Goal: Task Accomplishment & Management: Use online tool/utility

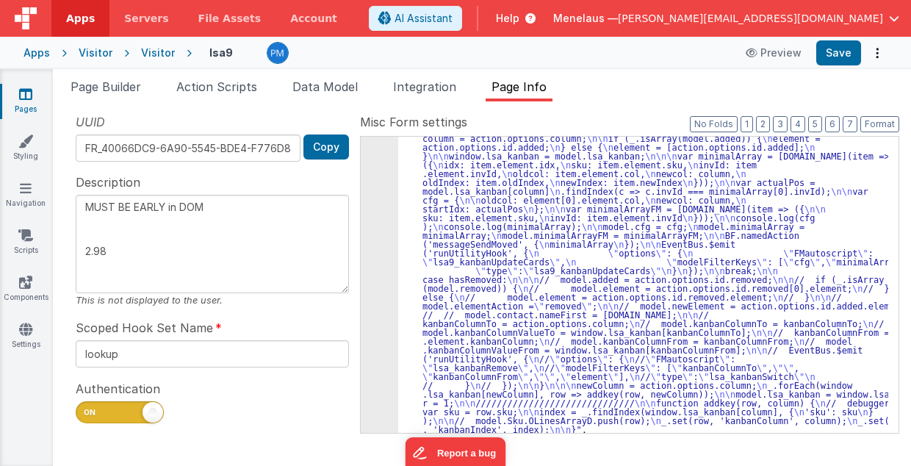
scroll to position [602, 0]
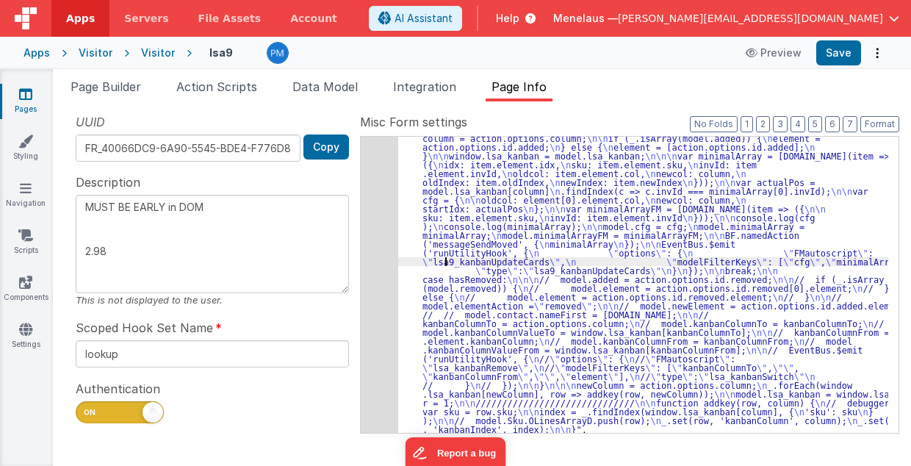
click at [444, 256] on div ""function" : " // Move \n\n debugger; \n\n hasMoved = _.has(action.options.id, …" at bounding box center [643, 352] width 491 height 773
click at [137, 85] on span "Page Builder" at bounding box center [106, 86] width 71 height 15
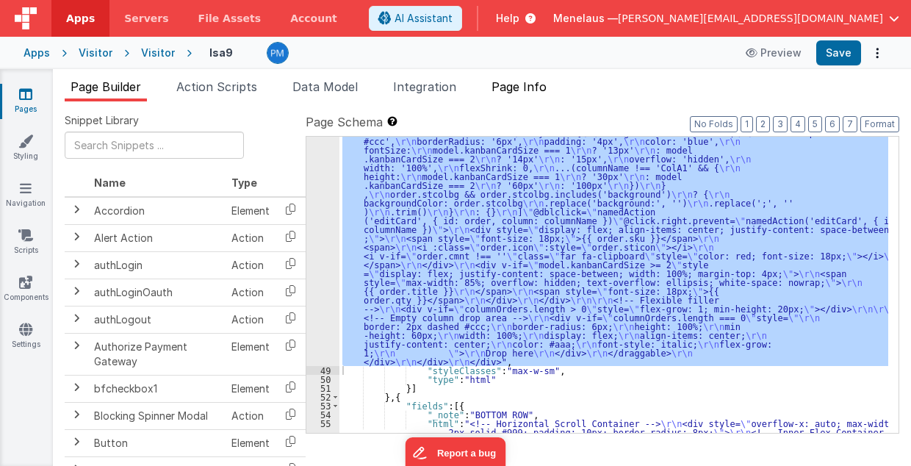
click at [509, 87] on span "Page Info" at bounding box center [518, 86] width 55 height 15
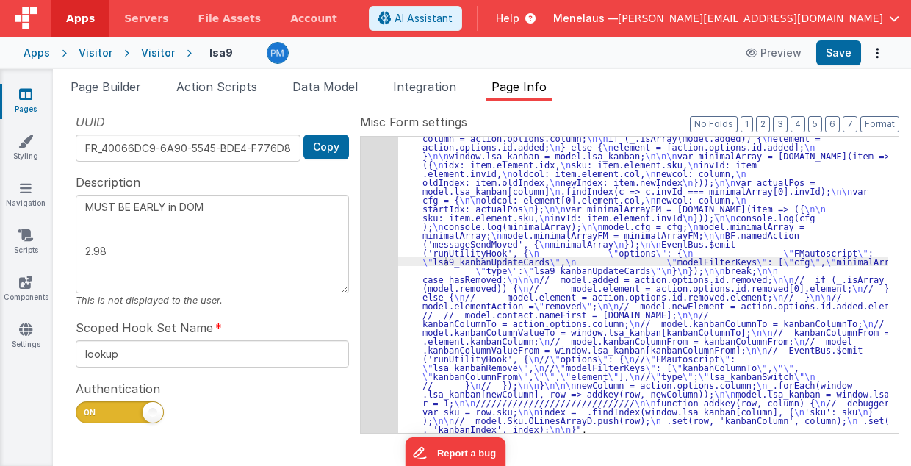
drag, startPoint x: 86, startPoint y: 203, endPoint x: 159, endPoint y: 237, distance: 79.9
click at [159, 237] on textarea "MUST BE EARLY in DOM 2.98" at bounding box center [212, 244] width 273 height 98
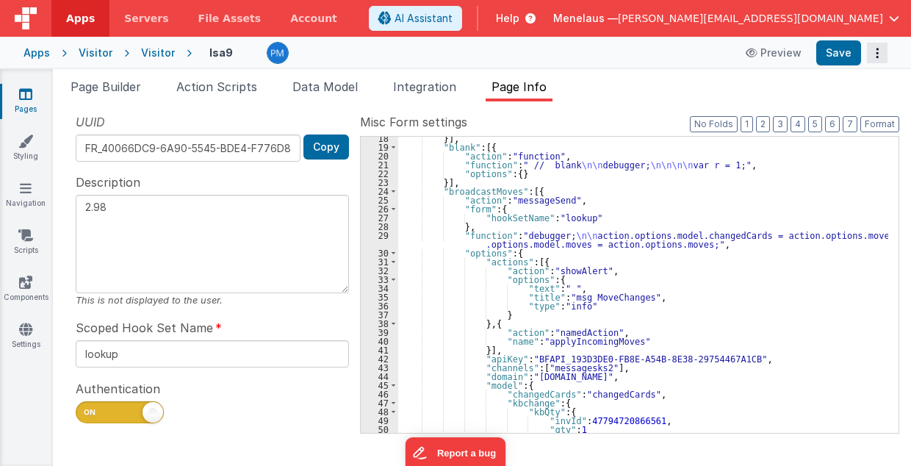
click at [876, 54] on icon "Options" at bounding box center [877, 53] width 21 height 1
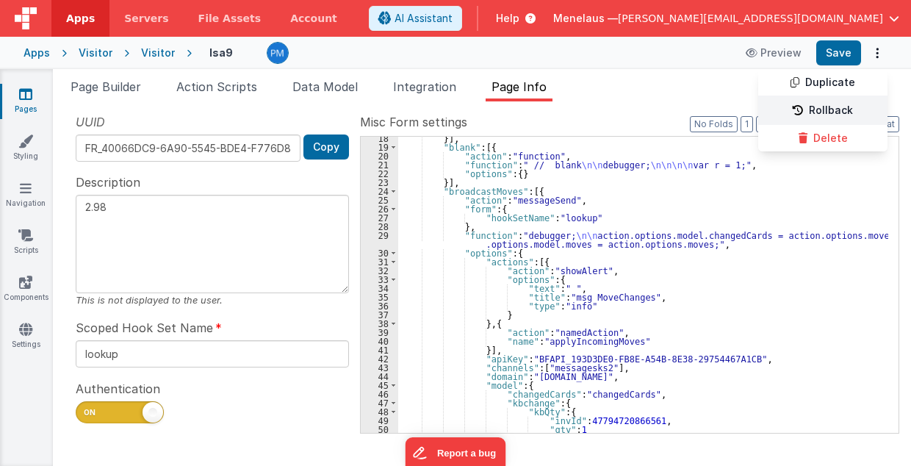
click at [835, 110] on link "Rollback" at bounding box center [822, 111] width 129 height 28
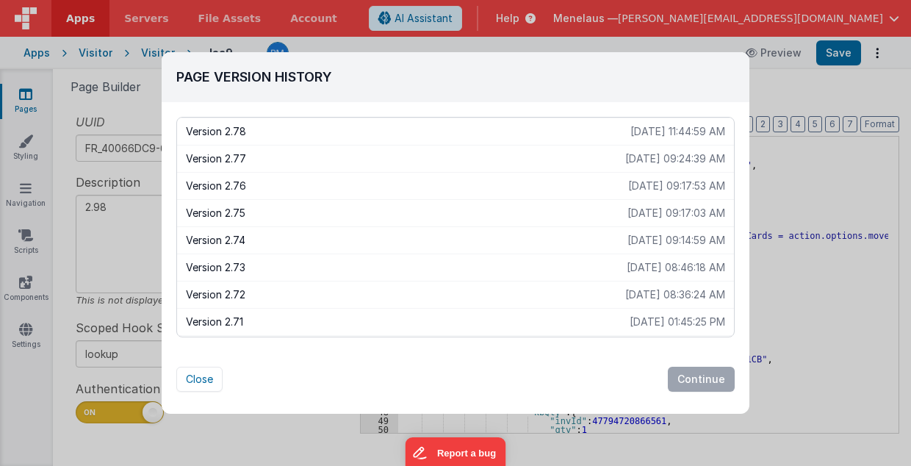
scroll to position [0, 0]
click at [154, 223] on div "Page Version History Version 2.87 2025-08-13 05:45:12 PM Version 2.86 2025-08-1…" at bounding box center [455, 233] width 911 height 466
click at [192, 381] on button "Close" at bounding box center [199, 379] width 46 height 25
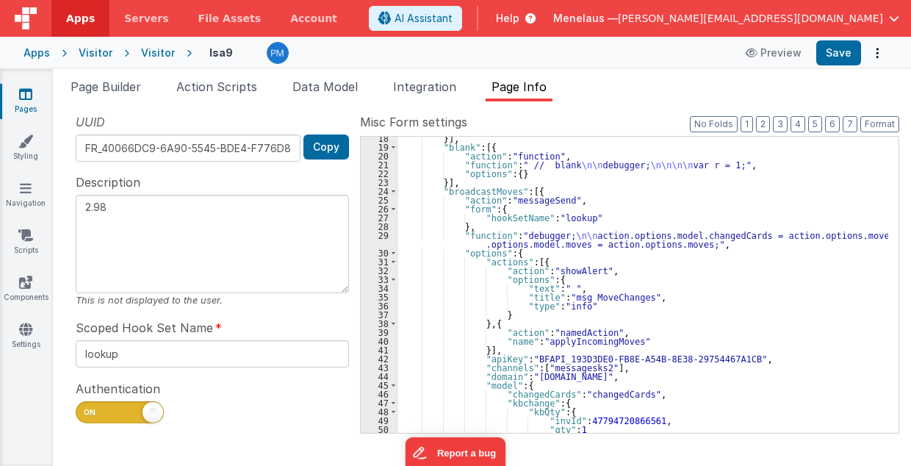
click at [129, 226] on textarea "2.98" at bounding box center [212, 244] width 273 height 98
click at [111, 222] on textarea "2.98 - 2.87 Lsa9" at bounding box center [212, 244] width 273 height 98
click at [281, 248] on textarea "2.98 Lsa8 ? - 2.87 Lsa9" at bounding box center [212, 244] width 273 height 98
click at [111, 88] on span "Page Builder" at bounding box center [106, 86] width 71 height 15
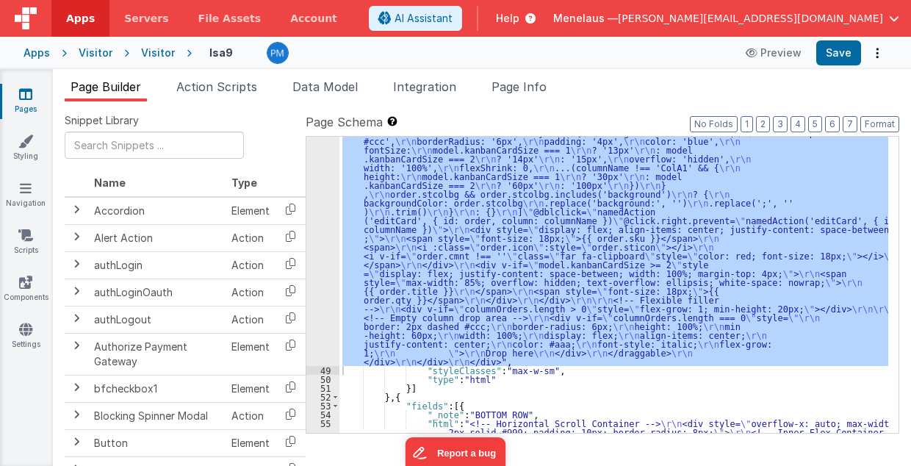
click at [313, 226] on div "48" at bounding box center [322, 145] width 33 height 441
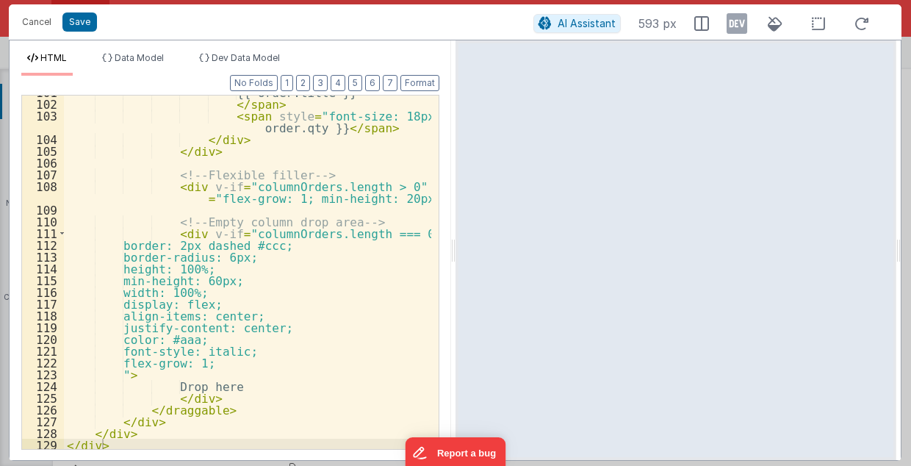
scroll to position [1608, 0]
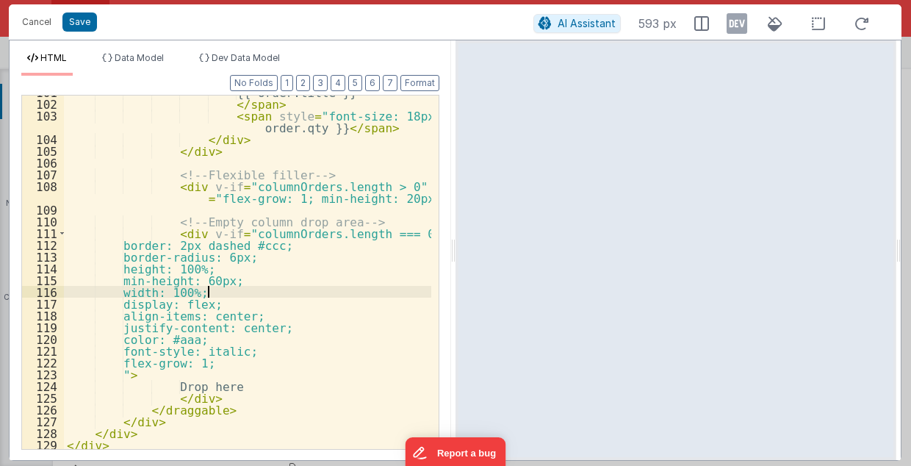
click at [323, 289] on div "{{ order.title }} </ span > < span style = "font-size: 18px;" > {{ order.qty }}…" at bounding box center [248, 275] width 368 height 378
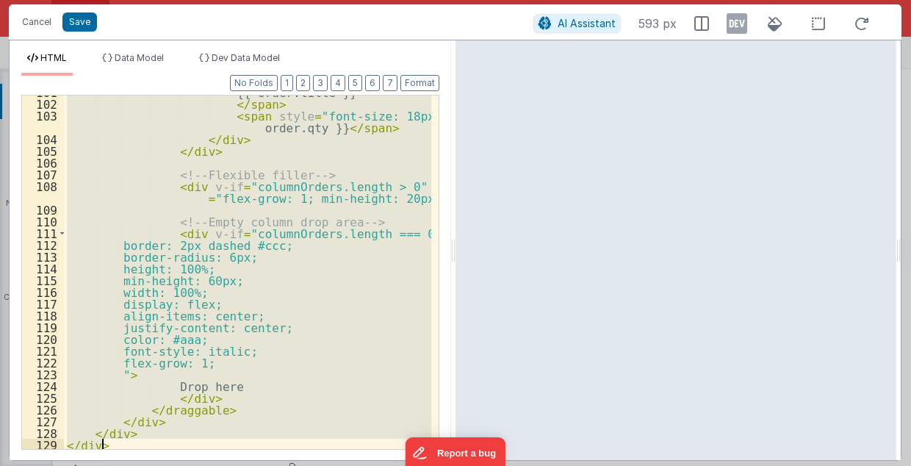
click at [342, 284] on div "{{ order.title }} </ span > < span style = "font-size: 18px;" > {{ order.qty }}…" at bounding box center [247, 272] width 367 height 353
click at [30, 23] on button "Cancel" at bounding box center [37, 22] width 44 height 21
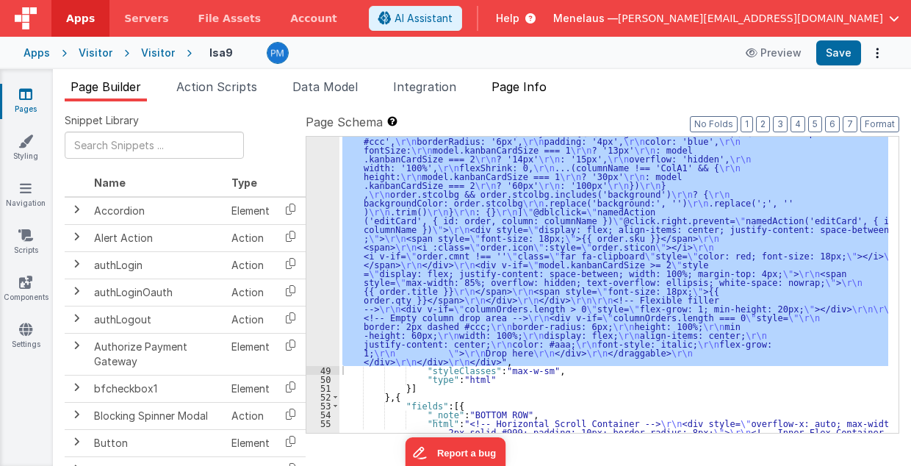
click at [527, 82] on span "Page Info" at bounding box center [518, 86] width 55 height 15
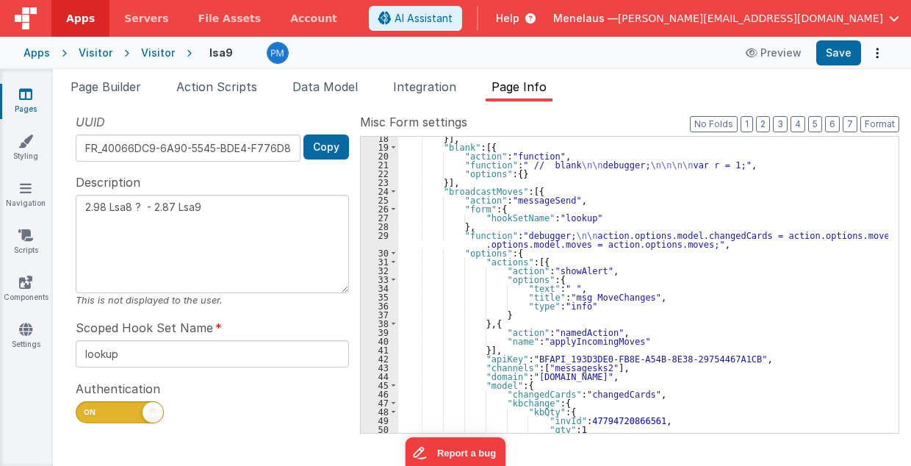
click at [207, 222] on textarea "2.98 Lsa8 ? - 2.87 Lsa9" at bounding box center [212, 244] width 273 height 98
click at [237, 222] on textarea "2.98 Lsa8 ? - 2.87 Lsa9 - try Dm performance" at bounding box center [212, 244] width 273 height 98
click at [156, 223] on textarea "2.98 Lsa8 ? - 2.87 Lsa9 - try Dom performance" at bounding box center [212, 244] width 273 height 98
click at [328, 222] on textarea "2.98 Lsa8 ? - >2.87 Lsa9 - try Dom performance" at bounding box center [212, 244] width 273 height 98
type textarea "2.98 Lsa8 ? - >2.87 Lsa9 - try Dom performance CSS classes"
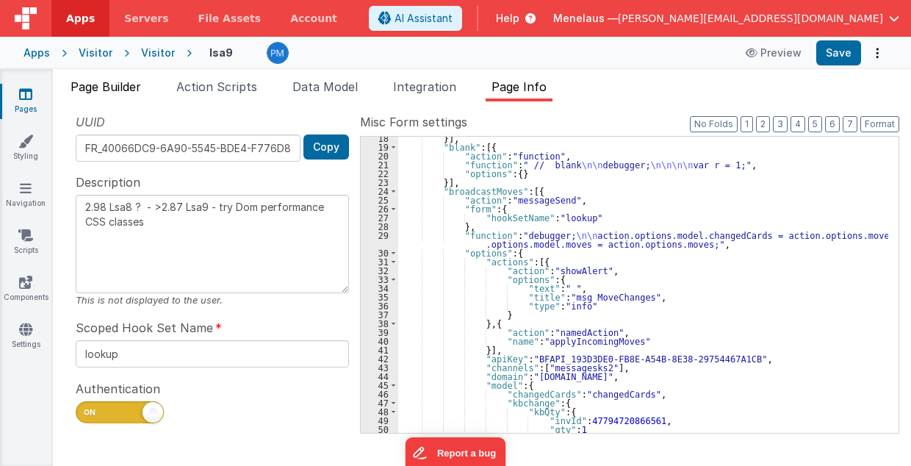
click at [127, 85] on span "Page Builder" at bounding box center [106, 86] width 71 height 15
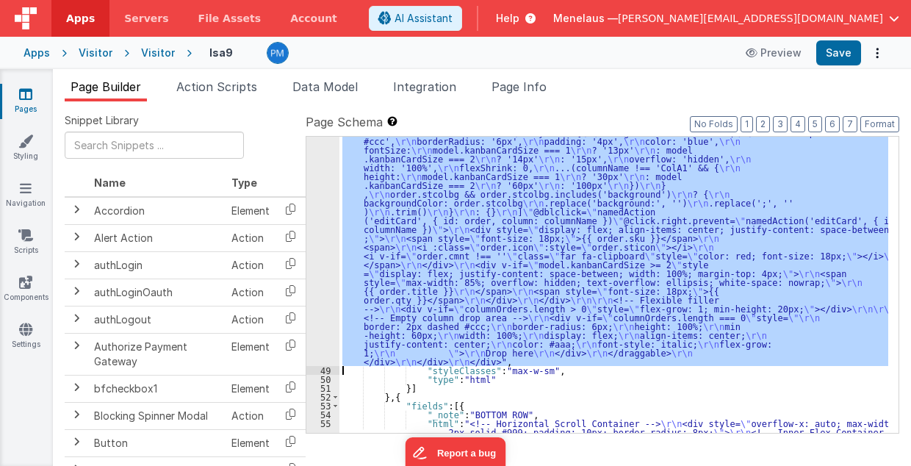
click at [323, 219] on div "48" at bounding box center [322, 145] width 33 height 441
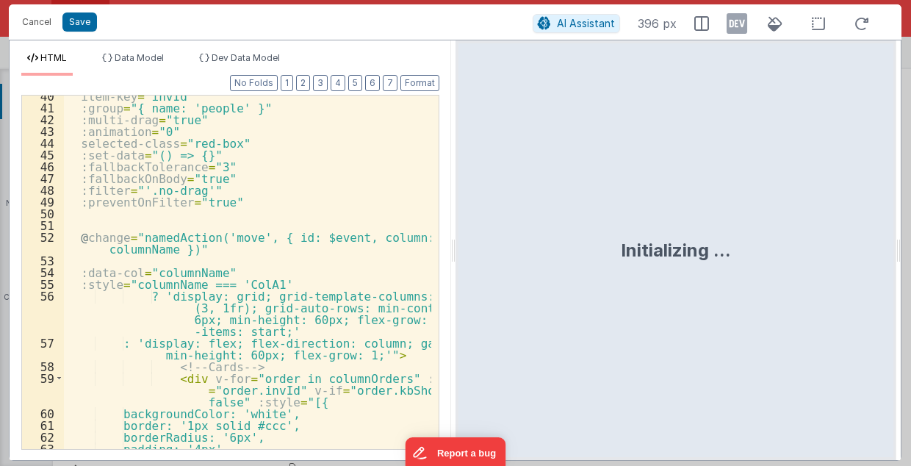
scroll to position [617, 0]
click at [335, 163] on div "item-key = "invId" :group = "{ name: 'people' }" :multi-drag = "true" :animatio…" at bounding box center [248, 279] width 368 height 378
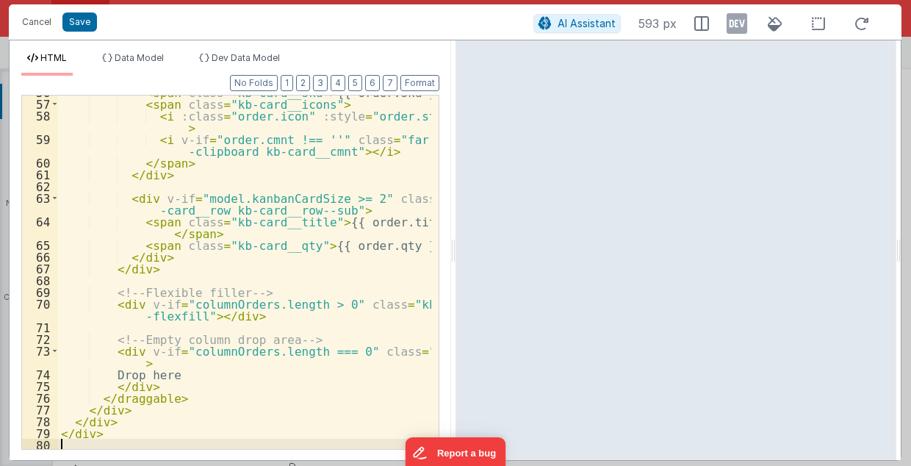
scroll to position [750, 0]
click at [84, 24] on button "Save" at bounding box center [79, 21] width 35 height 19
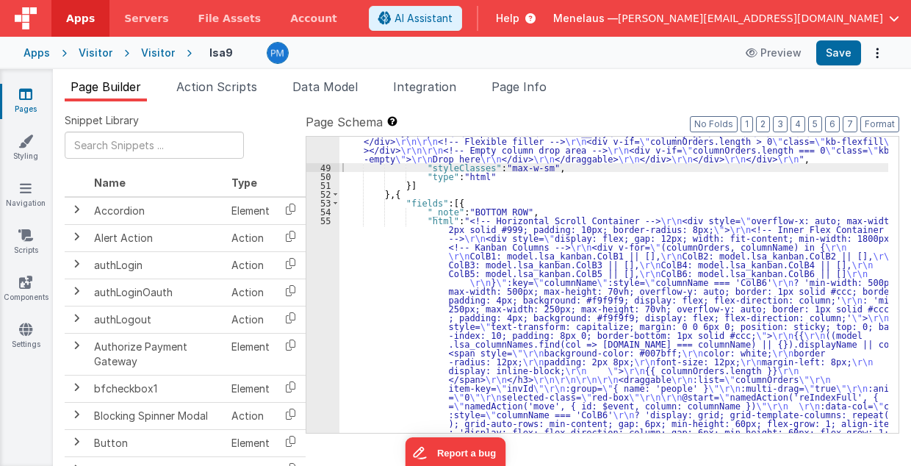
click at [388, 136] on div ""html" : "<!-- Horizontal Scroll Container --> \r\n <div class= \" kb-scroll \"…" at bounding box center [613, 443] width 549 height 1037
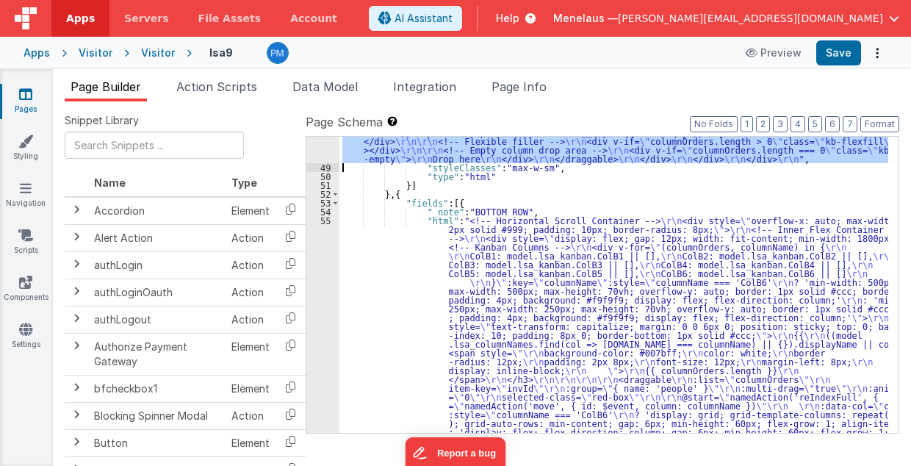
click at [329, 145] on div "48" at bounding box center [322, 44] width 33 height 238
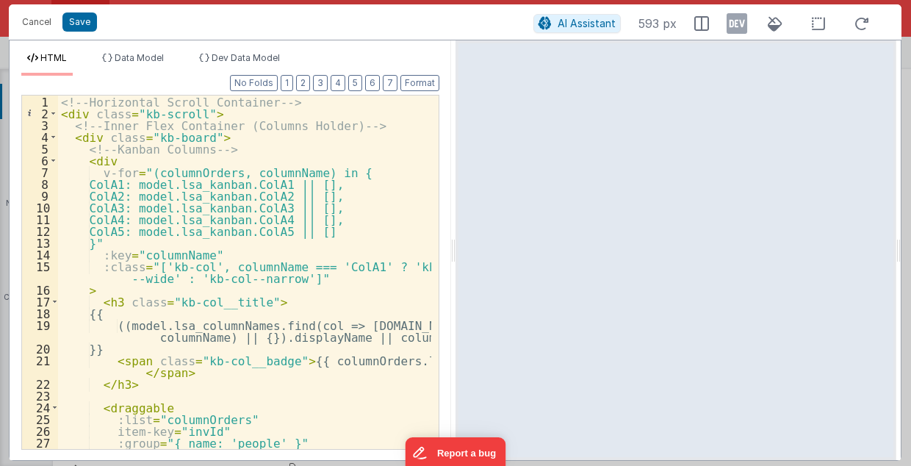
click at [357, 304] on div "<!-- Horizontal Scroll Container --> < div class = "kb-scroll" > <!-- Inner Fle…" at bounding box center [245, 285] width 374 height 378
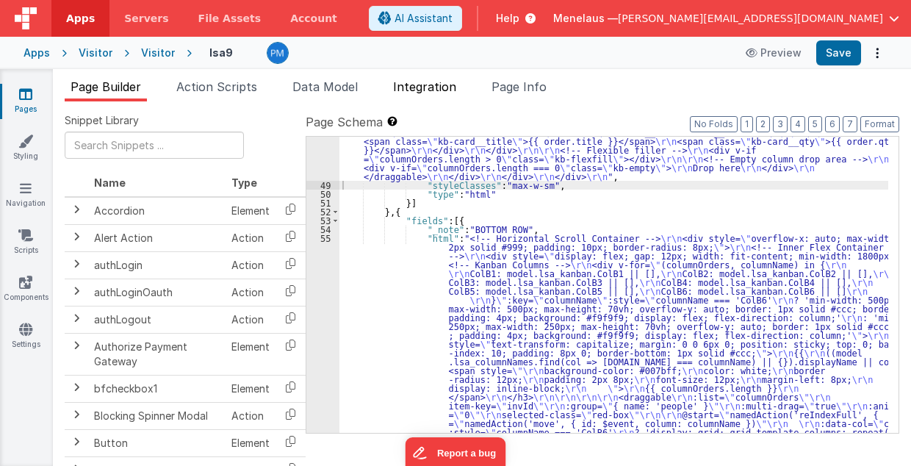
scroll to position [1948, 0]
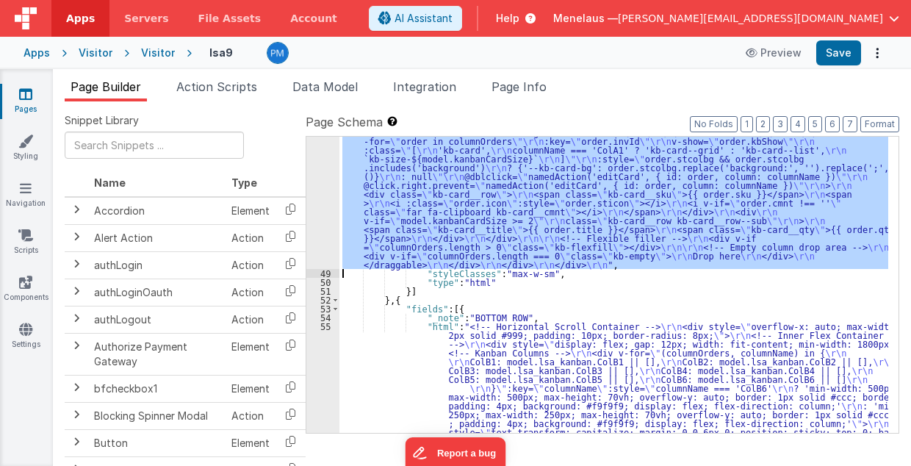
click at [320, 184] on div "48" at bounding box center [322, 141] width 33 height 256
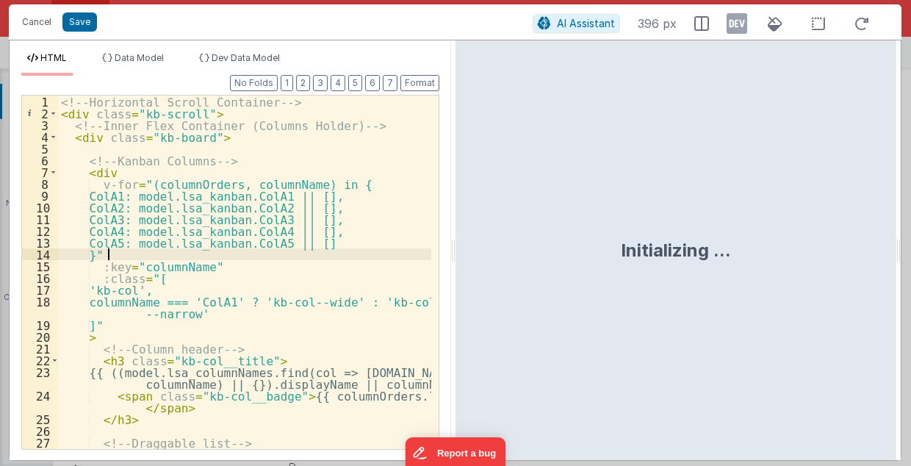
click at [347, 255] on div "<!-- Horizontal Scroll Container --> < div class = "kb-scroll" > <!-- Inner Fle…" at bounding box center [245, 285] width 374 height 378
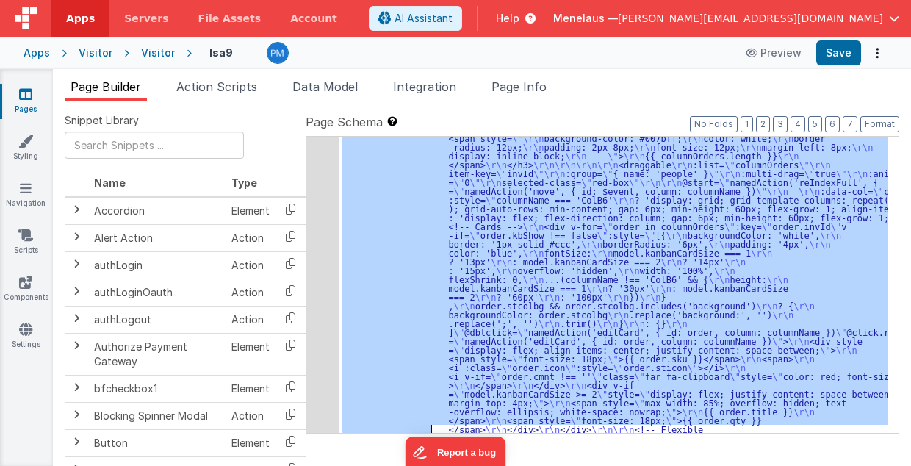
scroll to position [2700, 0]
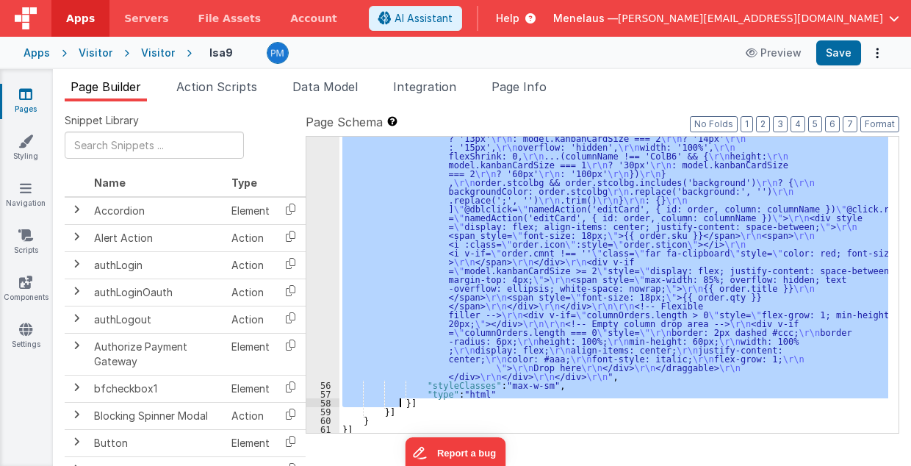
drag, startPoint x: 383, startPoint y: 165, endPoint x: 398, endPoint y: 402, distance: 237.7
click at [398, 402] on div ""html" : "<!-- Horizontal Scroll Container --> \r\n <div style= \" overflow-x: …" at bounding box center [613, 282] width 549 height 808
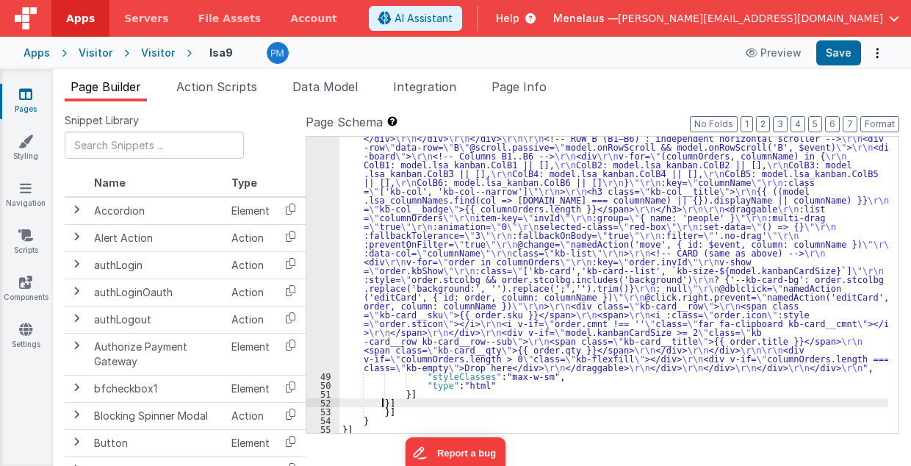
scroll to position [2154, 0]
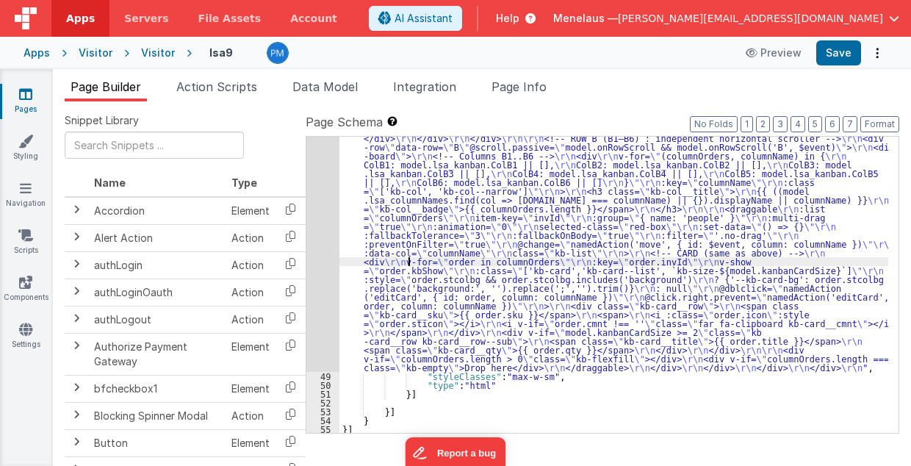
click at [408, 257] on div ""html" : "<!-- Global sticky header (always visible while rows scroll) --> \r\n…" at bounding box center [613, 243] width 549 height 870
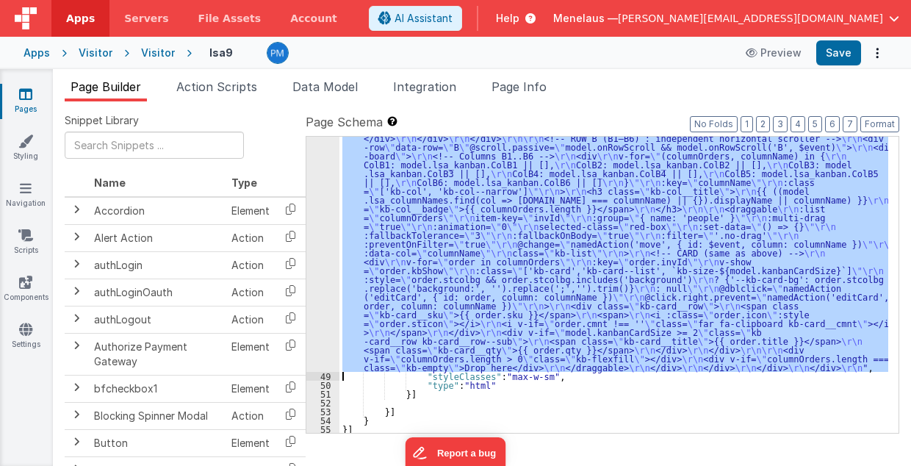
click at [320, 252] on div "48" at bounding box center [322, 90] width 33 height 564
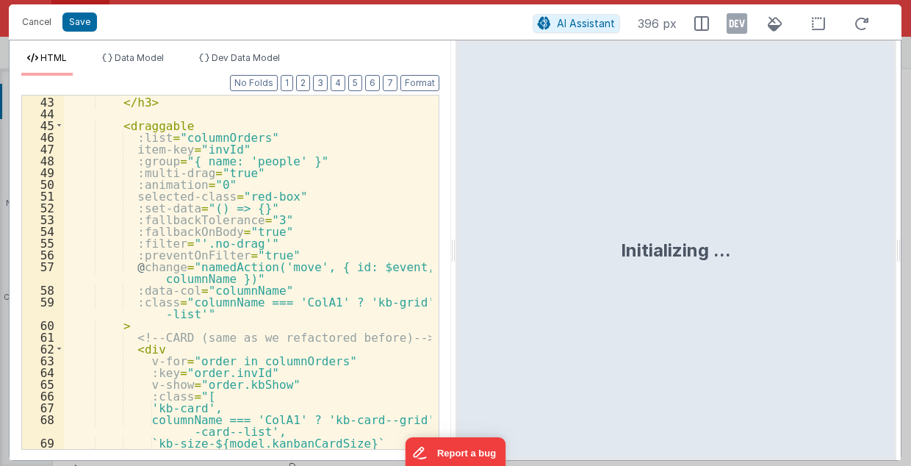
scroll to position [558, 0]
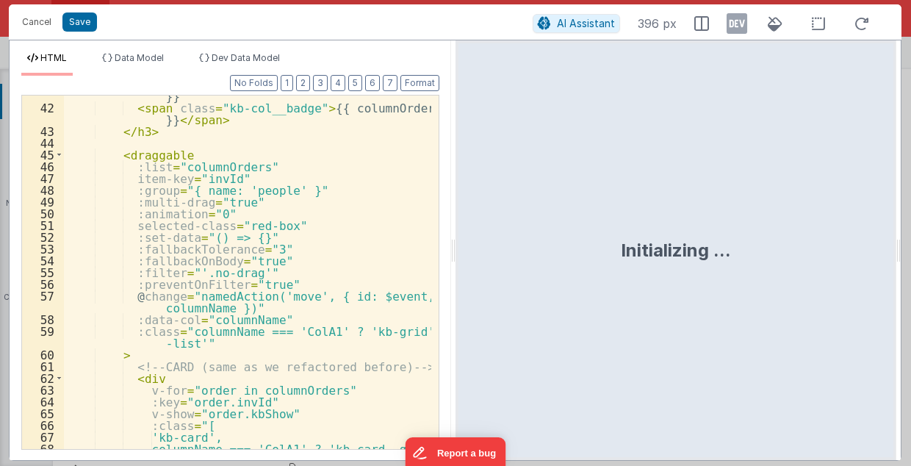
click at [363, 215] on div "{{ ((model.lsa_columnNames.find(col => col.name === columnName) || {}).displayN…" at bounding box center [248, 273] width 368 height 414
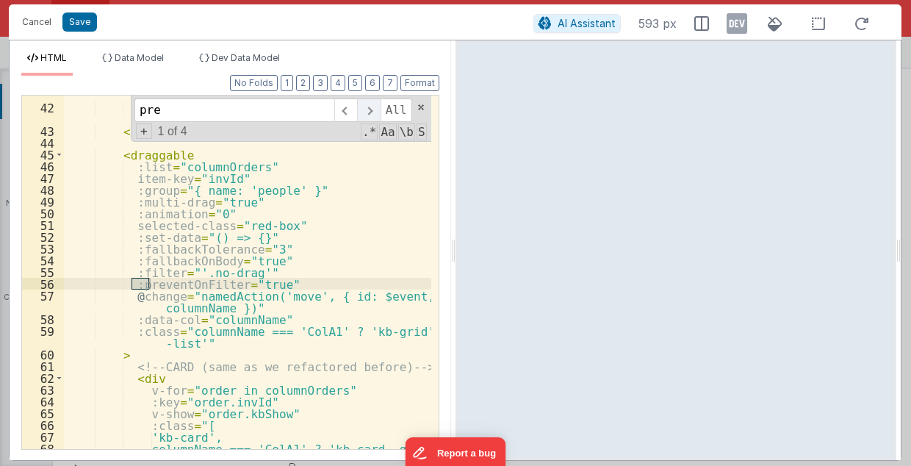
type input "pre"
click at [377, 107] on span at bounding box center [368, 110] width 23 height 24
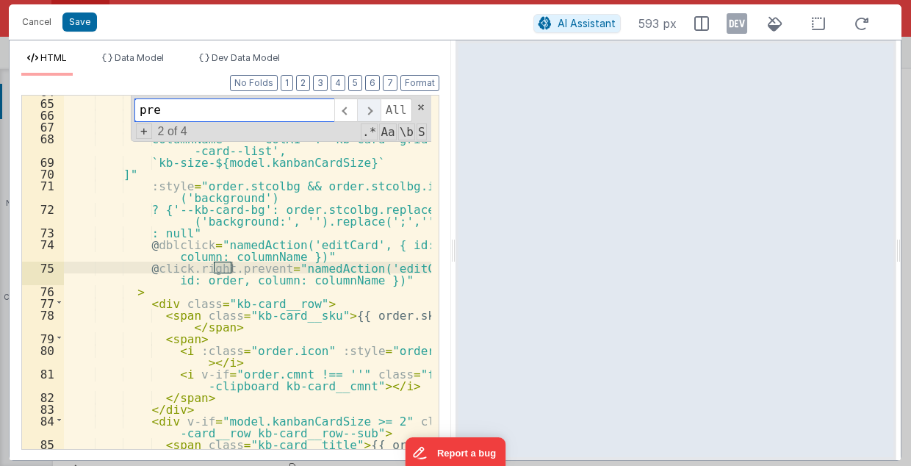
scroll to position [868, 0]
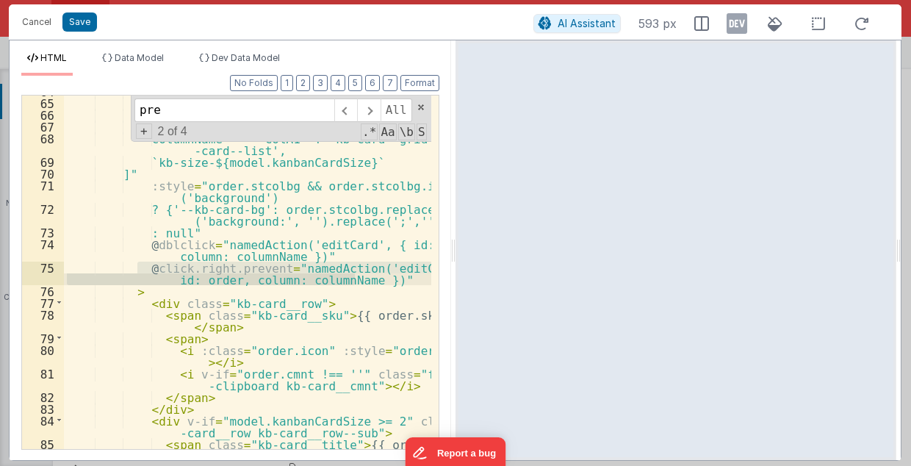
drag, startPoint x: 135, startPoint y: 265, endPoint x: 366, endPoint y: 278, distance: 231.0
click at [366, 278] on div ":key = "order.invId" v-show = "order.kbShow" :class = "[ 'kb-card', columnName …" at bounding box center [248, 280] width 368 height 390
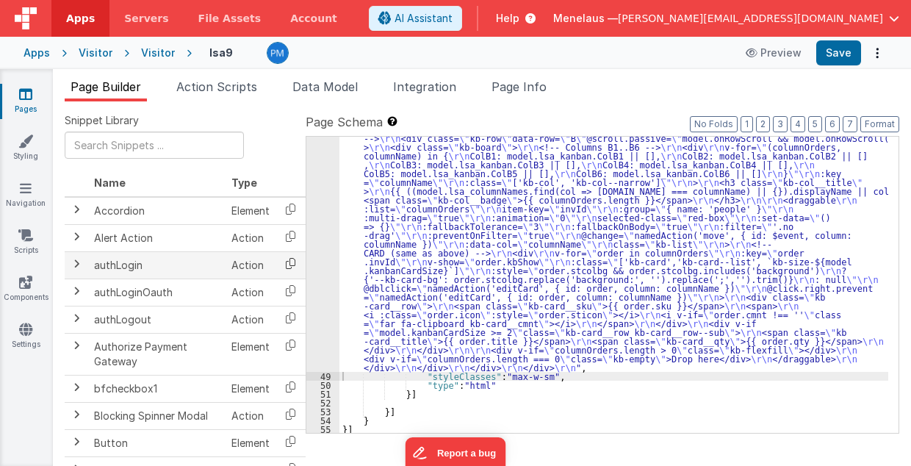
click at [292, 262] on icon at bounding box center [290, 263] width 30 height 23
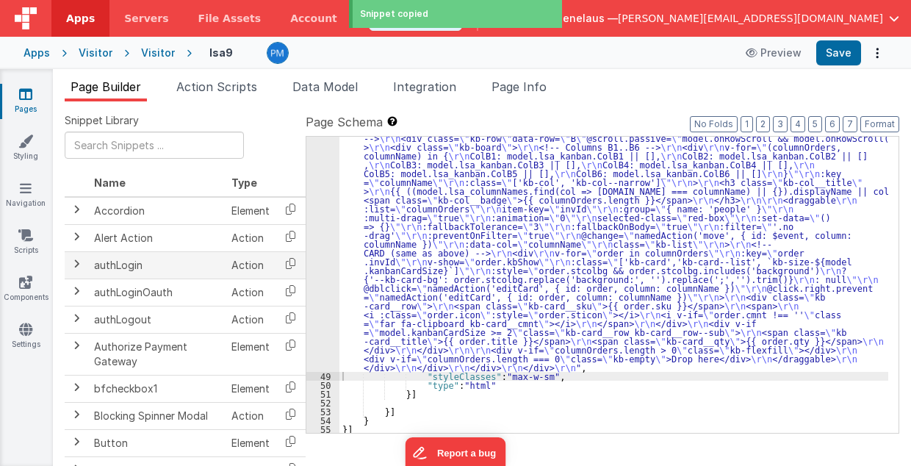
click at [143, 266] on td "authLogin" at bounding box center [156, 264] width 137 height 27
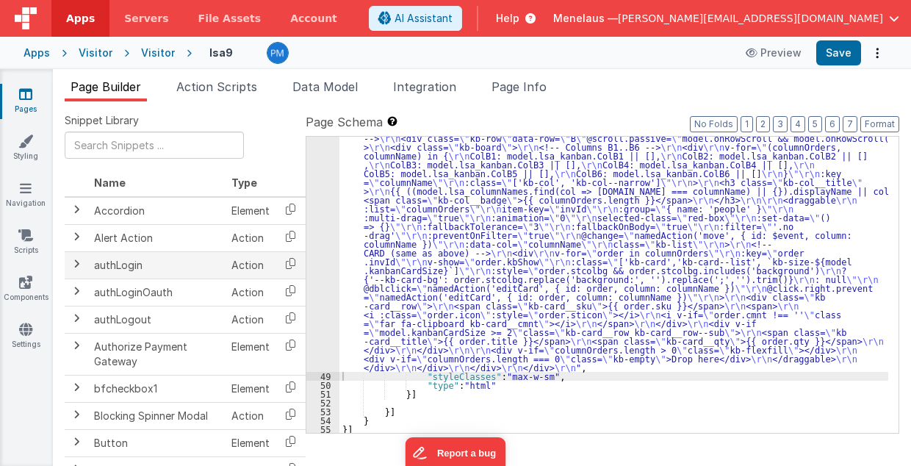
click at [79, 262] on span at bounding box center [77, 264] width 12 height 12
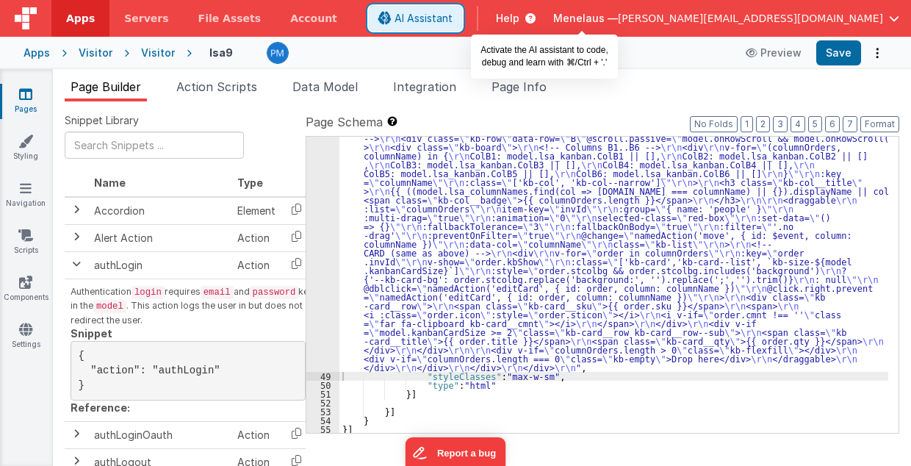
click at [453, 21] on span "AI Assistant" at bounding box center [423, 18] width 58 height 15
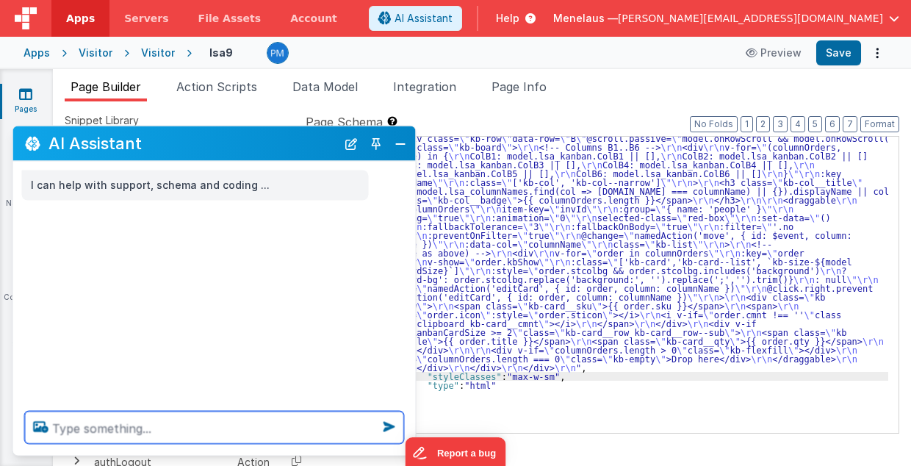
click at [76, 420] on textarea at bounding box center [214, 427] width 379 height 32
type textarea "how check if user logged in"
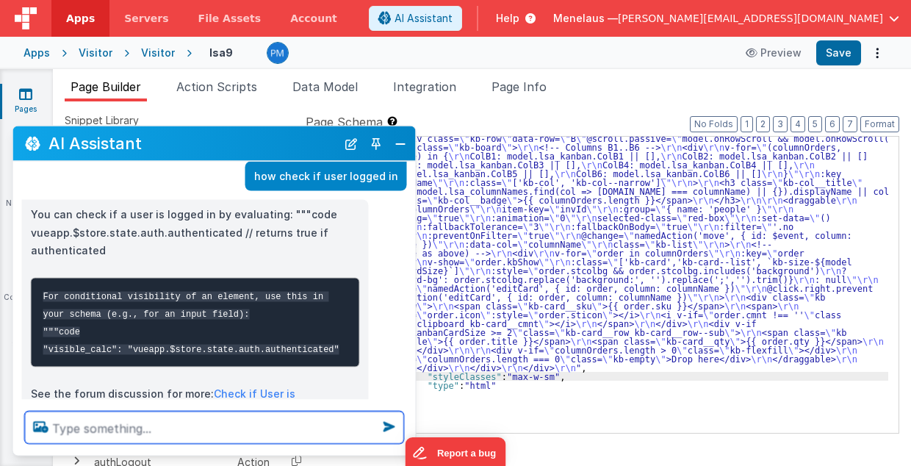
scroll to position [97, 0]
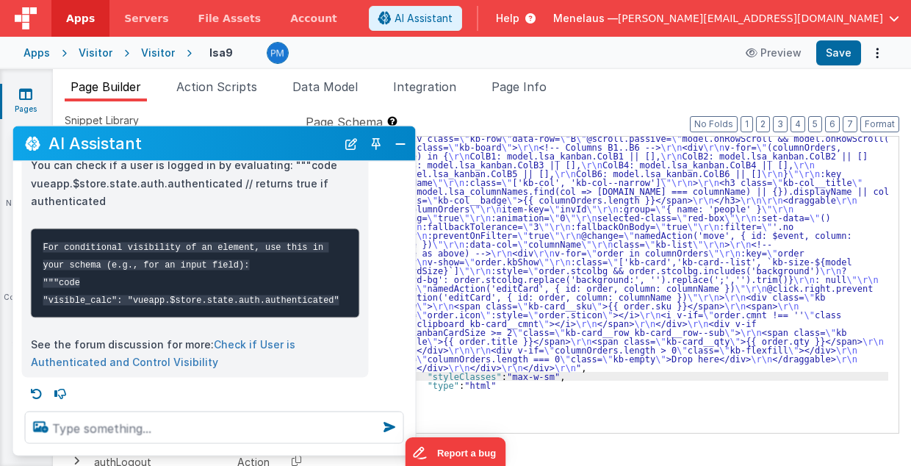
click at [295, 343] on link "Check if User is Authenticated and Control Visibility" at bounding box center [163, 352] width 264 height 31
click at [519, 17] on span "Help" at bounding box center [508, 18] width 24 height 15
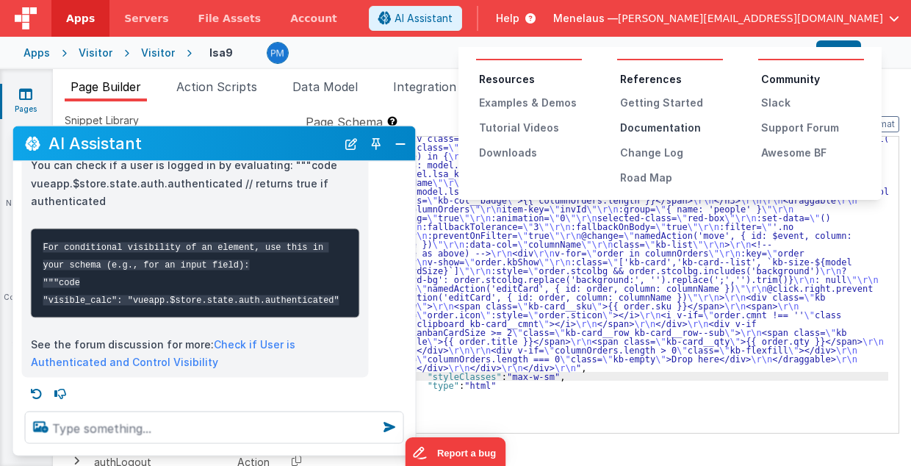
click at [651, 125] on div "Documentation" at bounding box center [671, 127] width 103 height 15
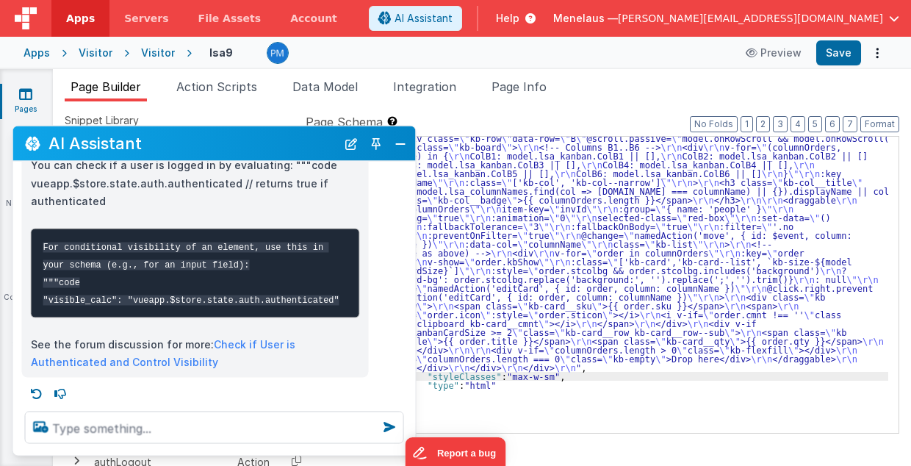
click at [519, 20] on span "Help" at bounding box center [508, 18] width 24 height 15
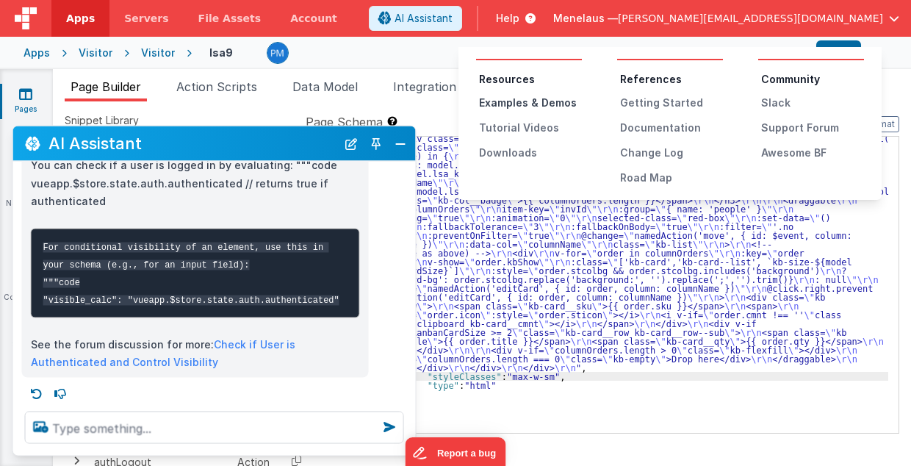
click at [517, 105] on div "Examples & Demos" at bounding box center [530, 103] width 103 height 15
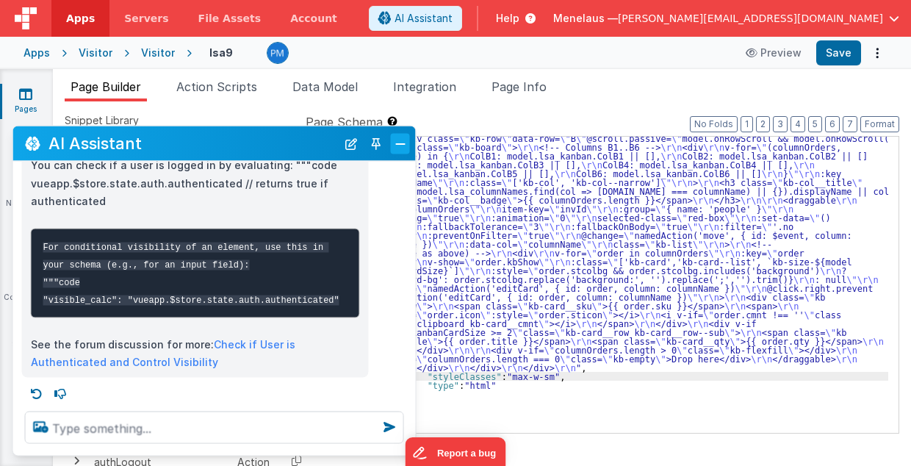
click at [403, 137] on button "Close" at bounding box center [400, 143] width 19 height 21
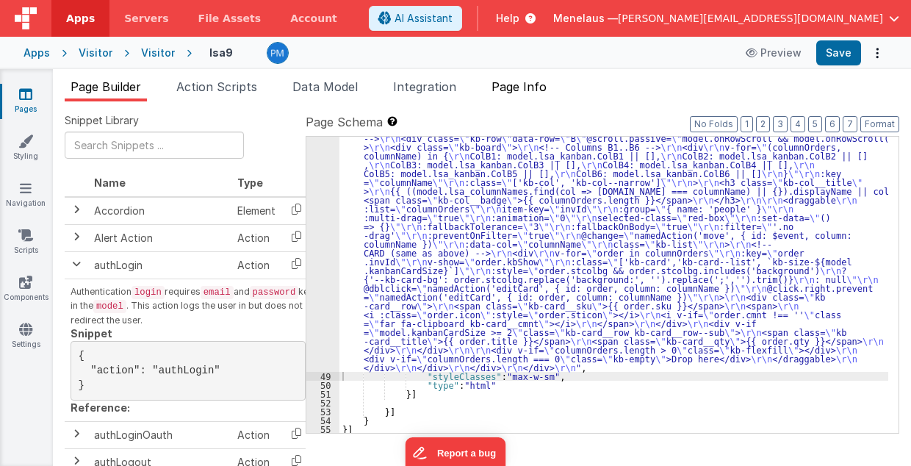
click at [547, 82] on span "Page Info" at bounding box center [518, 86] width 55 height 15
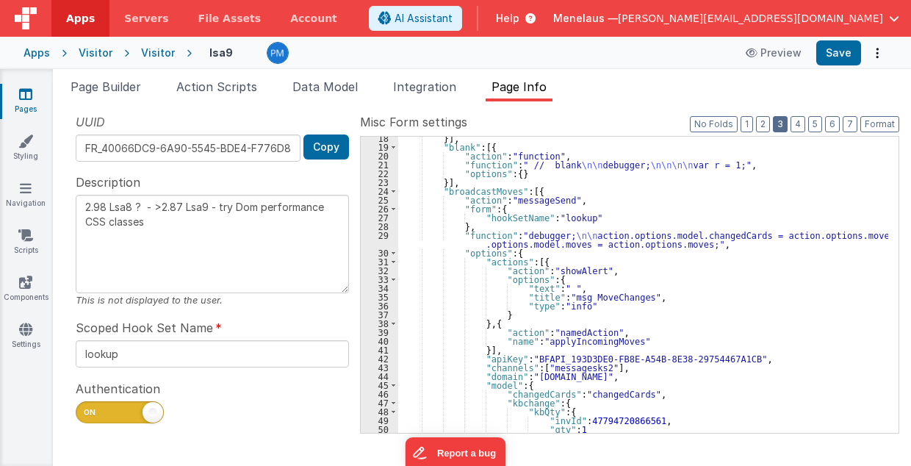
click at [784, 123] on button "3" at bounding box center [780, 124] width 15 height 16
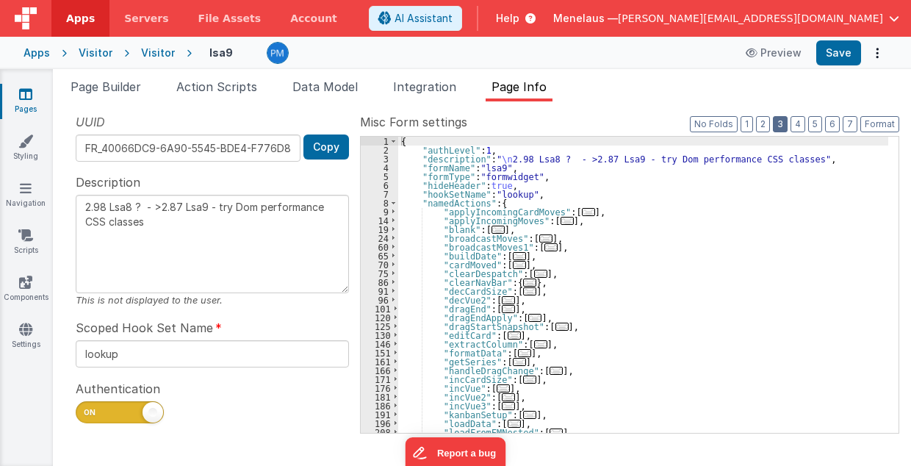
scroll to position [0, 0]
click at [510, 203] on div "{ "authLevel" : 1 , "description" : " \n 2.98 Lsa8 ? - >2.87 Lsa9 - try Dom per…" at bounding box center [643, 294] width 491 height 314
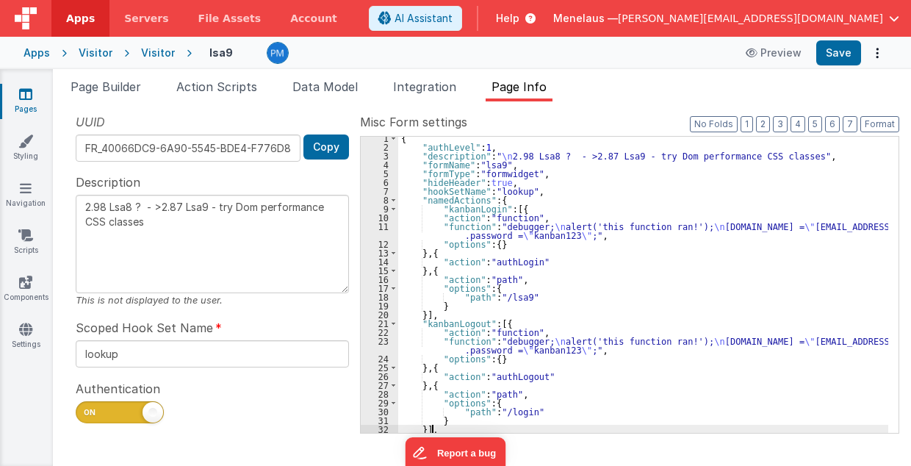
scroll to position [3, 0]
click at [852, 53] on button "Save" at bounding box center [838, 52] width 45 height 25
click at [850, 53] on button "Save" at bounding box center [838, 52] width 45 height 25
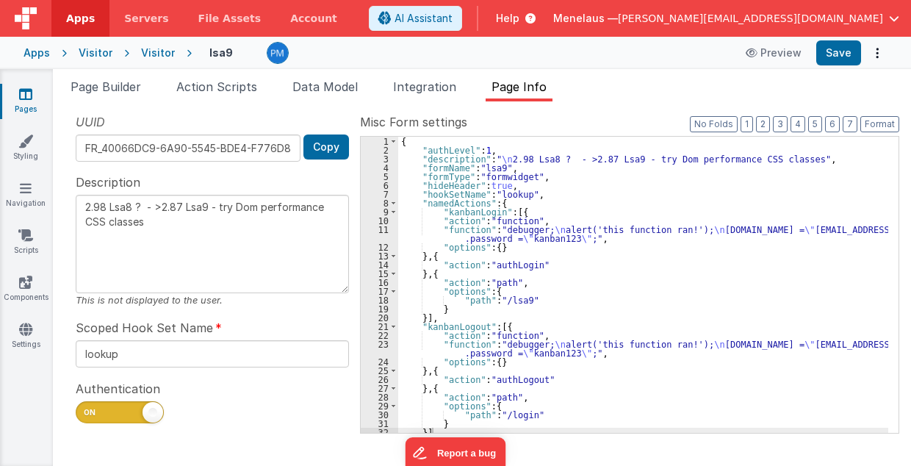
scroll to position [0, 0]
click at [586, 229] on div "{ "authLevel" : 1 , "description" : " \n 2.98 Lsa8 ? - >2.87 Lsa9 - try Dom per…" at bounding box center [643, 294] width 491 height 314
click at [583, 229] on div "{ "authLevel" : 1 , "description" : " \n 2.98 Lsa8 ? - >2.87 Lsa9 - try Dom per…" at bounding box center [643, 294] width 491 height 314
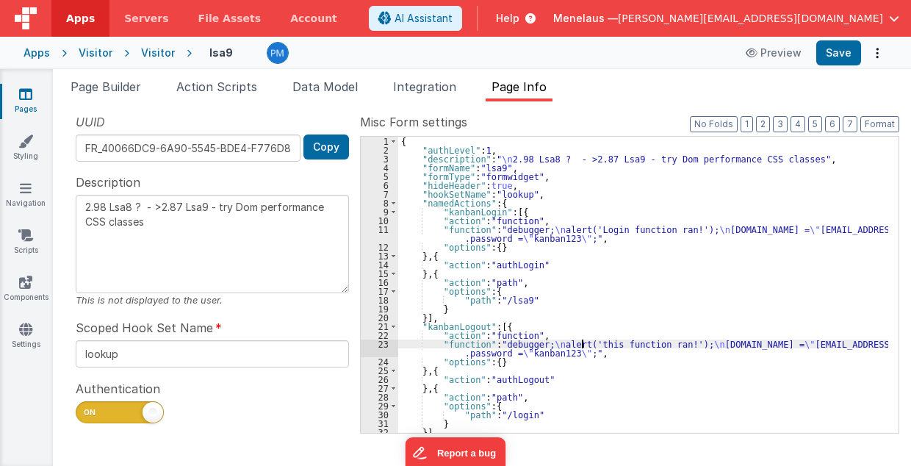
click at [583, 345] on div "{ "authLevel" : 1 , "description" : " \n 2.98 Lsa8 ? - >2.87 Lsa9 - try Dom per…" at bounding box center [643, 294] width 491 height 314
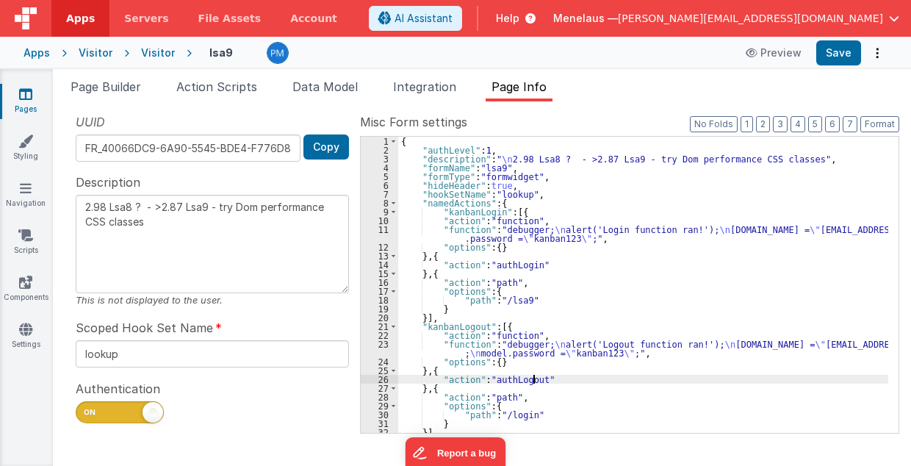
click at [644, 379] on div "{ "authLevel" : 1 , "description" : " \n 2.98 Lsa8 ? - >2.87 Lsa9 - try Dom per…" at bounding box center [643, 294] width 491 height 314
click at [710, 389] on div "{ "authLevel" : 1 , "description" : " \n 2.98 Lsa8 ? - >2.87 Lsa9 - try Dom per…" at bounding box center [643, 294] width 491 height 314
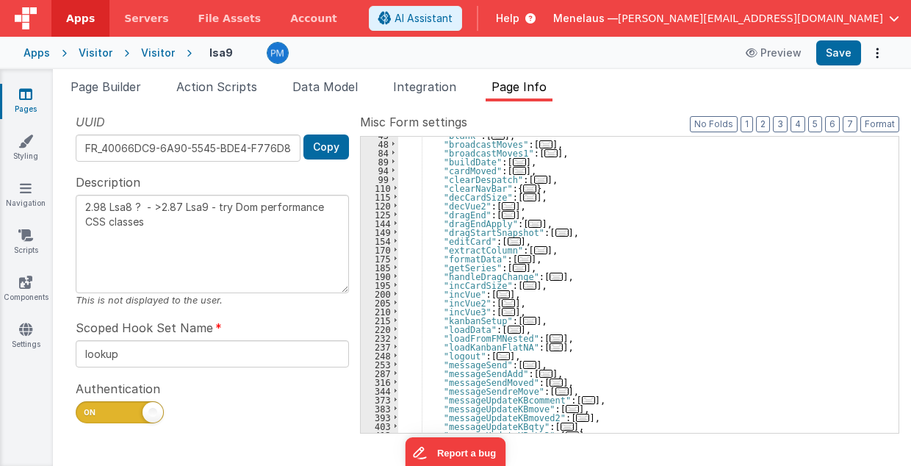
scroll to position [382, 0]
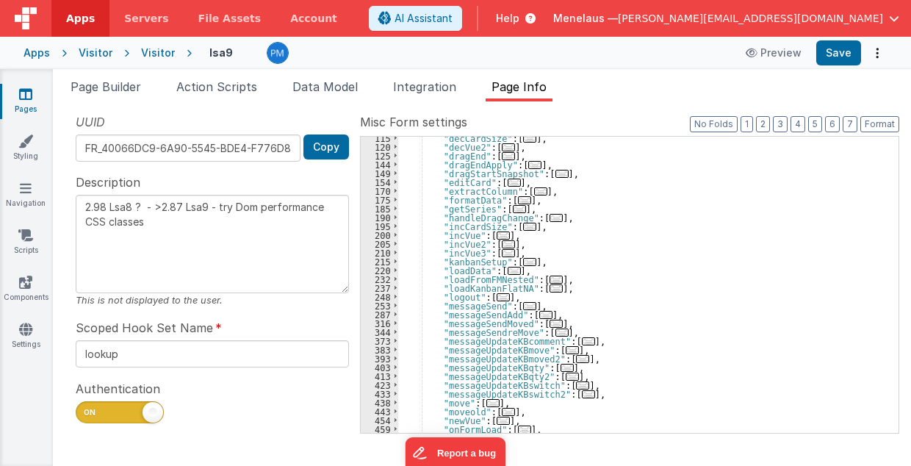
click at [497, 294] on span "..." at bounding box center [503, 297] width 13 height 8
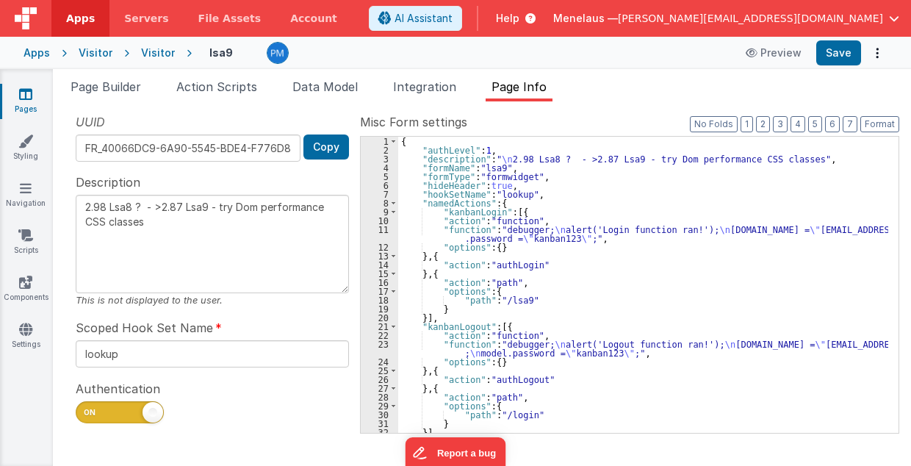
scroll to position [0, 0]
click at [545, 228] on div "{ "authLevel" : 1 , "description" : " \n 2.98 Lsa8 ? - >2.87 Lsa9 - try Dom per…" at bounding box center [643, 294] width 491 height 314
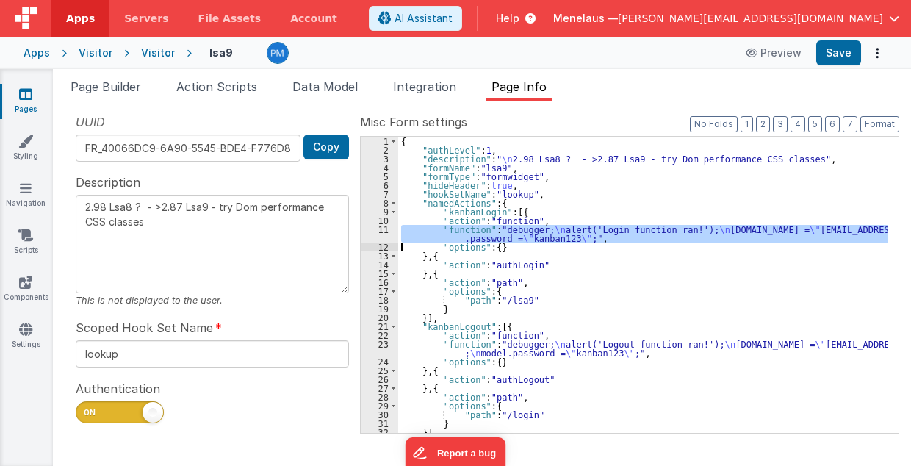
click at [379, 233] on div "11" at bounding box center [379, 234] width 37 height 18
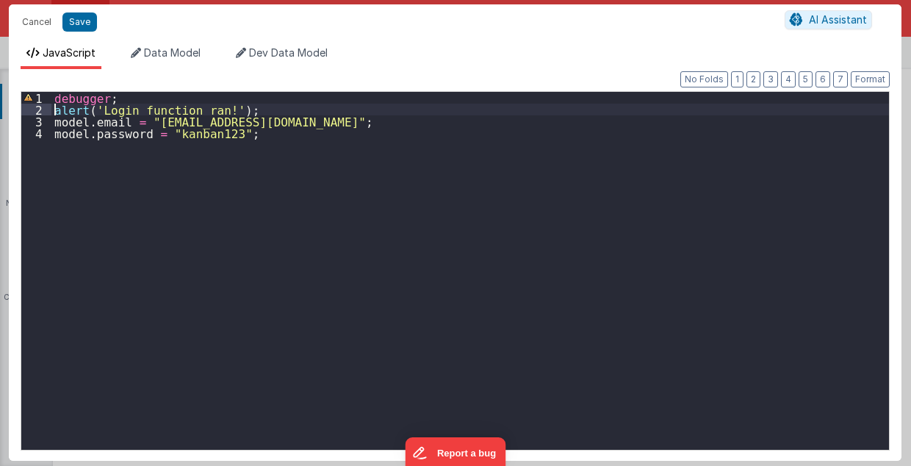
click at [51, 109] on div "debugger ; alert ( 'Login function ran!' ) ; model . email = "kanban@menelaus.c…" at bounding box center [470, 283] width 838 height 382
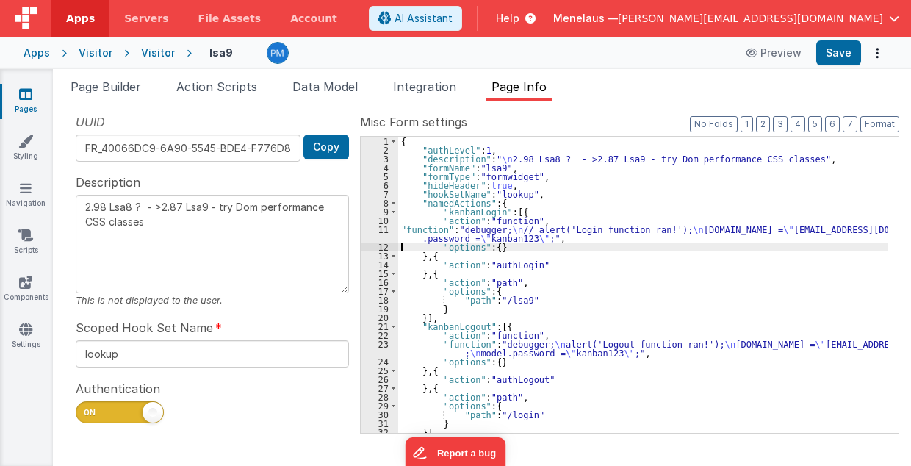
click at [383, 347] on div "23" at bounding box center [379, 348] width 37 height 18
click at [375, 344] on div "23" at bounding box center [379, 348] width 37 height 18
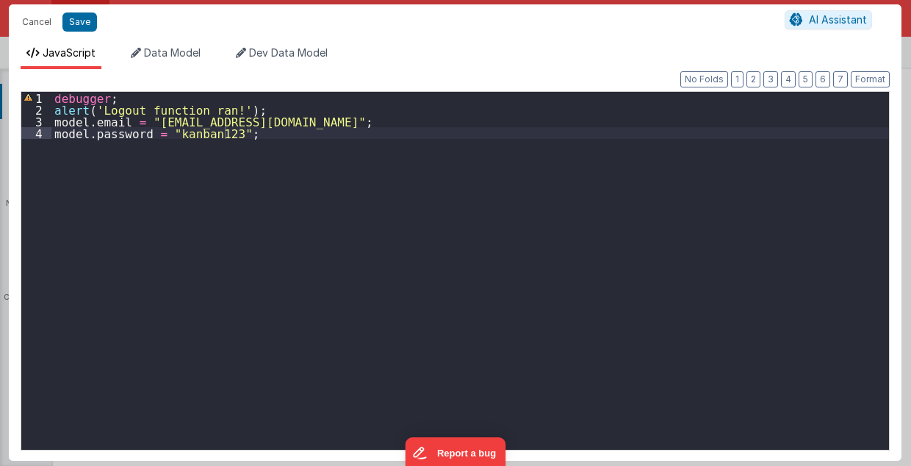
click at [56, 110] on div "debugger ; alert ( 'Logout function ran!' ) ; model . email = "kanban@menelaus.…" at bounding box center [470, 283] width 838 height 382
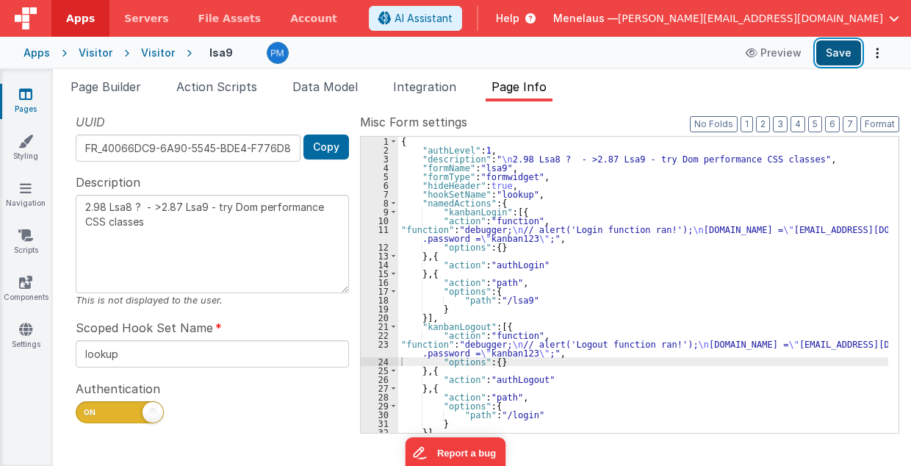
click at [835, 53] on button "Save" at bounding box center [838, 52] width 45 height 25
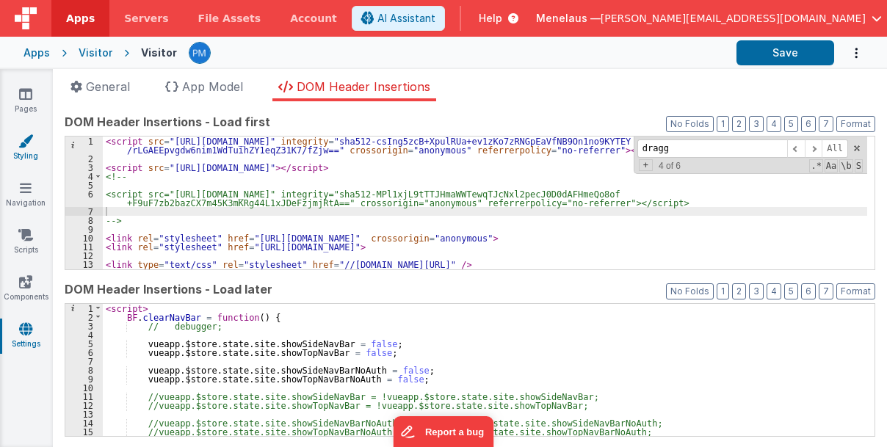
click at [21, 145] on icon at bounding box center [25, 141] width 15 height 15
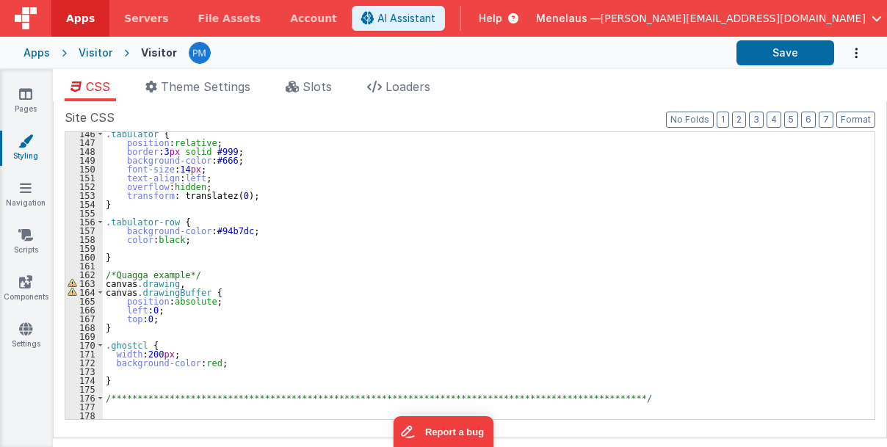
scroll to position [1280, 0]
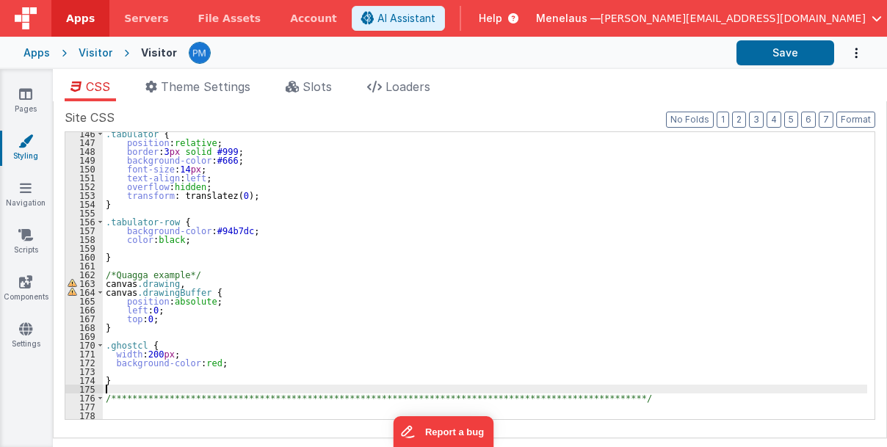
click at [123, 389] on div "**********" at bounding box center [485, 282] width 765 height 306
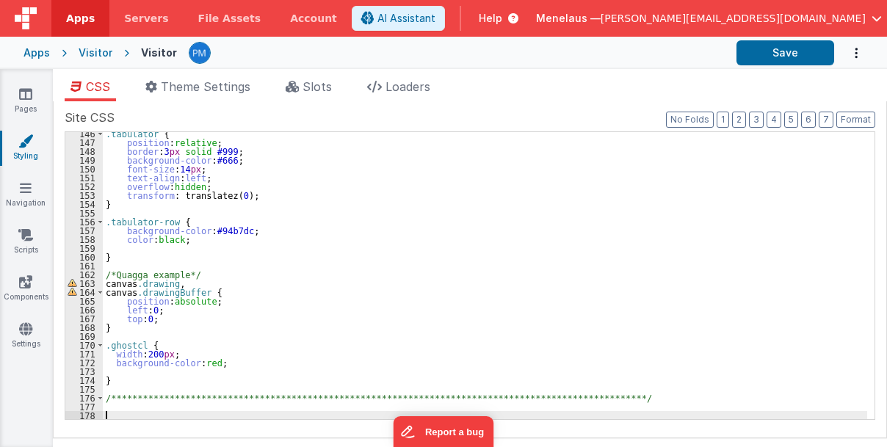
click at [137, 411] on div "**********" at bounding box center [485, 282] width 765 height 306
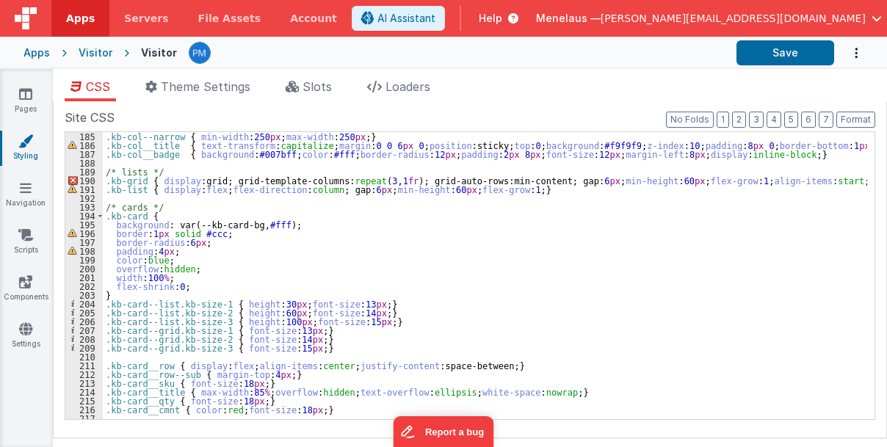
scroll to position [1622, 0]
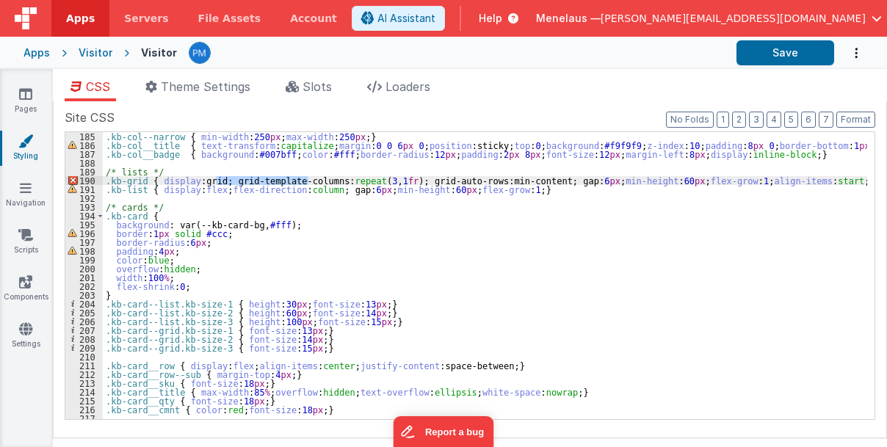
drag, startPoint x: 216, startPoint y: 181, endPoint x: 307, endPoint y: 181, distance: 91.1
click at [307, 181] on div ".kb-col--narrow { min-width : 250 px ; max-width : 250 px ; } .kb-col__title { …" at bounding box center [485, 285] width 765 height 306
drag, startPoint x: 383, startPoint y: 181, endPoint x: 443, endPoint y: 179, distance: 59.5
click at [443, 179] on div ".kb-col--narrow { min-width : 250 px ; max-width : 250 px ; } .kb-col__title { …" at bounding box center [485, 285] width 765 height 306
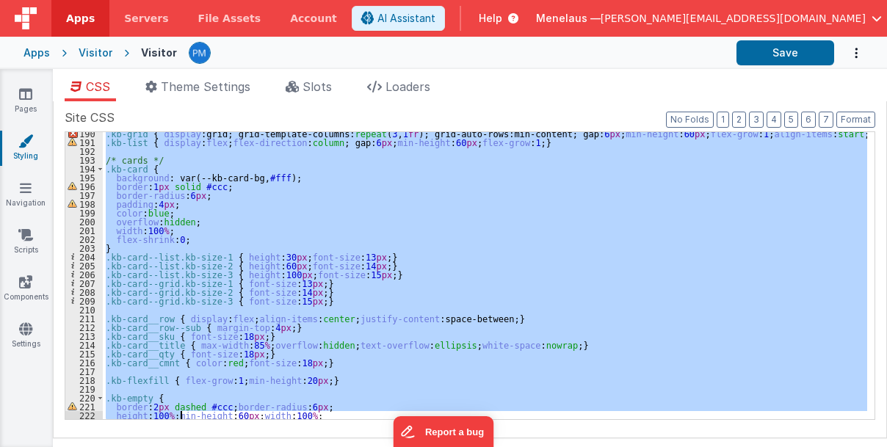
scroll to position [1739, 0]
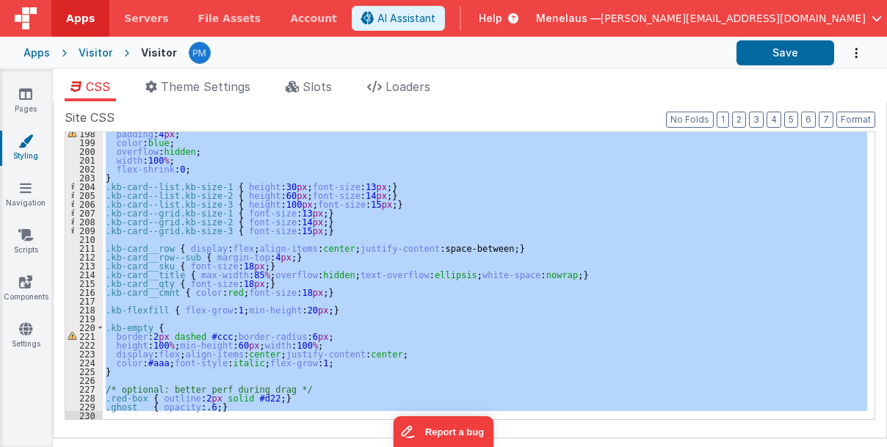
drag, startPoint x: 104, startPoint y: 187, endPoint x: 180, endPoint y: 429, distance: 254.2
click at [180, 429] on div "Site CSS Format 7 6 5 4 3 2 1 No Folds 198 199 200 201 202 203 204 205 206 207 …" at bounding box center [470, 270] width 811 height 322
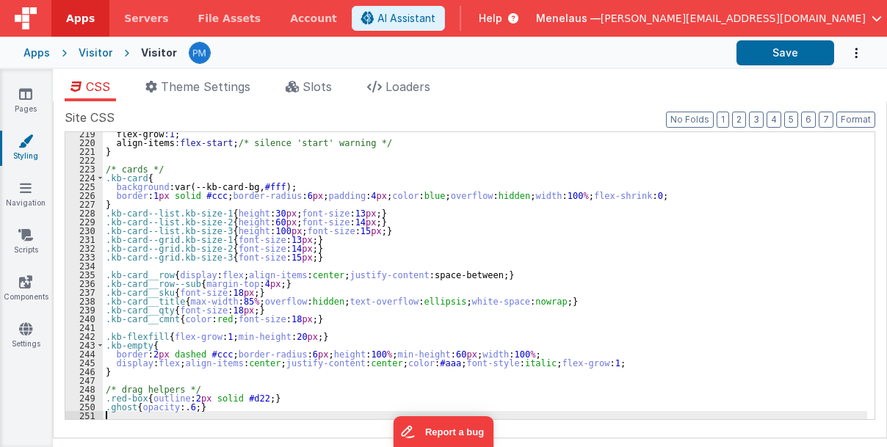
scroll to position [1924, 0]
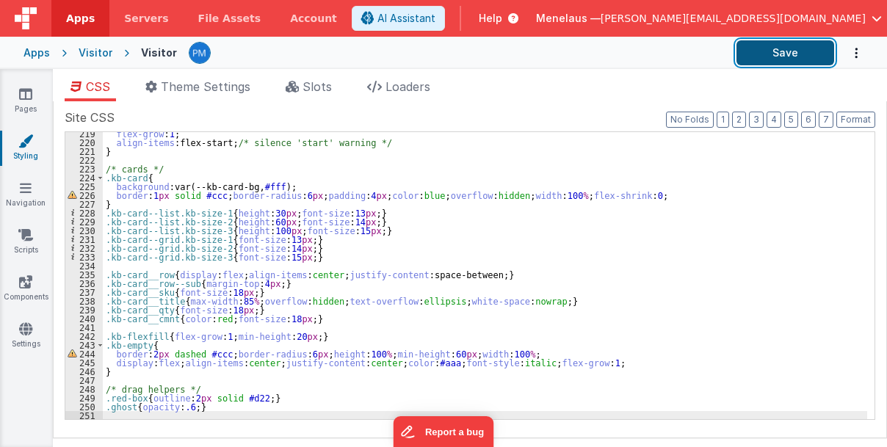
click at [800, 54] on button "Save" at bounding box center [786, 52] width 98 height 25
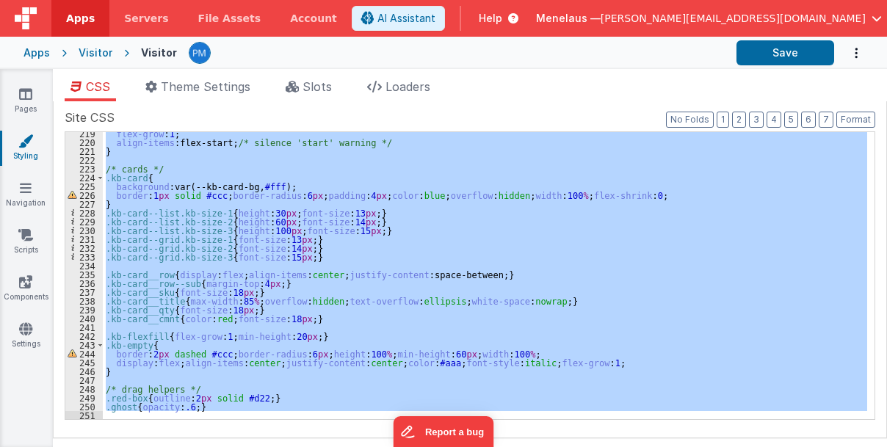
drag, startPoint x: 106, startPoint y: 232, endPoint x: 286, endPoint y: 438, distance: 273.3
click at [286, 438] on div "Site CSS Format 7 6 5 4 3 2 1 No Folds 219 220 221 222 223 224 225 226 227 228 …" at bounding box center [470, 269] width 835 height 337
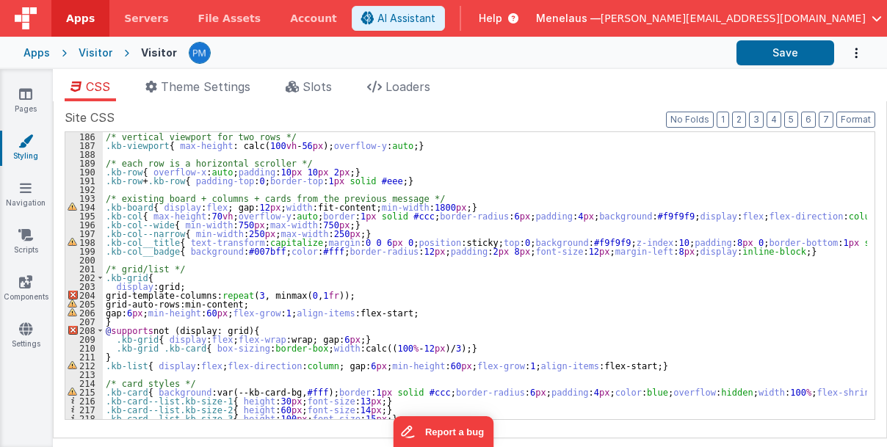
scroll to position [1631, 0]
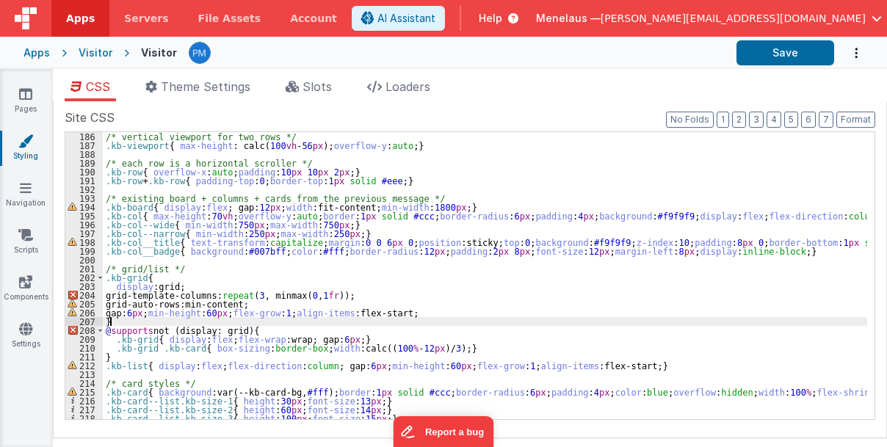
click at [609, 323] on div "/* vertical viewport for two rows */ .kb-viewport { max-height : calc( 100 vh -…" at bounding box center [485, 285] width 765 height 306
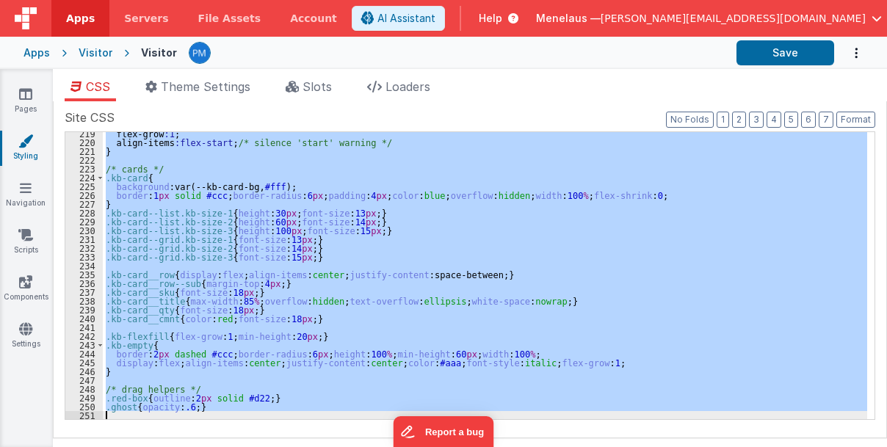
scroll to position [1924, 0]
click at [641, 298] on div "flex-grow : 1 ; align-items :flex-start; /* silence 'start' warning */ } /* car…" at bounding box center [485, 275] width 765 height 287
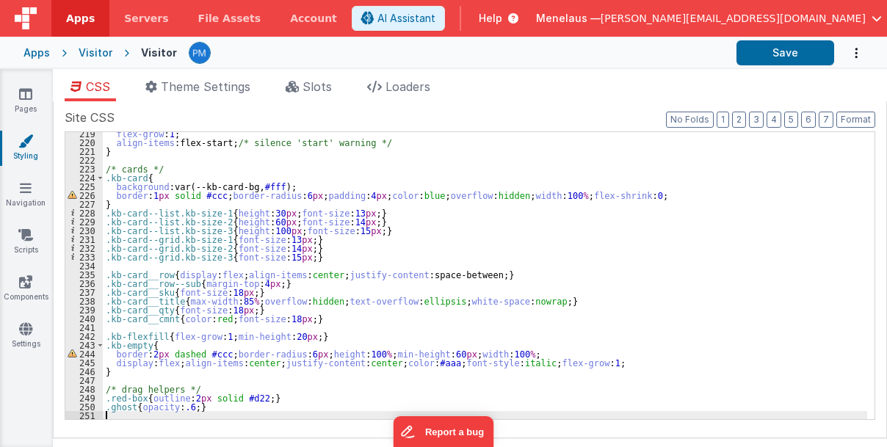
click at [232, 412] on div "flex-grow : 1 ; align-items :flex-start; /* silence 'start' warning */ } /* car…" at bounding box center [485, 282] width 765 height 306
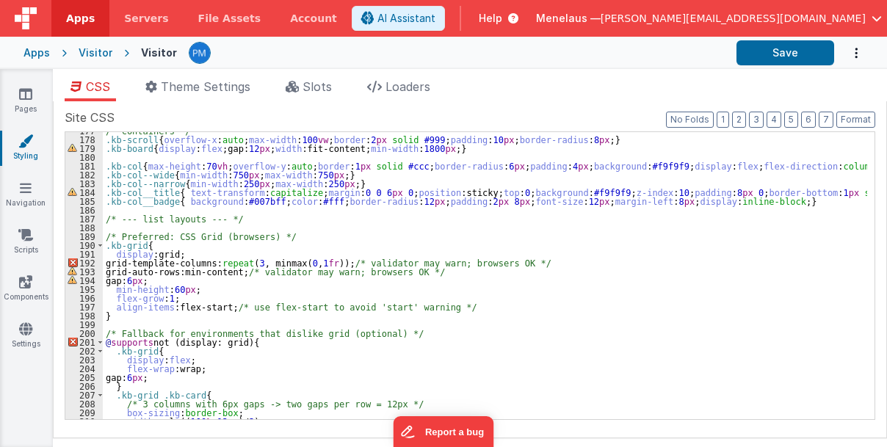
scroll to position [1528, 0]
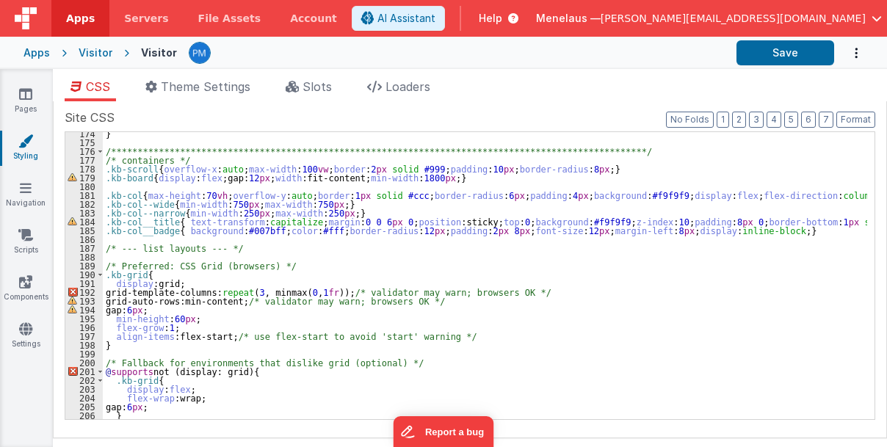
click at [106, 160] on div "**********" at bounding box center [485, 282] width 765 height 306
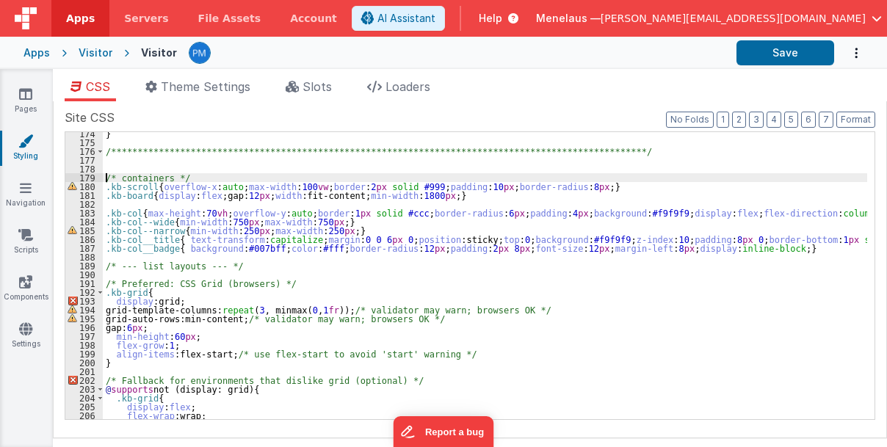
click at [112, 161] on div "**********" at bounding box center [485, 282] width 765 height 306
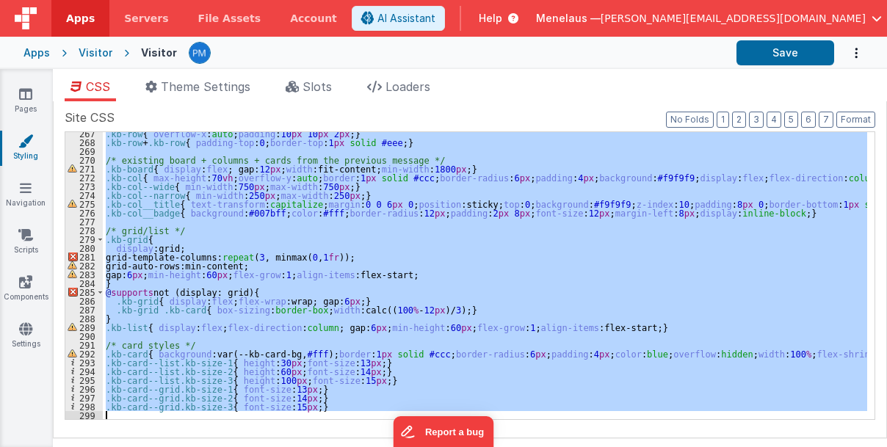
scroll to position [2515, 0]
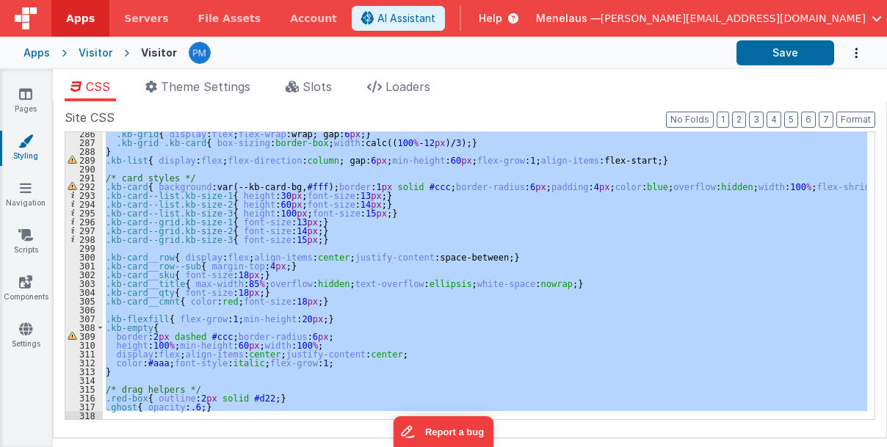
drag, startPoint x: 105, startPoint y: 176, endPoint x: 162, endPoint y: 464, distance: 293.5
click at [162, 447] on html "Apps Servers File Assets Account Some FUTURE Slot AI Assistant Help [PERSON_NAM…" at bounding box center [443, 223] width 887 height 447
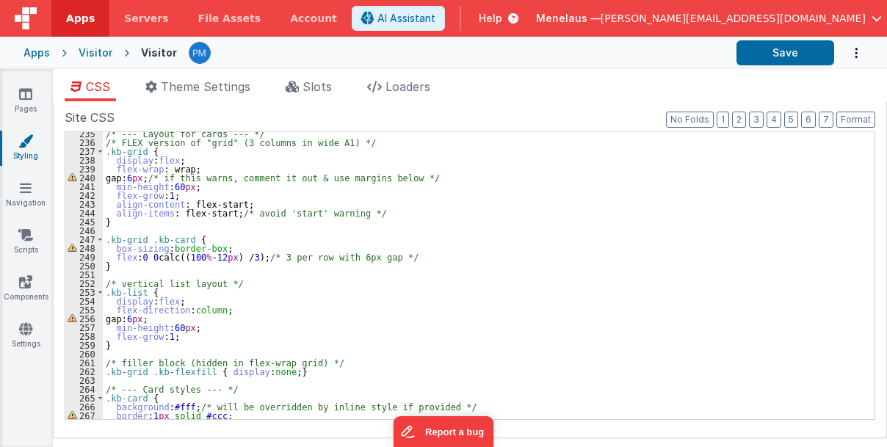
scroll to position [2066, 0]
click at [801, 55] on button "Save" at bounding box center [786, 52] width 98 height 25
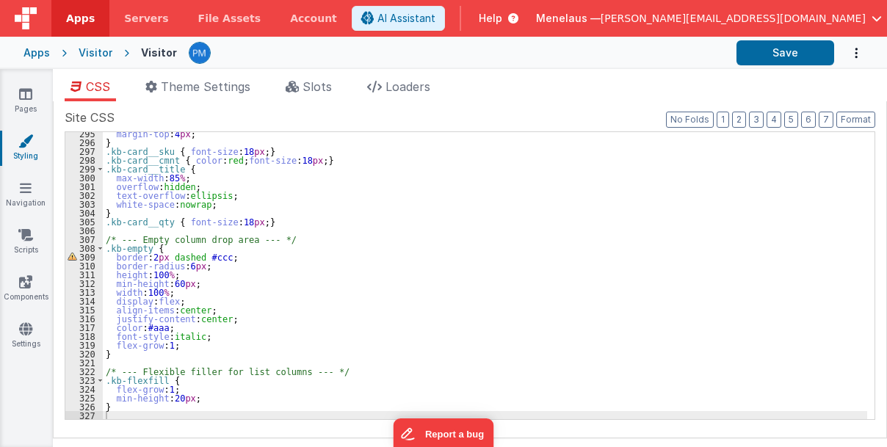
scroll to position [2594, 0]
click at [771, 51] on button "Save" at bounding box center [786, 52] width 98 height 25
click at [27, 236] on icon at bounding box center [25, 235] width 15 height 15
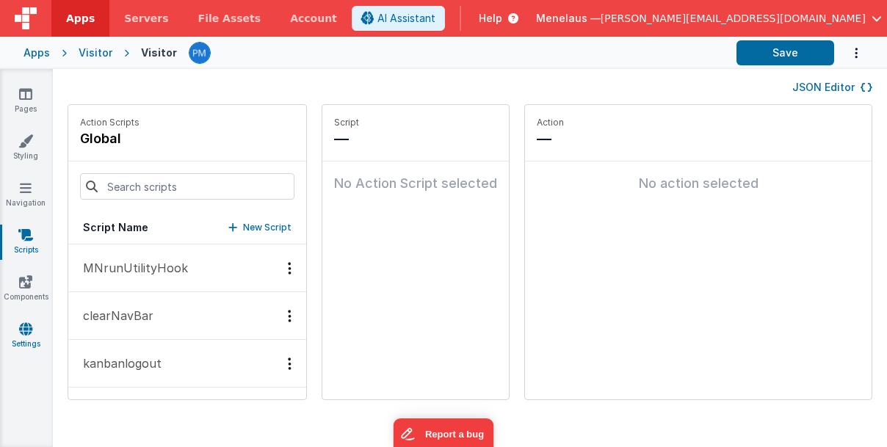
click at [26, 331] on icon at bounding box center [25, 329] width 13 height 15
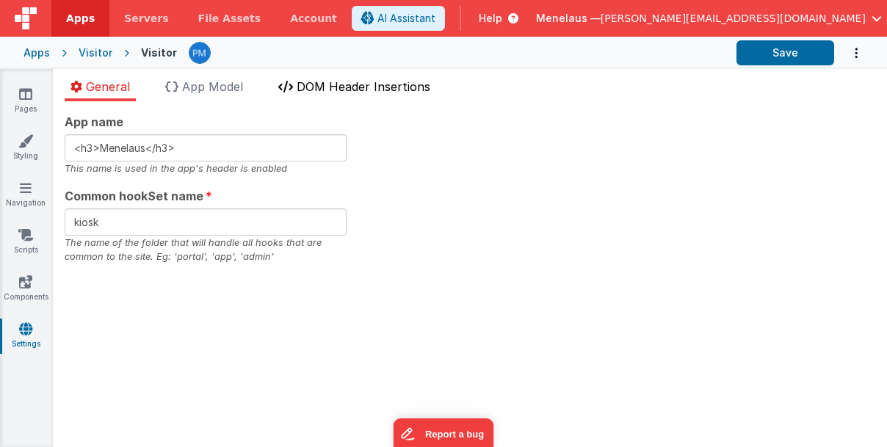
click at [353, 87] on span "DOM Header Insertions" at bounding box center [364, 86] width 134 height 15
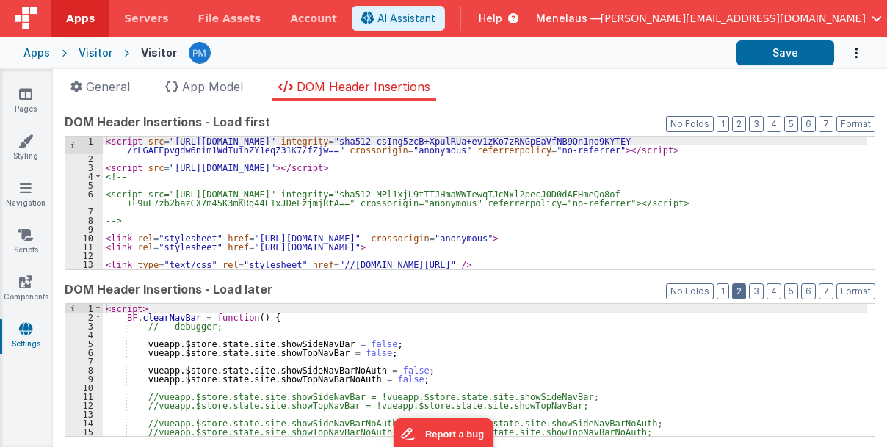
click at [738, 289] on button "2" at bounding box center [739, 292] width 14 height 16
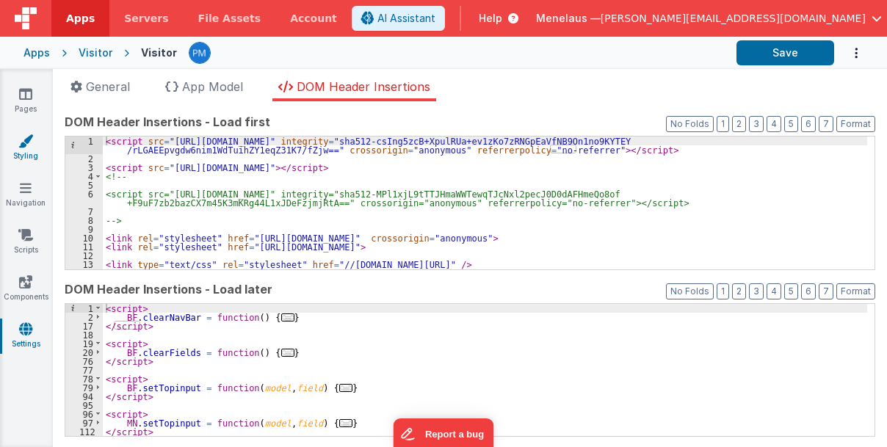
click at [36, 145] on link "Styling" at bounding box center [25, 148] width 53 height 29
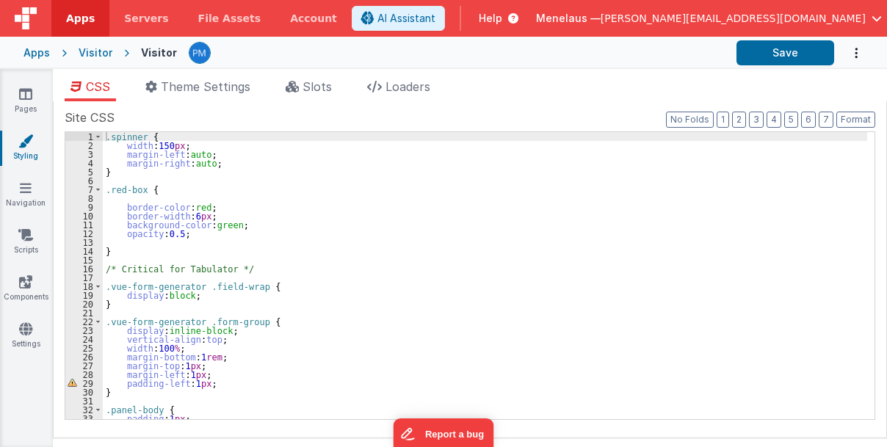
click at [461, 322] on div ".spinner { width : 150 px ; margin-left : auto ; margin-right : auto ; } .red-b…" at bounding box center [485, 285] width 765 height 306
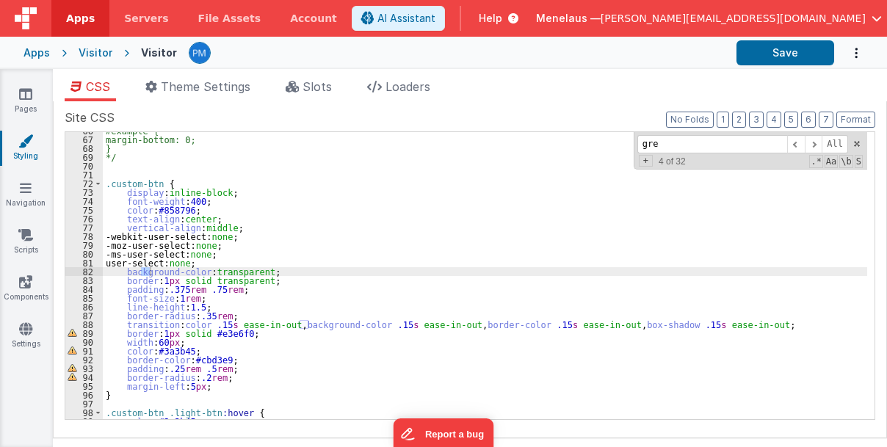
scroll to position [923, 0]
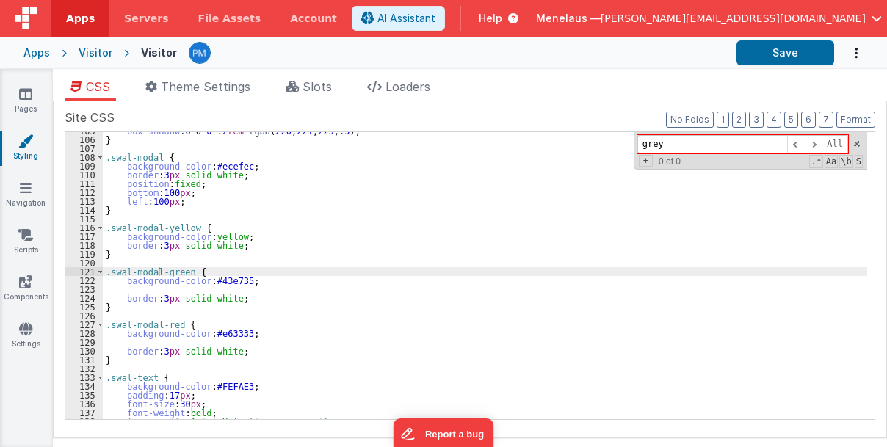
click at [350, 227] on div "box-shadow : 0 0 0 .2 rem rgba ( 220 , 221 , 225 , .5 ); } .swal-modal { backgr…" at bounding box center [485, 279] width 765 height 306
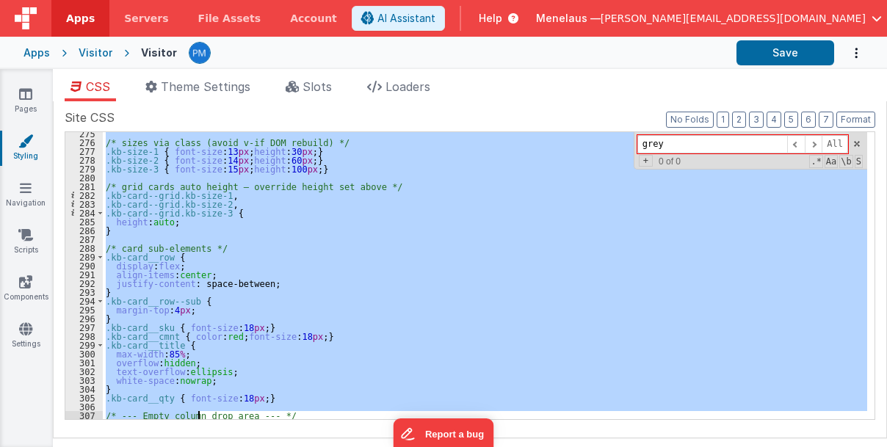
scroll to position [2594, 0]
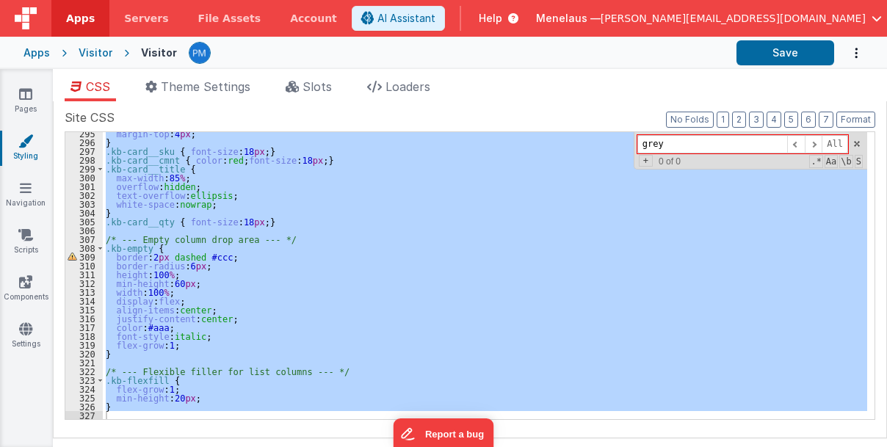
drag, startPoint x: 104, startPoint y: 295, endPoint x: 198, endPoint y: 438, distance: 171.8
click at [198, 438] on div "Site CSS Format 7 6 5 4 3 2 1 No Folds 295 296 297 298 299 300 301 302 303 304 …" at bounding box center [470, 269] width 835 height 337
click at [217, 393] on div "margin-top : 4 px ; } .kb-card__sku { font-size : 18 px ; } .kb-card__cmnt { co…" at bounding box center [485, 275] width 765 height 287
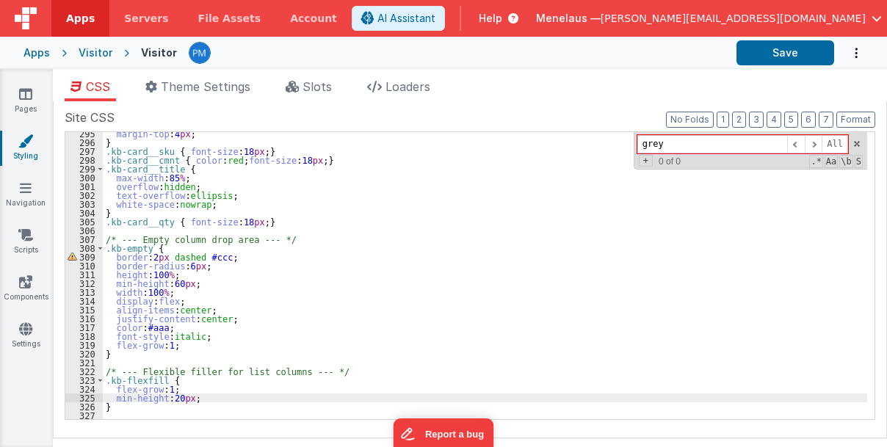
click at [203, 400] on div "margin-top : 4 px ; } .kb-card__sku { font-size : 18 px ; } .kb-card__cmnt { co…" at bounding box center [485, 282] width 765 height 306
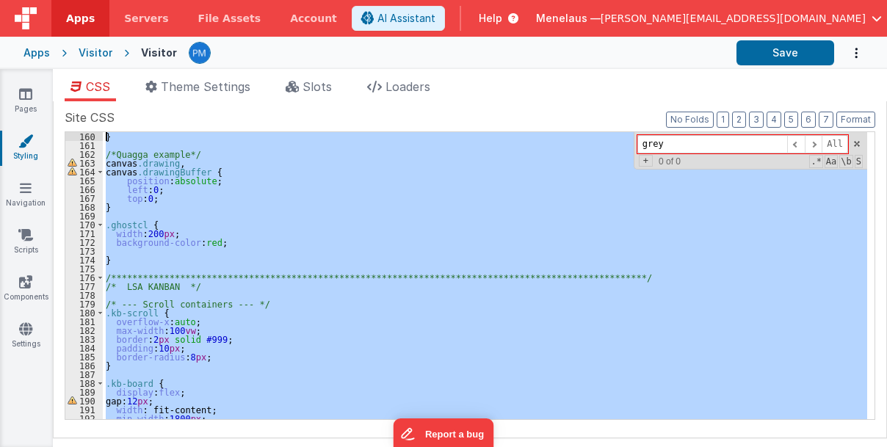
scroll to position [1402, 0]
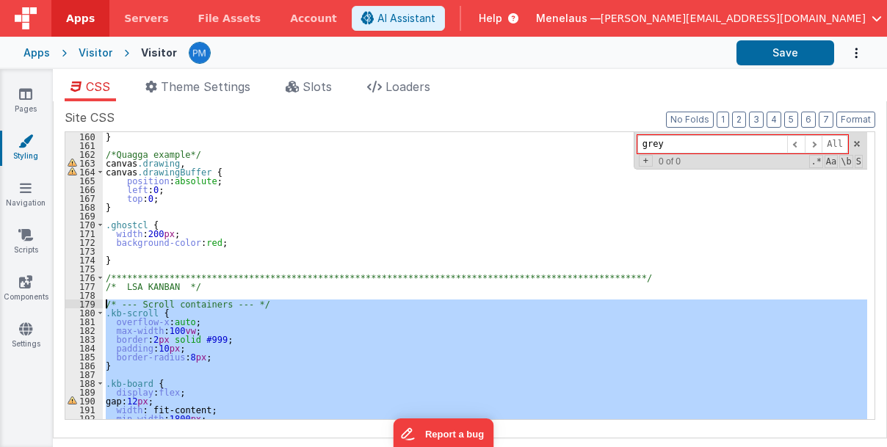
drag, startPoint x: 119, startPoint y: 406, endPoint x: 106, endPoint y: 303, distance: 103.7
click at [106, 303] on div "**********" at bounding box center [485, 285] width 765 height 306
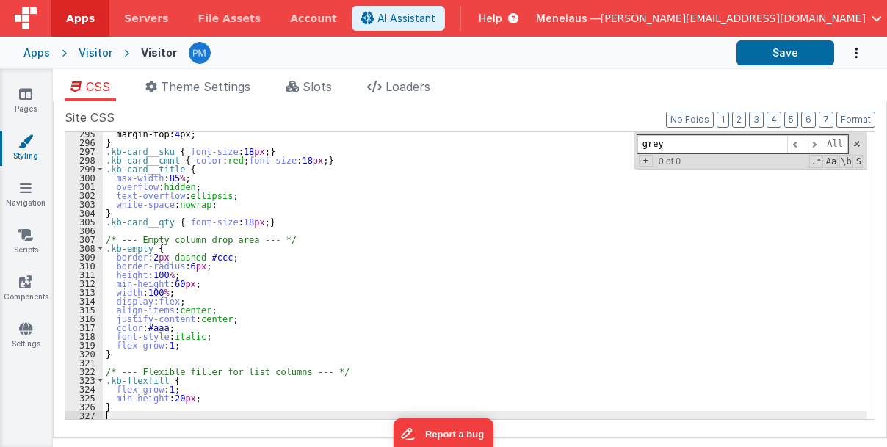
scroll to position [2595, 0]
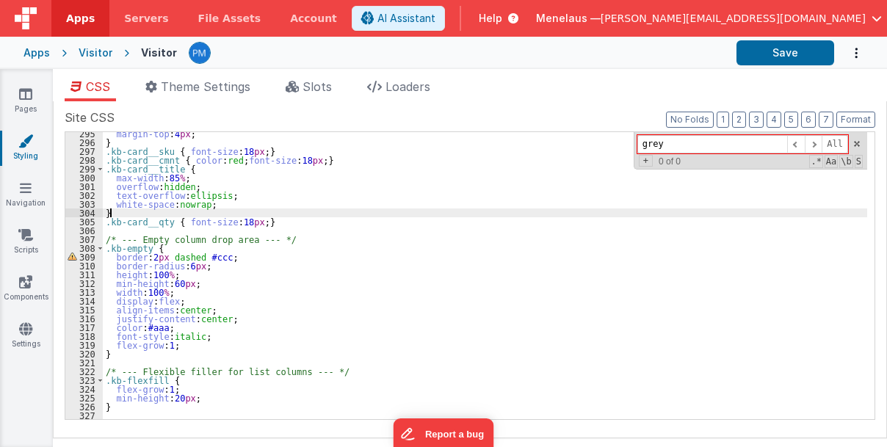
click at [748, 209] on div "margin-top : 4 px ; } .kb-card__sku { font-size : 18 px ; } .kb-card__cmnt { co…" at bounding box center [485, 282] width 765 height 306
click at [820, 147] on span at bounding box center [814, 144] width 18 height 18
click at [857, 143] on span at bounding box center [857, 144] width 10 height 10
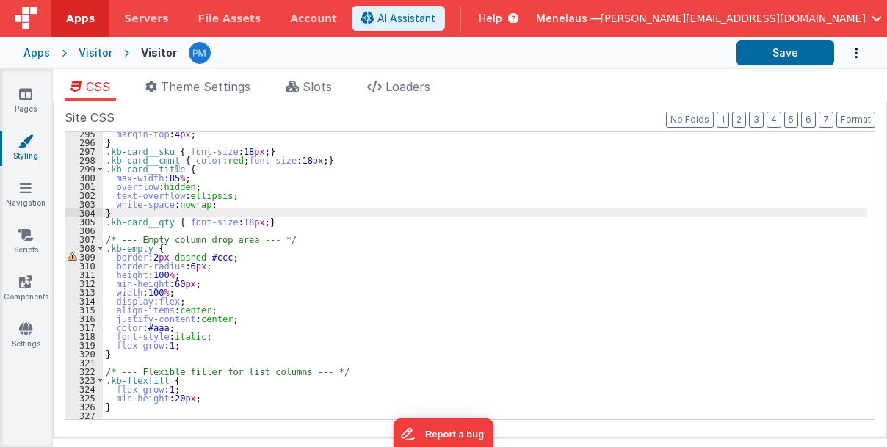
click at [669, 196] on div "margin-top : 4 px ; } .kb-card__sku { font-size : 18 px ; } .kb-card__cmnt { co…" at bounding box center [485, 282] width 765 height 306
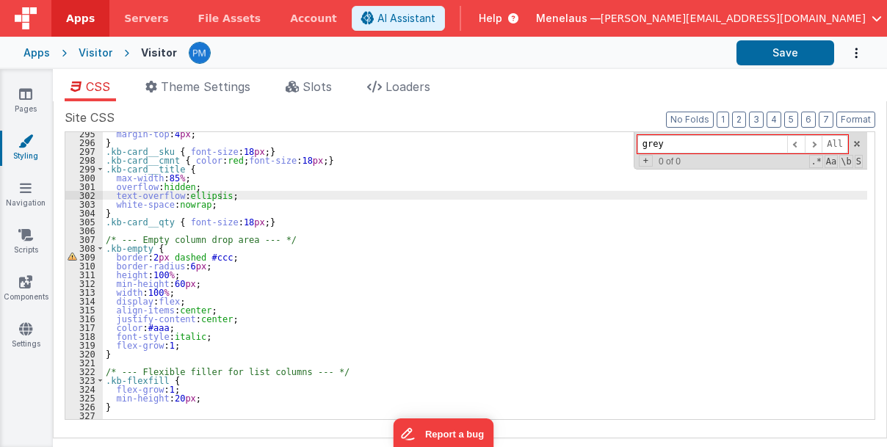
drag, startPoint x: 491, startPoint y: 261, endPoint x: 510, endPoint y: 255, distance: 20.0
click at [491, 261] on div "margin-top : 4 px ; } .kb-card__sku { font-size : 18 px ; } .kb-card__cmnt { co…" at bounding box center [485, 282] width 765 height 306
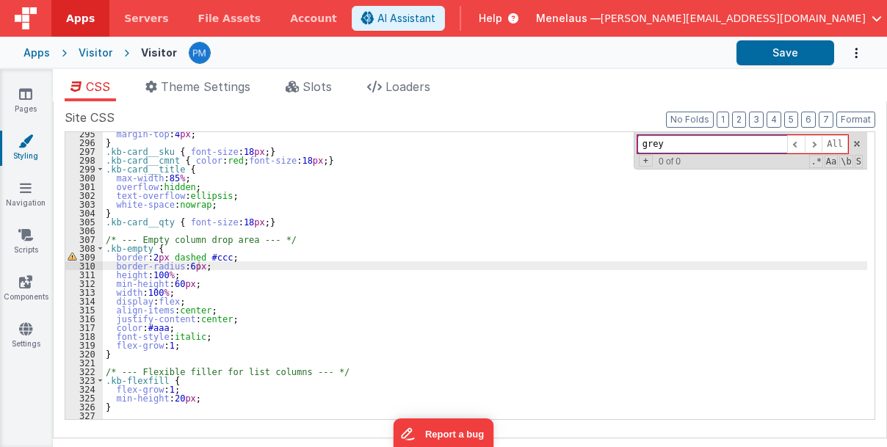
drag, startPoint x: 666, startPoint y: 148, endPoint x: 638, endPoint y: 146, distance: 27.3
click at [638, 146] on div "grey All Replace All + 0 of 0 .* Aa \b S" at bounding box center [751, 150] width 234 height 37
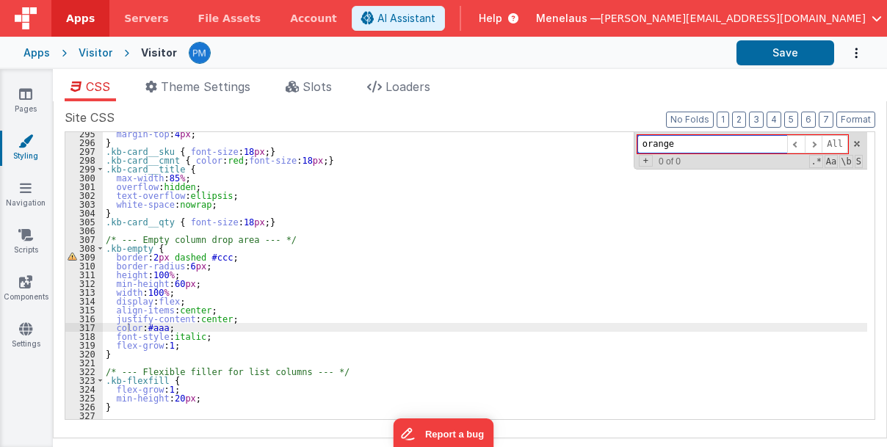
type input "orange"
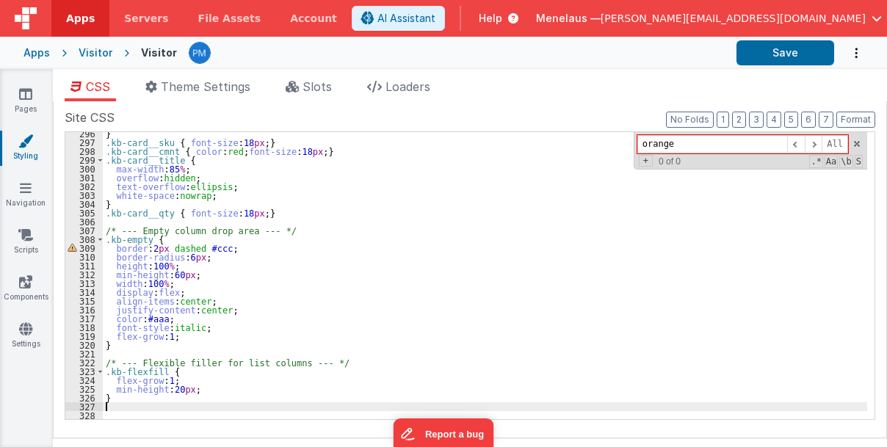
click at [132, 403] on div "} .kb-card__sku { font-size : 18 px ; } .kb-card__cmnt { color : red ; font-siz…" at bounding box center [485, 282] width 765 height 306
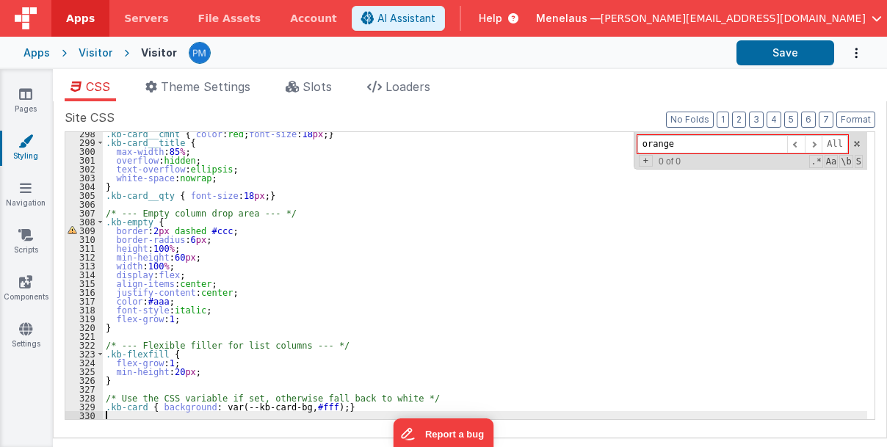
scroll to position [2621, 0]
click at [773, 59] on button "Save" at bounding box center [786, 52] width 98 height 25
click at [28, 244] on link "Scripts" at bounding box center [25, 242] width 53 height 29
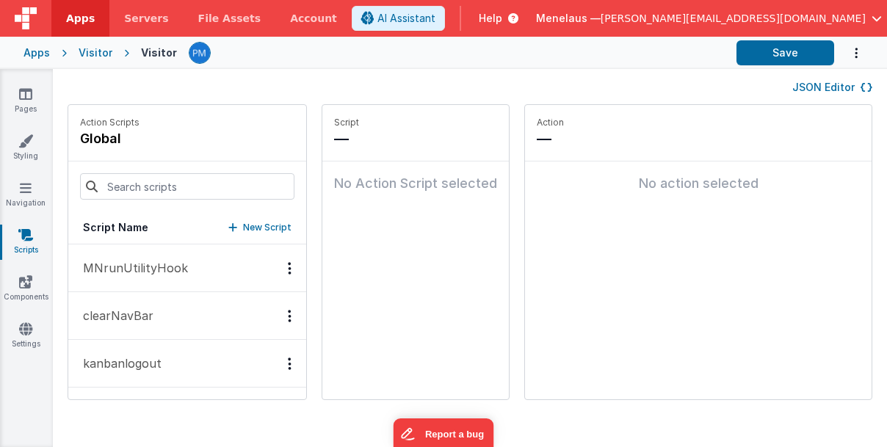
scroll to position [48, 0]
click at [238, 311] on button "kanbanlogout" at bounding box center [187, 316] width 238 height 48
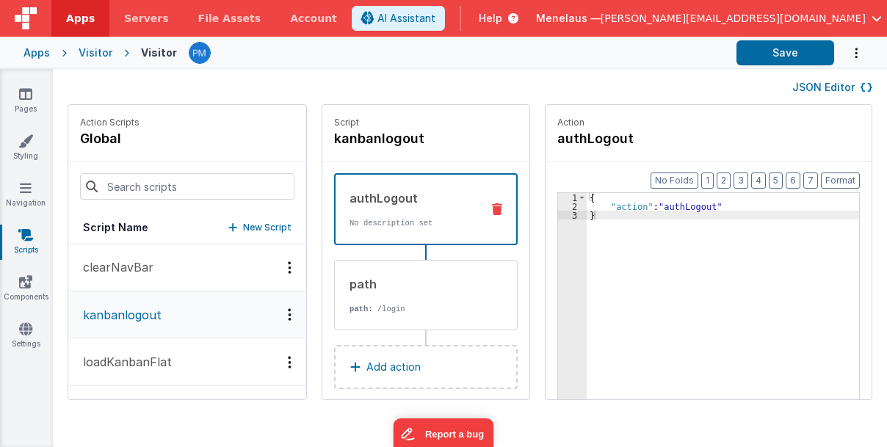
click at [243, 225] on p "New Script" at bounding box center [267, 227] width 48 height 15
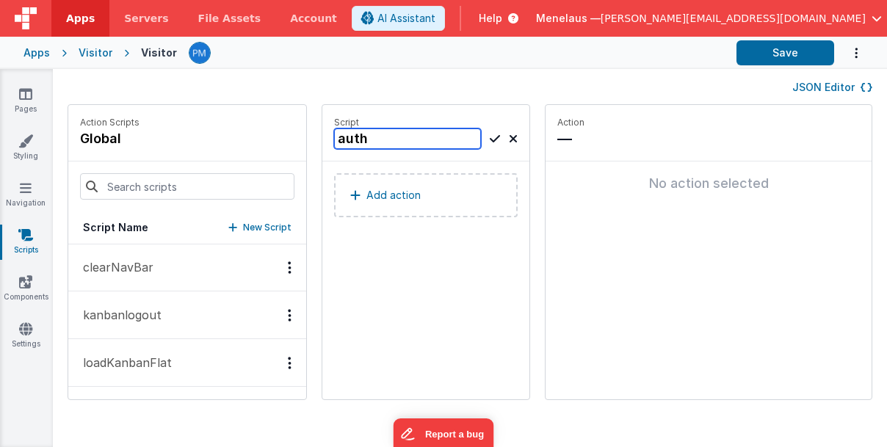
drag, startPoint x: 347, startPoint y: 143, endPoint x: 301, endPoint y: 140, distance: 45.6
click at [301, 140] on div "Action Scripts global Script Name New Script MNrunUtilityHook clearNavBar kanba…" at bounding box center [470, 259] width 835 height 311
type input "kanbanLogin"
click at [490, 140] on icon at bounding box center [495, 139] width 10 height 18
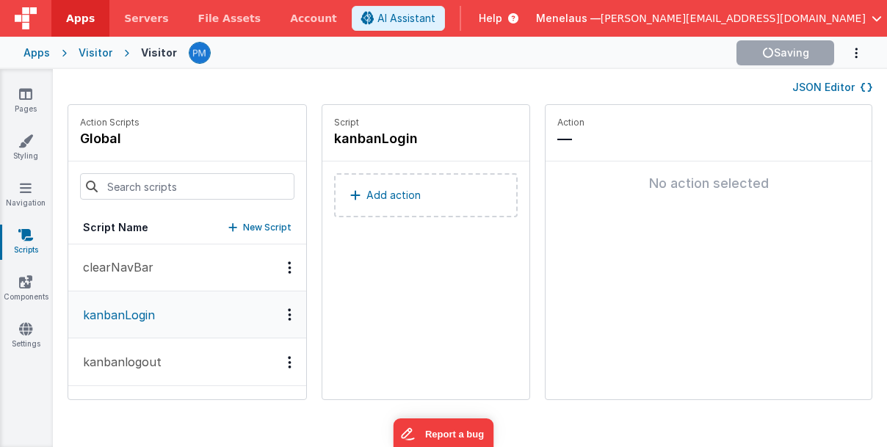
click at [386, 192] on p "Add action" at bounding box center [394, 196] width 54 height 18
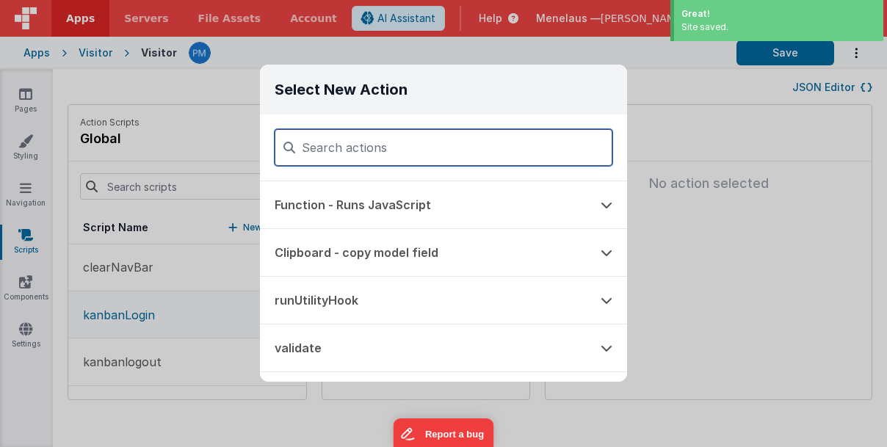
click at [363, 154] on input at bounding box center [444, 147] width 338 height 37
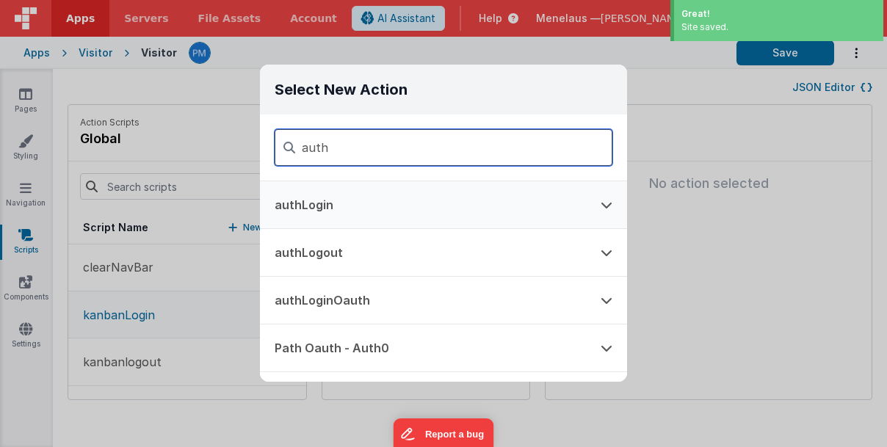
type input "auth"
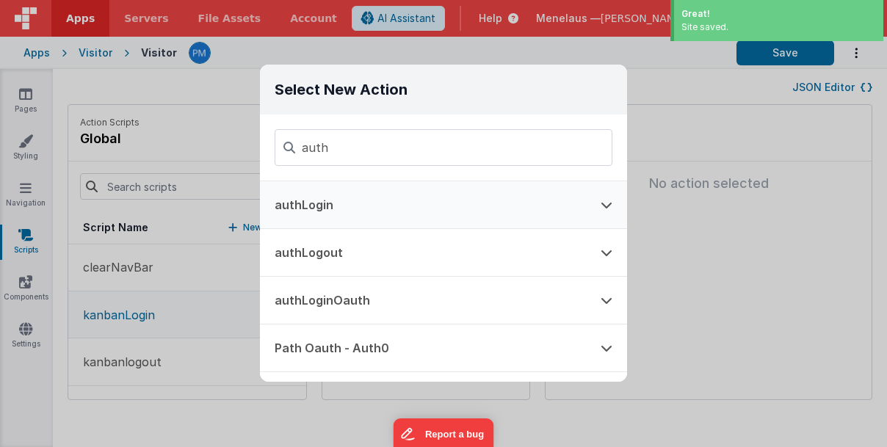
click at [338, 205] on button "authLogin" at bounding box center [423, 204] width 326 height 47
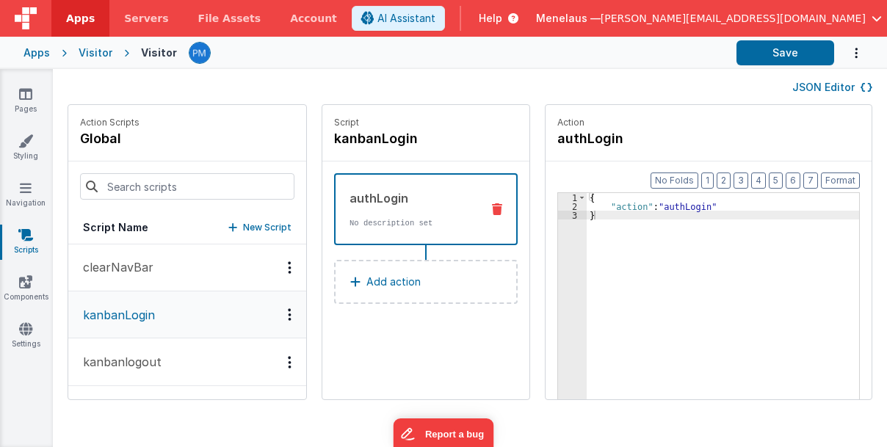
click at [138, 360] on p "kanbanlogout" at bounding box center [117, 362] width 87 height 18
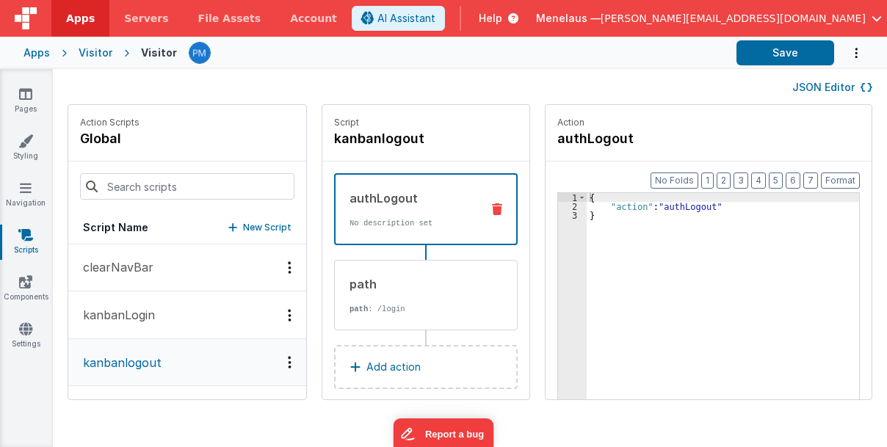
click at [141, 317] on p "kanbanLogin" at bounding box center [114, 315] width 81 height 18
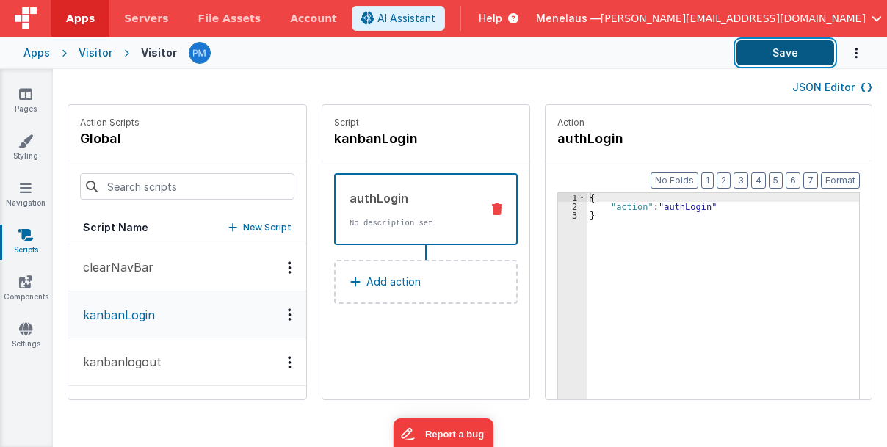
click at [793, 57] on button "Save" at bounding box center [786, 52] width 98 height 25
click at [141, 361] on p "kanbanlogout" at bounding box center [117, 362] width 87 height 18
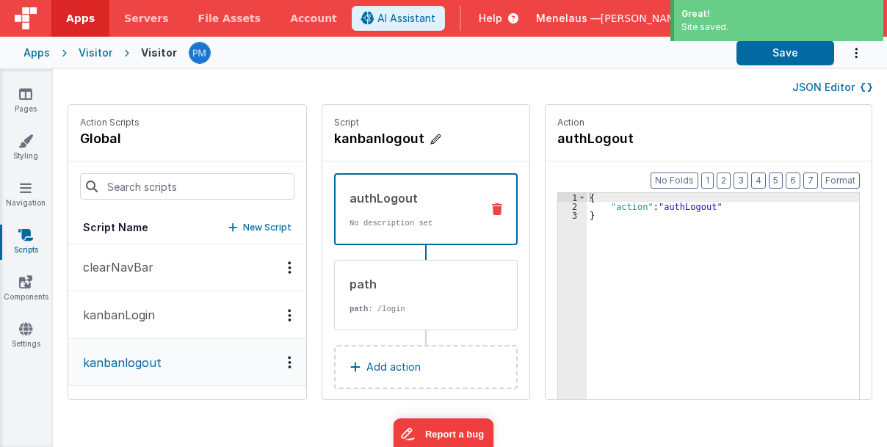
click at [365, 140] on h4 "kanbanlogout" at bounding box center [426, 139] width 184 height 21
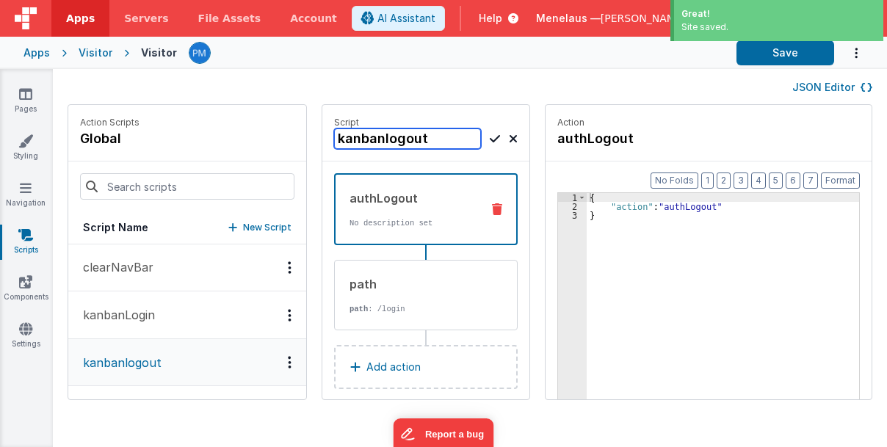
click at [372, 138] on input "kanbanlogout" at bounding box center [407, 139] width 147 height 21
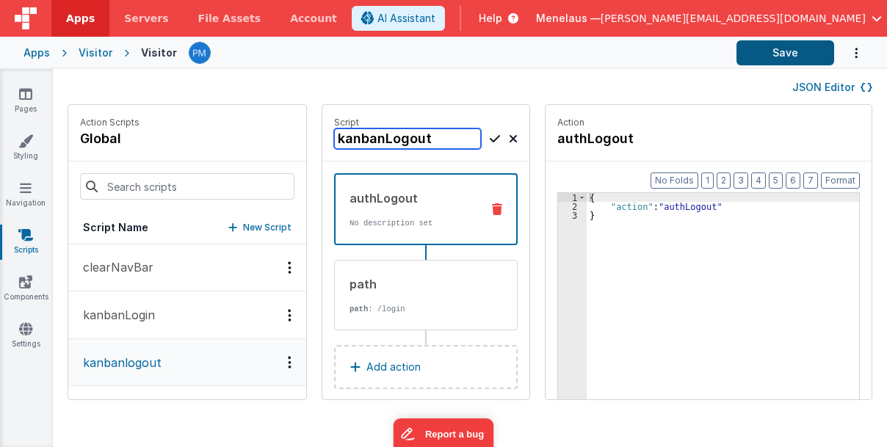
type input "kanbanLogout"
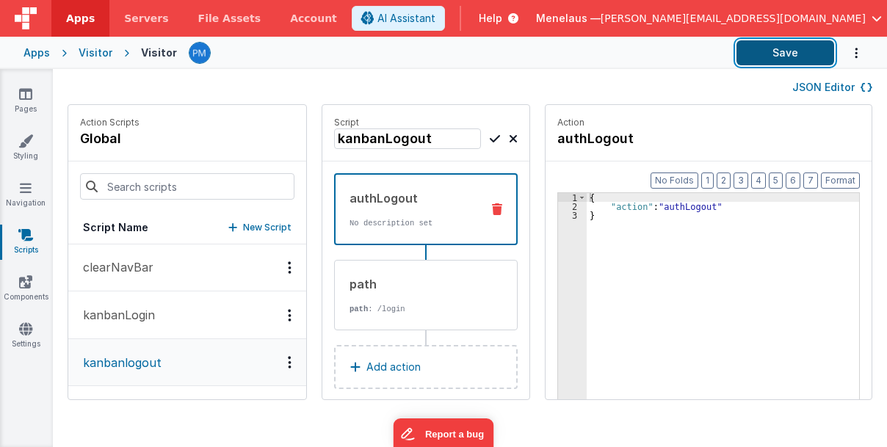
click at [804, 53] on button "Save" at bounding box center [786, 52] width 98 height 25
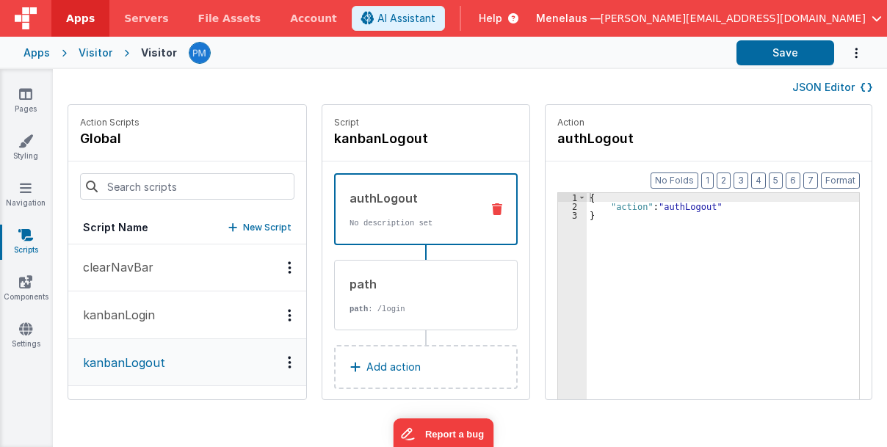
click at [196, 306] on button "kanbanLogin" at bounding box center [187, 316] width 238 height 48
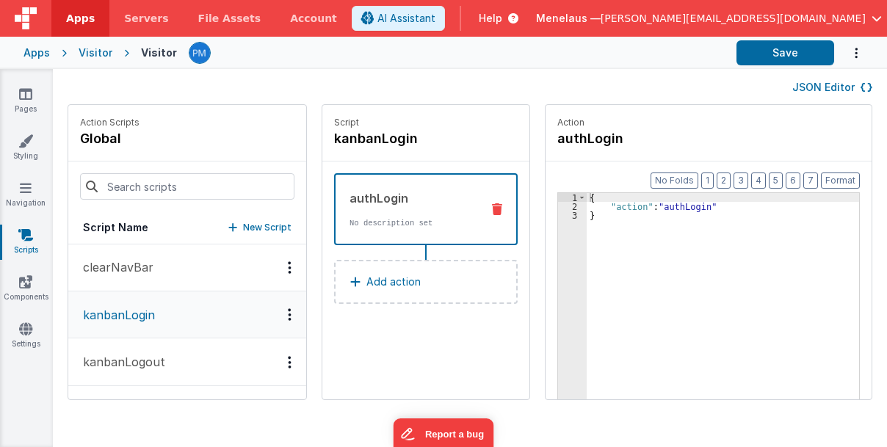
click at [367, 284] on p "Add action" at bounding box center [394, 282] width 54 height 18
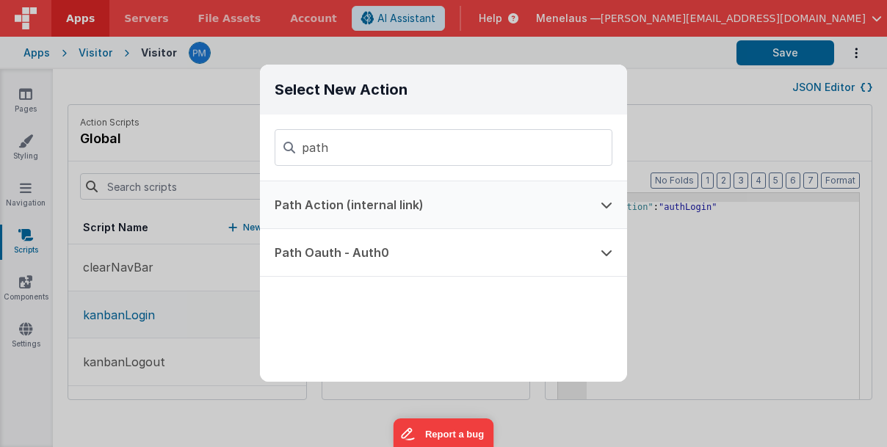
type input "path"
click at [395, 213] on button "Path Action (internal link)" at bounding box center [423, 204] width 326 height 47
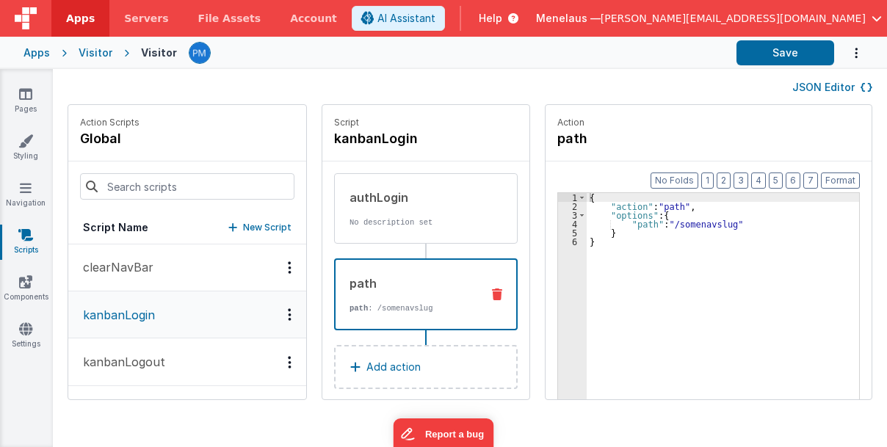
click at [679, 226] on div "{ "action" : "path" , "options" : { "path" : "/somenavslug" } }" at bounding box center [734, 328] width 294 height 271
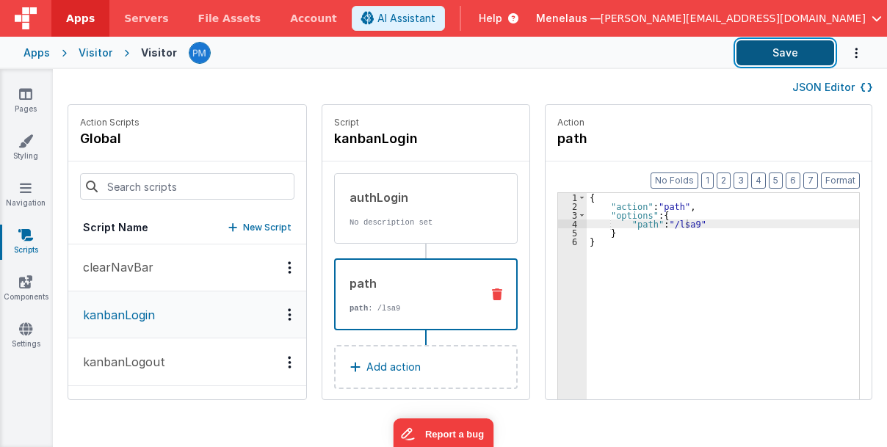
click at [783, 62] on button "Save" at bounding box center [786, 52] width 98 height 25
drag, startPoint x: 442, startPoint y: 222, endPoint x: 458, endPoint y: 225, distance: 15.7
click at [442, 222] on p "No description set" at bounding box center [414, 223] width 129 height 12
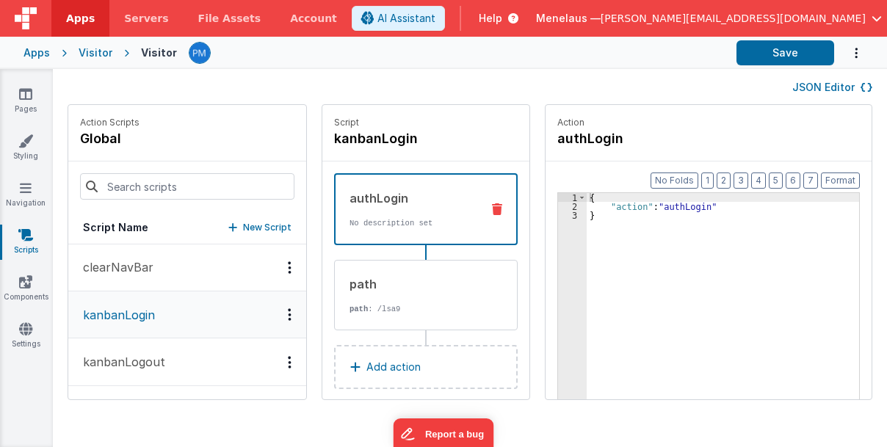
click at [375, 368] on p "Add action" at bounding box center [394, 367] width 54 height 18
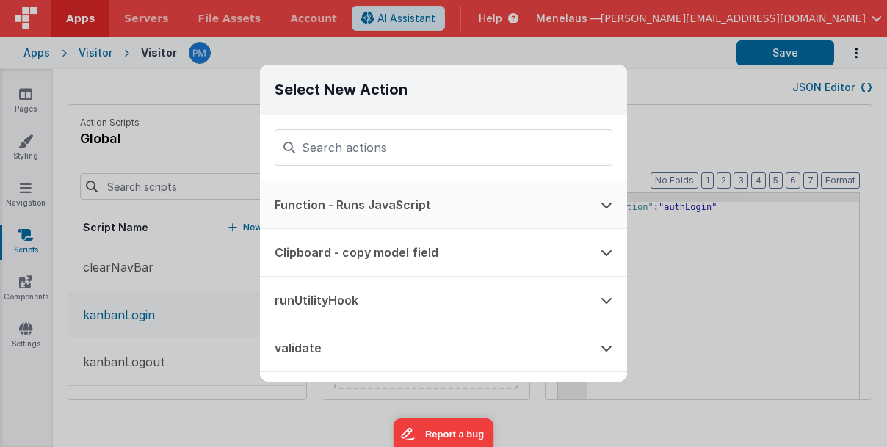
click at [372, 198] on button "Function - Runs JavaScript" at bounding box center [423, 204] width 326 height 47
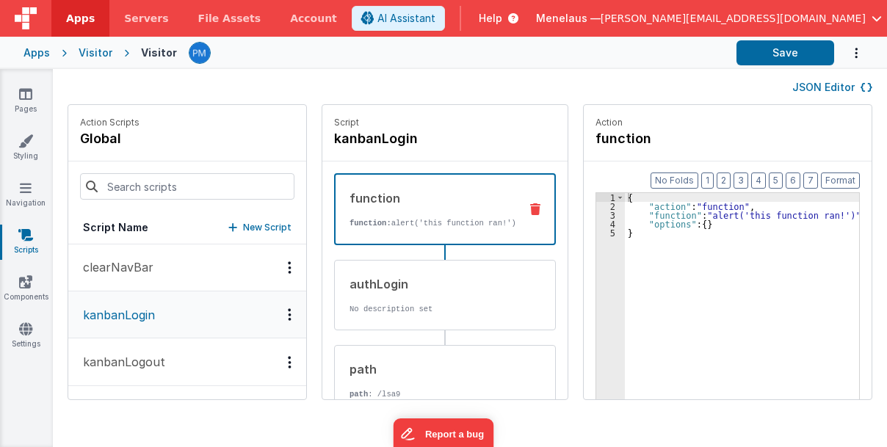
click at [397, 206] on div "function function: alert('this function ran!')" at bounding box center [426, 210] width 181 height 40
drag, startPoint x: 679, startPoint y: 215, endPoint x: 796, endPoint y: 217, distance: 117.6
click at [796, 217] on div "{ "action" : "function" , "function" : "alert('this function ran!')" , "options…" at bounding box center [772, 328] width 294 height 271
click at [865, 85] on icon at bounding box center [867, 87] width 12 height 10
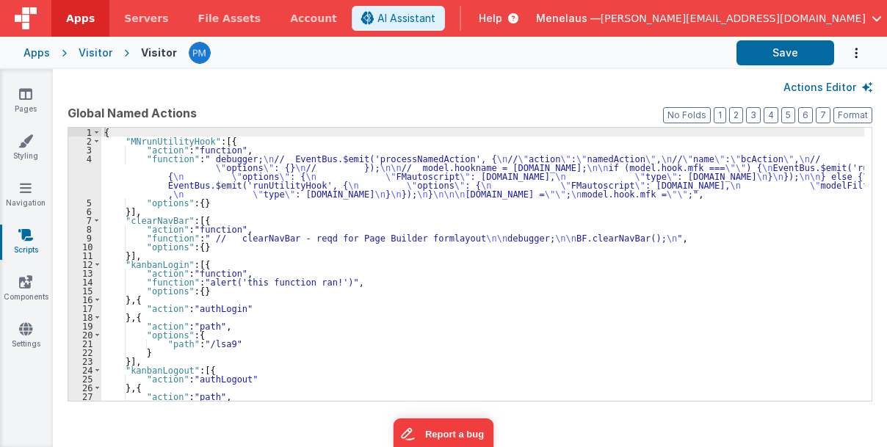
scroll to position [29, 0]
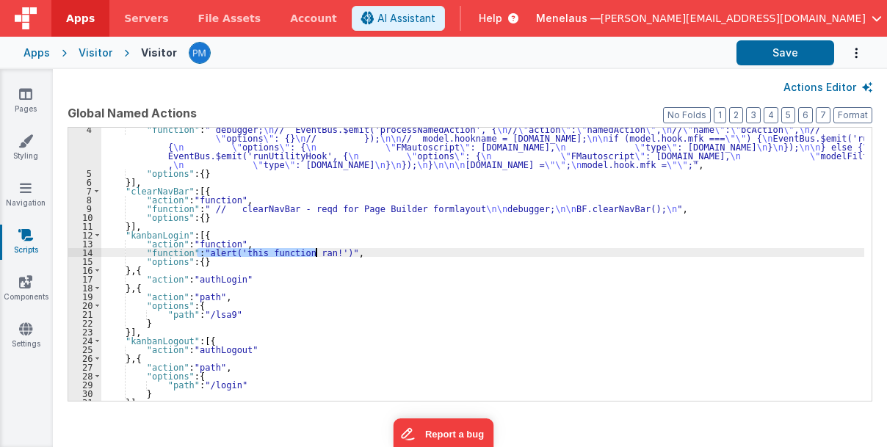
drag, startPoint x: 195, startPoint y: 253, endPoint x: 315, endPoint y: 253, distance: 119.7
click at [315, 253] on div ""function" : " debugger; \n // EventBus.$emit('processNamedAction', { \n // \" …" at bounding box center [483, 288] width 764 height 327
click at [78, 251] on div "14" at bounding box center [84, 252] width 33 height 9
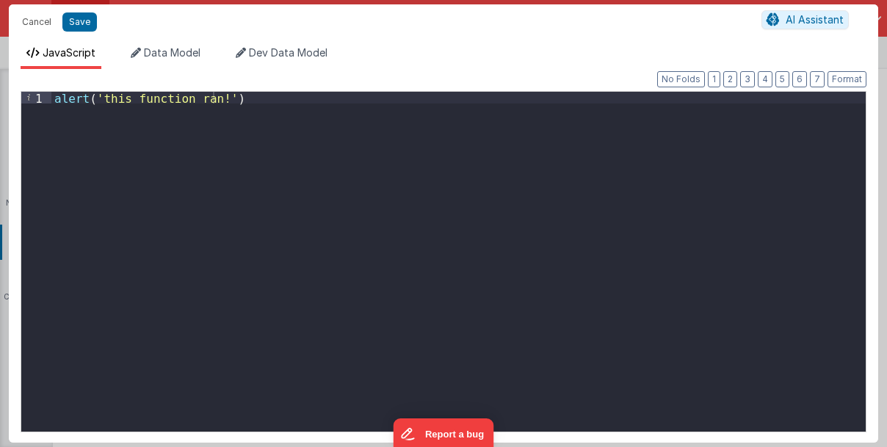
click at [225, 98] on div "alert ( 'this function ran!' )" at bounding box center [458, 274] width 815 height 364
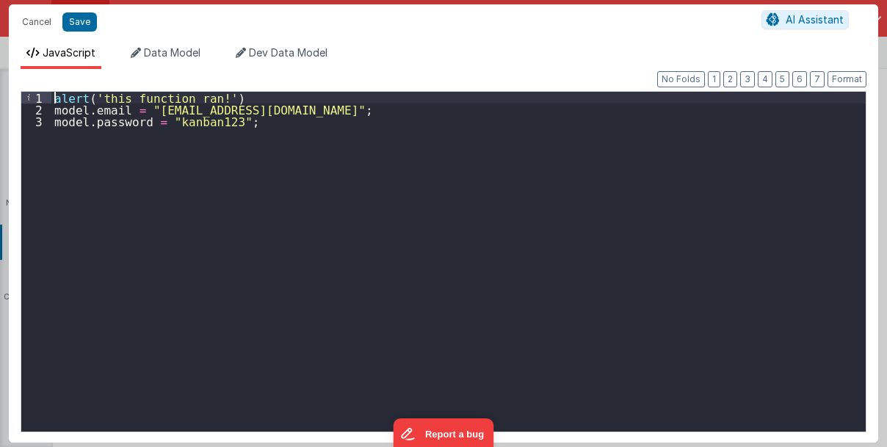
click at [54, 100] on div "alert ( 'this function ran!' ) model . email = "kanban@menelaus.co.uk" ; model …" at bounding box center [458, 274] width 815 height 364
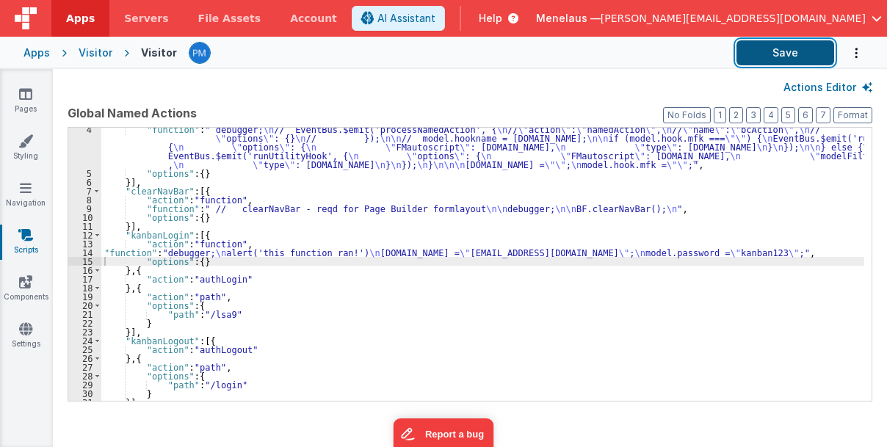
click at [777, 48] on button "Save" at bounding box center [786, 52] width 98 height 25
click at [783, 51] on button "Save" at bounding box center [786, 52] width 98 height 25
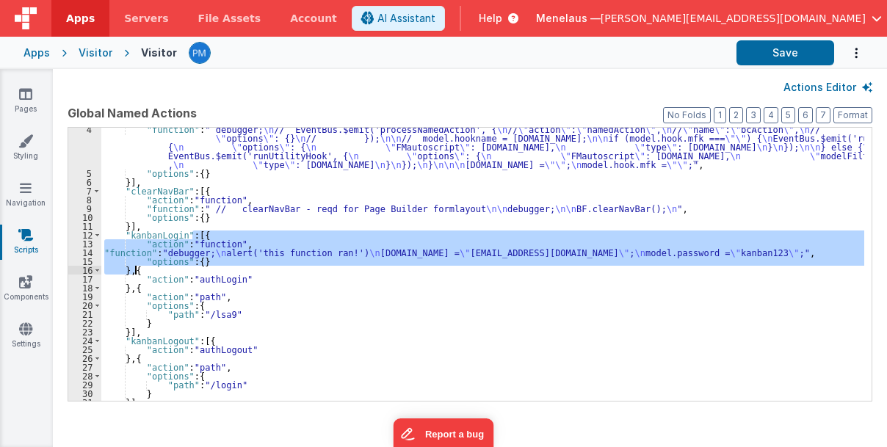
drag, startPoint x: 192, startPoint y: 235, endPoint x: 133, endPoint y: 267, distance: 67.1
click at [133, 267] on div ""function" : " debugger; \n // EventBus.$emit('processNamedAction', { \n // \" …" at bounding box center [483, 288] width 764 height 327
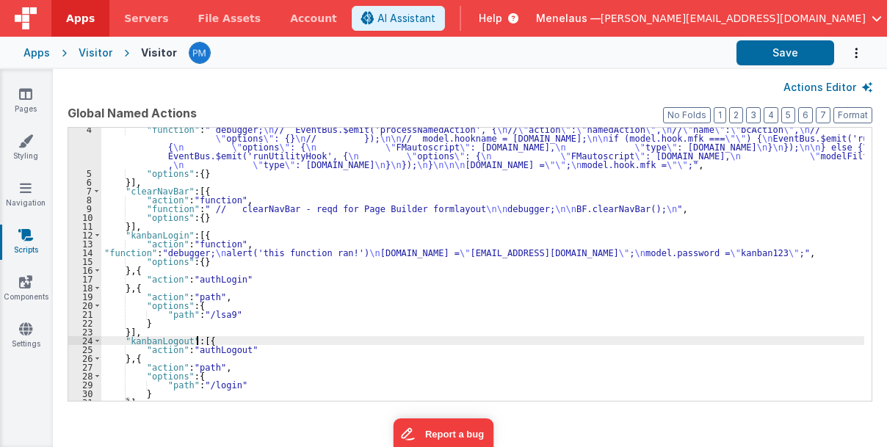
click at [195, 339] on div ""function" : " debugger; \n // EventBus.$emit('processNamedAction', { \n // \" …" at bounding box center [483, 288] width 764 height 327
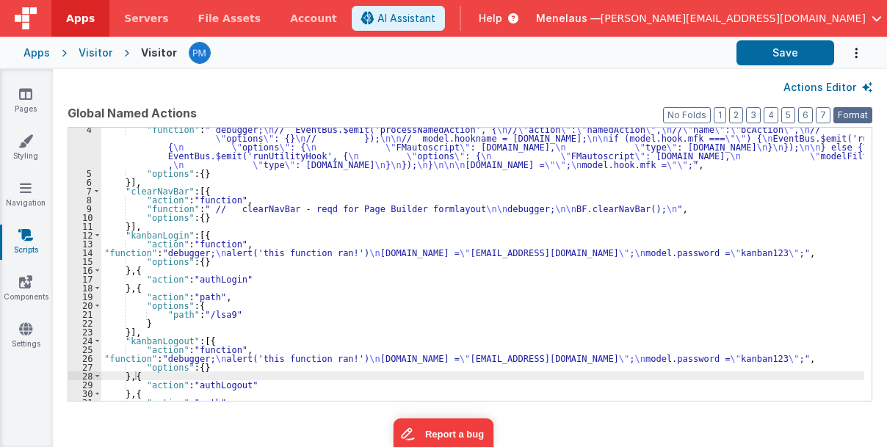
click at [856, 115] on button "Format" at bounding box center [853, 115] width 39 height 16
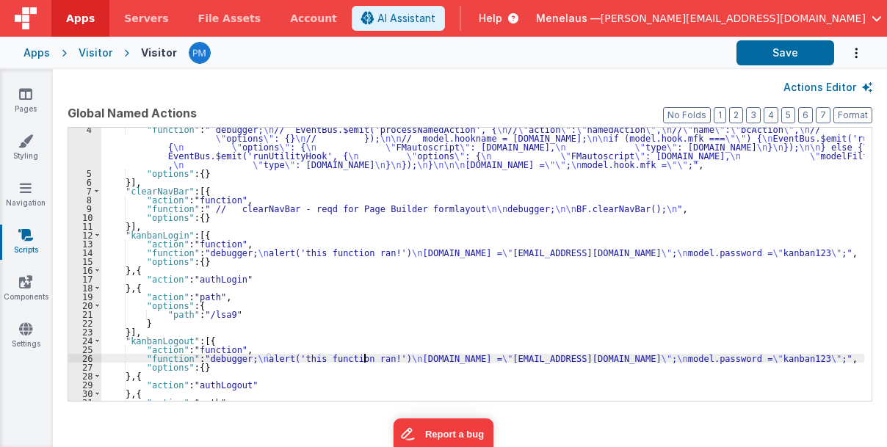
click at [364, 358] on div ""function" : " debugger; \n // EventBus.$emit('processNamedAction', { \n // \" …" at bounding box center [483, 288] width 764 height 327
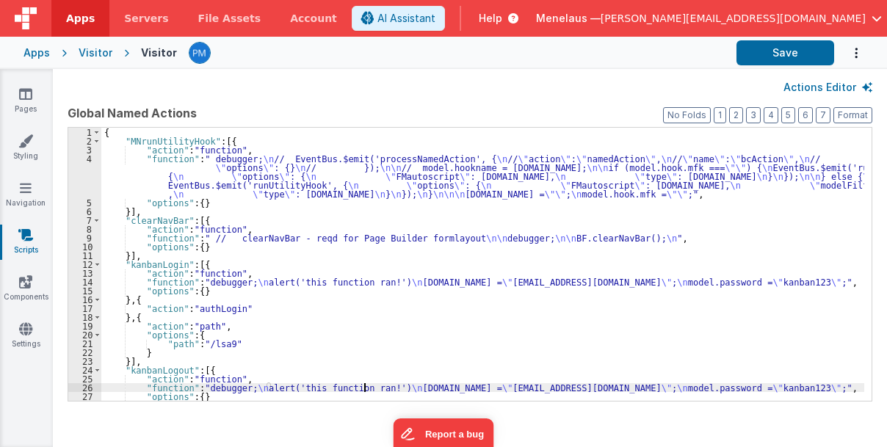
scroll to position [0, 0]
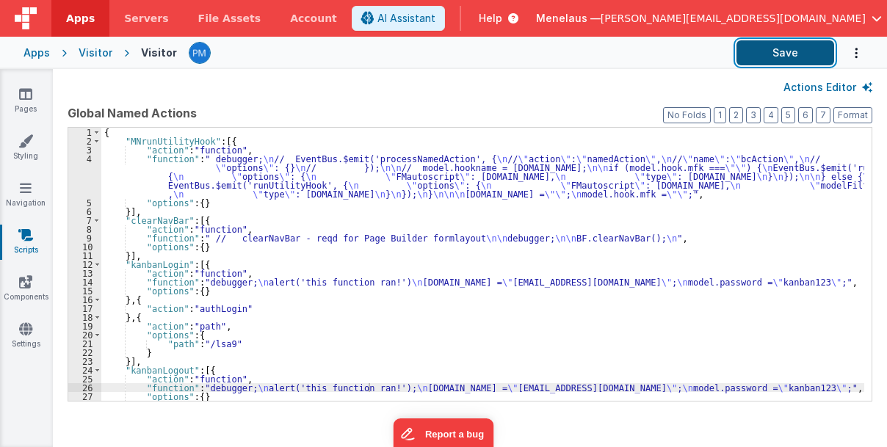
click at [789, 50] on button "Save" at bounding box center [786, 52] width 98 height 25
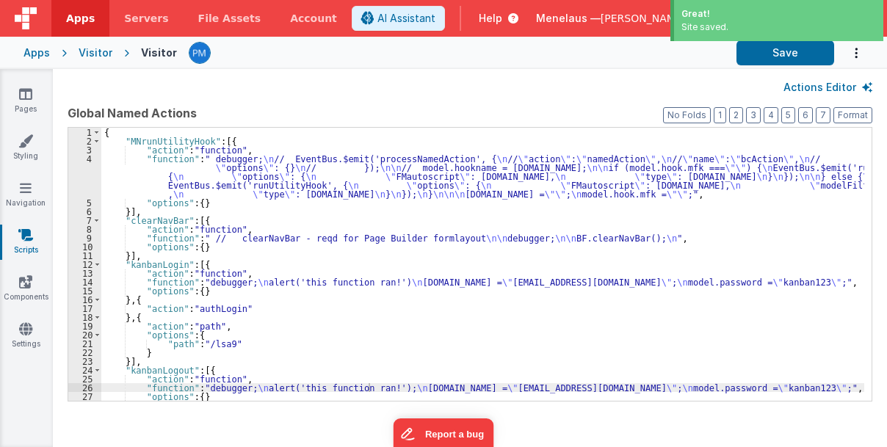
click at [363, 284] on div "{ "MNrunUtilityHook" : [{ "action" : "function" , "function" : " debugger; \n /…" at bounding box center [483, 274] width 764 height 292
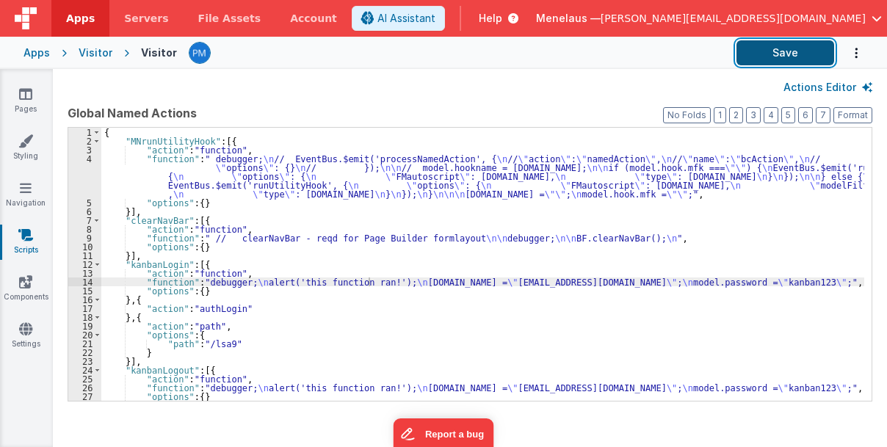
click at [765, 52] on button "Save" at bounding box center [786, 52] width 98 height 25
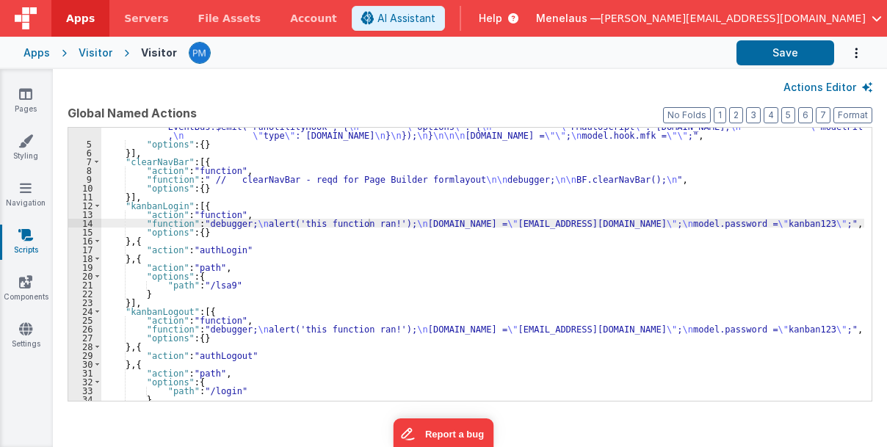
scroll to position [59, 0]
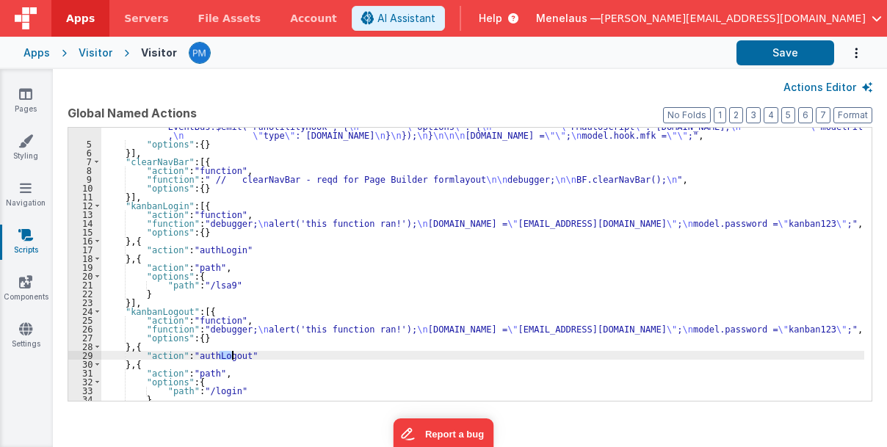
drag, startPoint x: 218, startPoint y: 356, endPoint x: 230, endPoint y: 357, distance: 11.8
click at [230, 357] on div ""function" : " debugger; \n // EventBus.$emit('processNamedAction', { \n // \" …" at bounding box center [483, 259] width 764 height 327
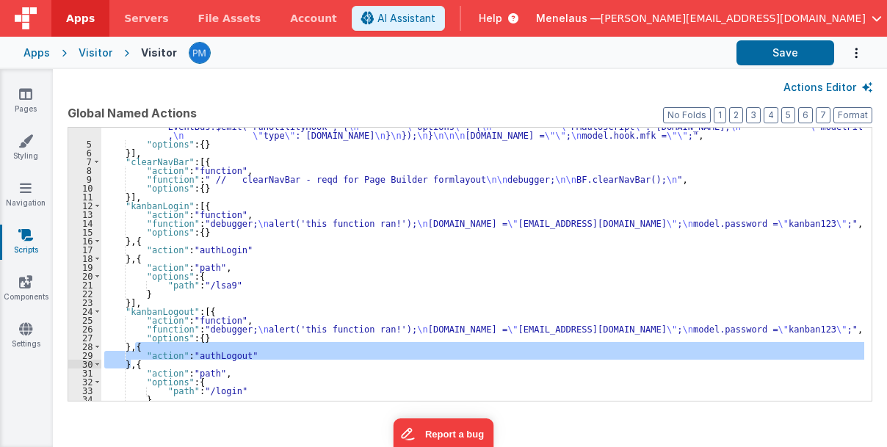
drag, startPoint x: 134, startPoint y: 345, endPoint x: 129, endPoint y: 363, distance: 18.2
click at [129, 363] on div ""function" : " debugger; \n // EventBus.$emit('processNamedAction', { \n // \" …" at bounding box center [483, 259] width 764 height 327
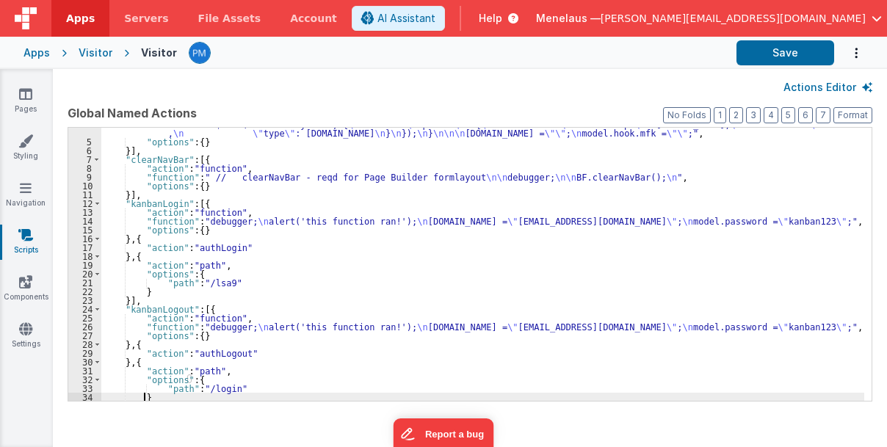
click at [210, 394] on div ""function" : " debugger; \n // EventBus.$emit('processNamedAction', { \n // \" …" at bounding box center [483, 256] width 764 height 327
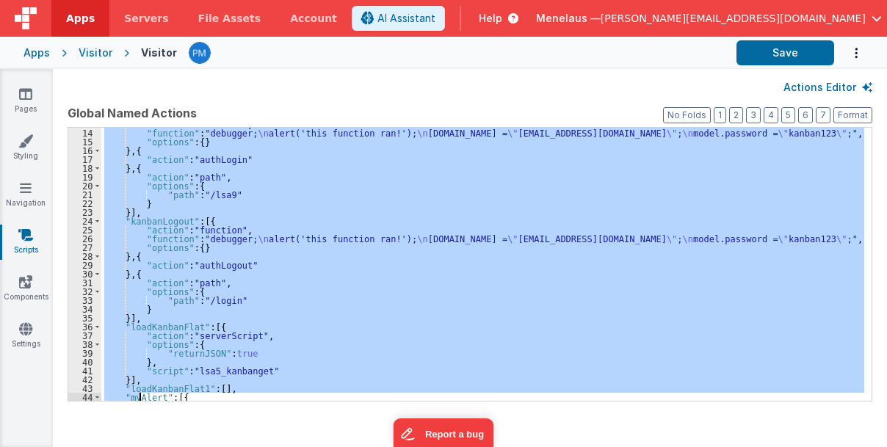
scroll to position [211, 0]
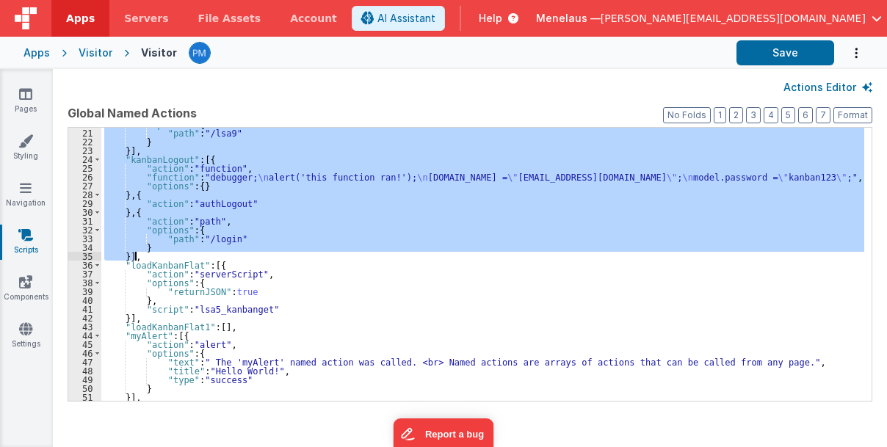
drag, startPoint x: 120, startPoint y: 201, endPoint x: 141, endPoint y: 257, distance: 59.5
click at [141, 257] on div ""options" : { "path" : "/lsa9" } }] , "kanbanLogout" : [{ "action" : "function"…" at bounding box center [483, 266] width 764 height 292
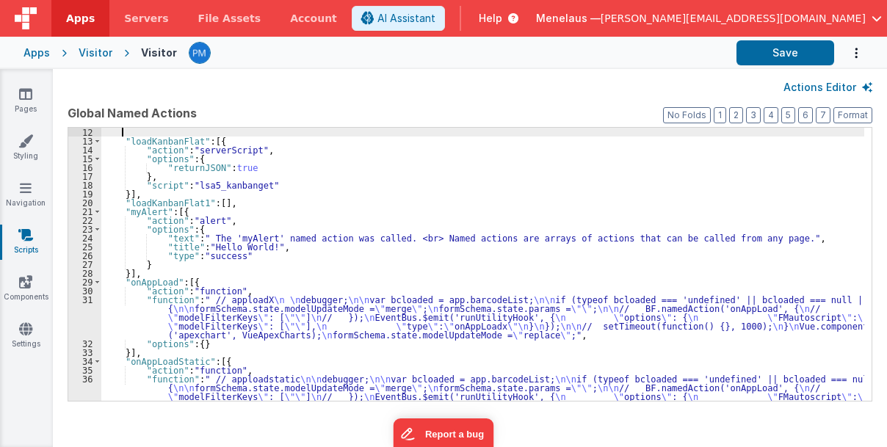
scroll to position [132, 0]
click at [806, 51] on button "Save" at bounding box center [786, 52] width 98 height 25
click at [802, 51] on button "Save" at bounding box center [786, 52] width 98 height 25
click at [807, 51] on button "Save" at bounding box center [786, 52] width 98 height 25
click at [336, 220] on div ""loadKanbanFlat" : [{ "action" : "serverScript" , "options" : { "returnJSON" : …" at bounding box center [483, 291] width 764 height 327
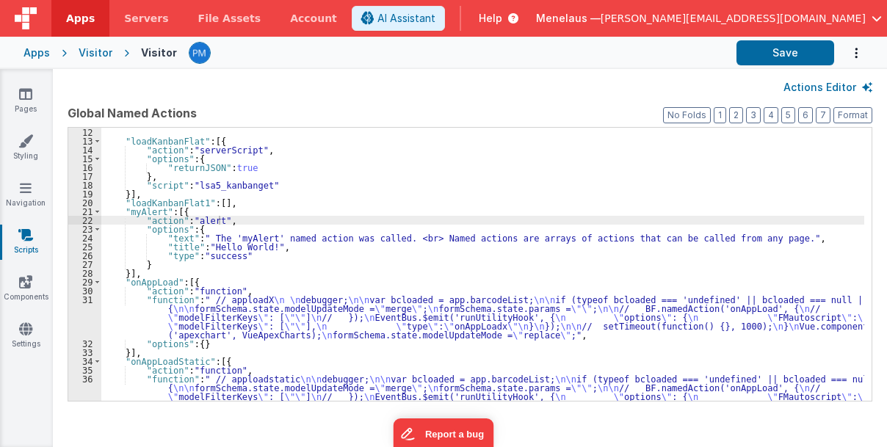
click at [828, 85] on button "Actions Editor" at bounding box center [828, 87] width 89 height 15
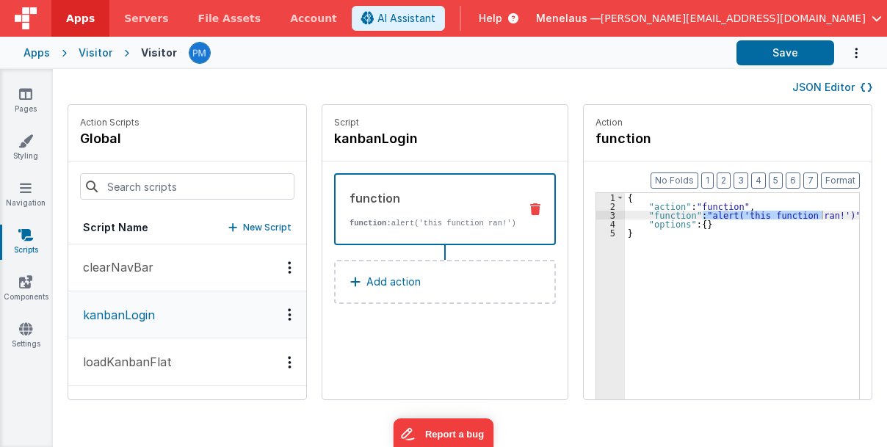
click at [288, 314] on icon "Options" at bounding box center [290, 314] width 4 height 1
click at [198, 365] on div "Delete" at bounding box center [235, 367] width 129 height 26
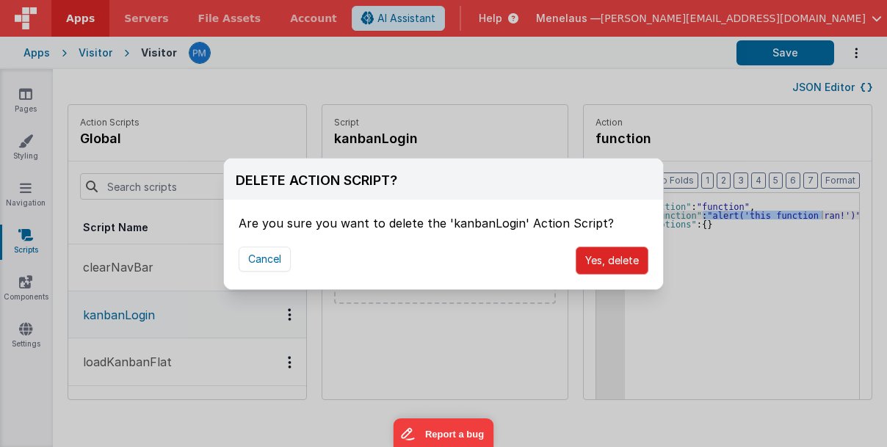
click at [605, 260] on button "Yes, delete" at bounding box center [612, 261] width 73 height 28
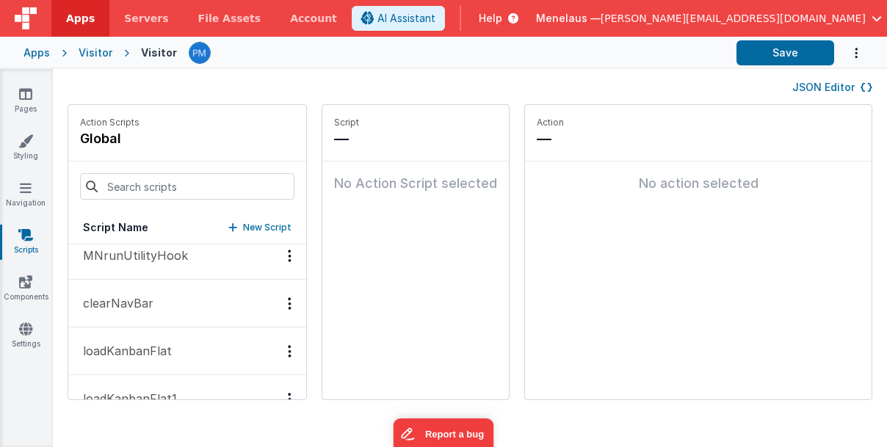
scroll to position [0, 0]
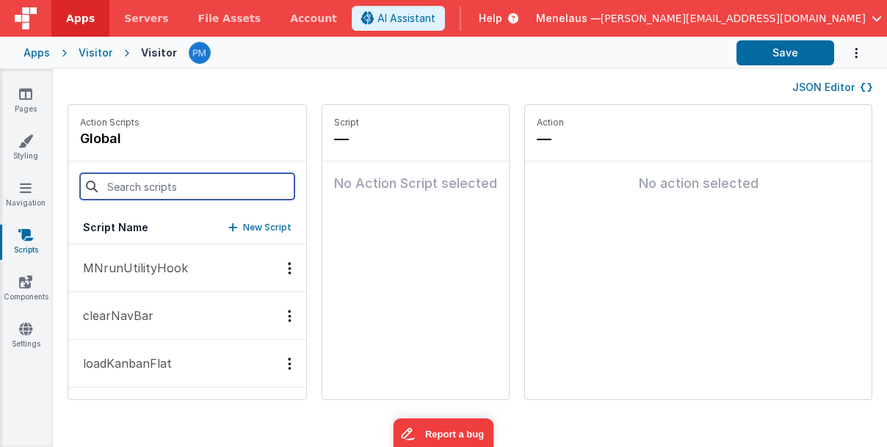
click at [192, 194] on input at bounding box center [187, 186] width 215 height 26
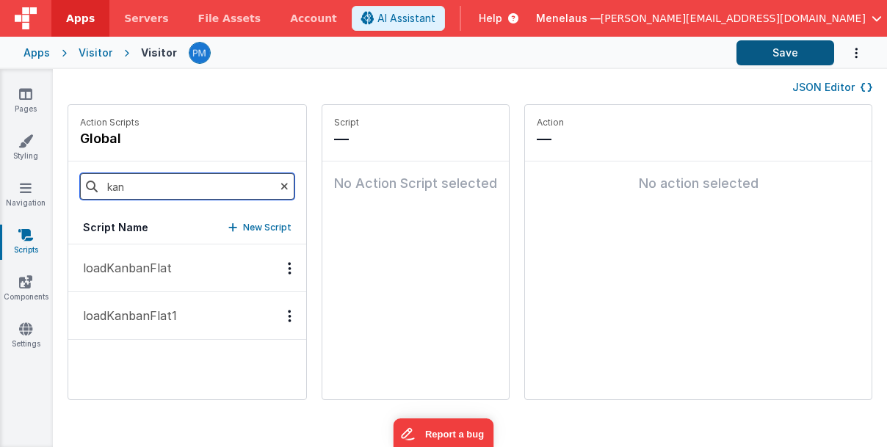
type input "kan"
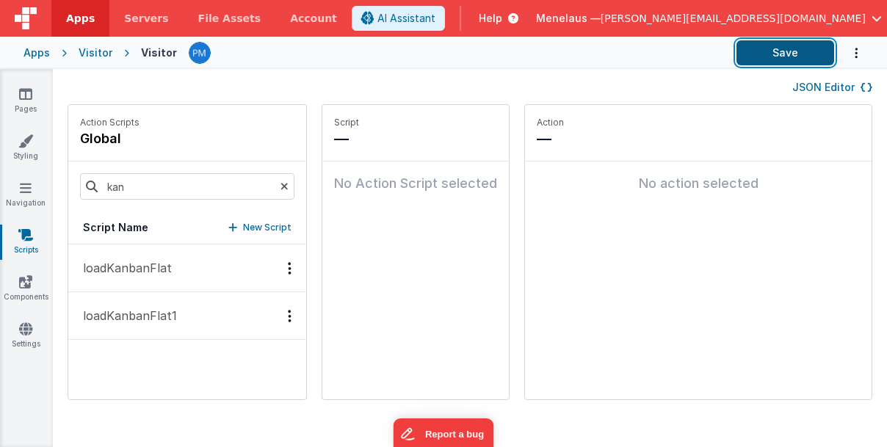
click at [773, 57] on button "Save" at bounding box center [786, 52] width 98 height 25
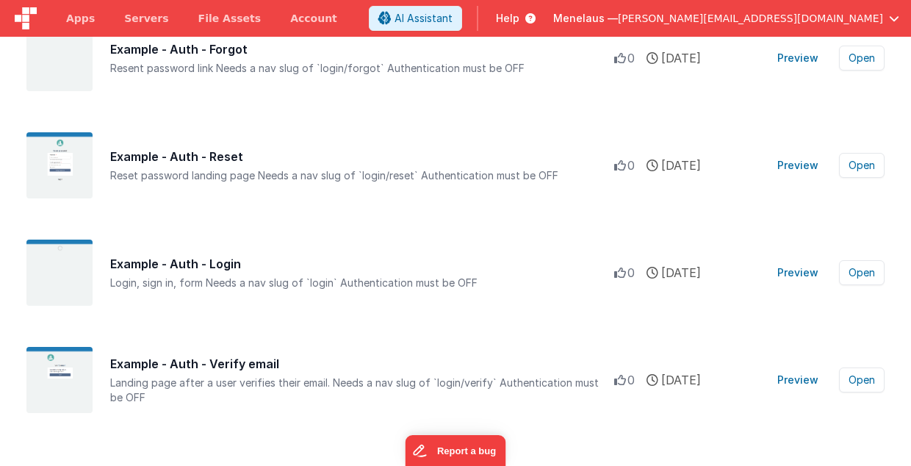
scroll to position [538, 0]
type input "login"
click at [300, 273] on div "Example - Auth - Login Login, sign in, formNeeds a nav slug of `login`Authent…" at bounding box center [362, 271] width 504 height 35
click at [856, 267] on button "Open" at bounding box center [862, 271] width 46 height 25
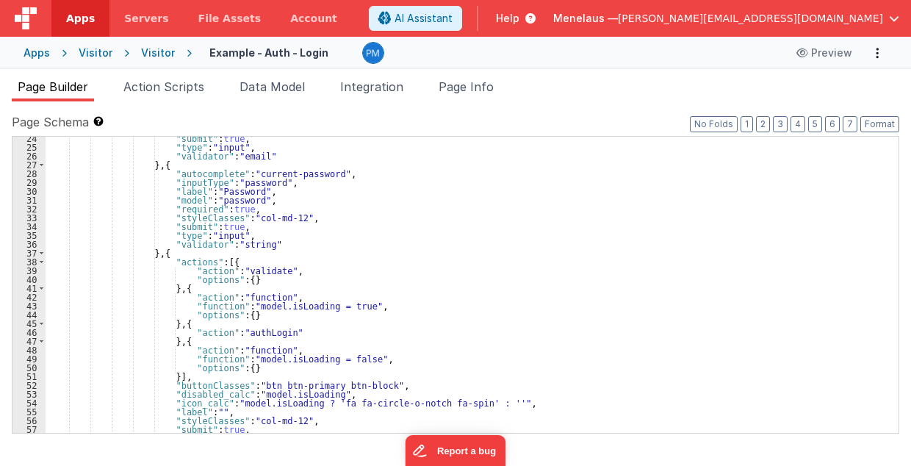
scroll to position [235, 0]
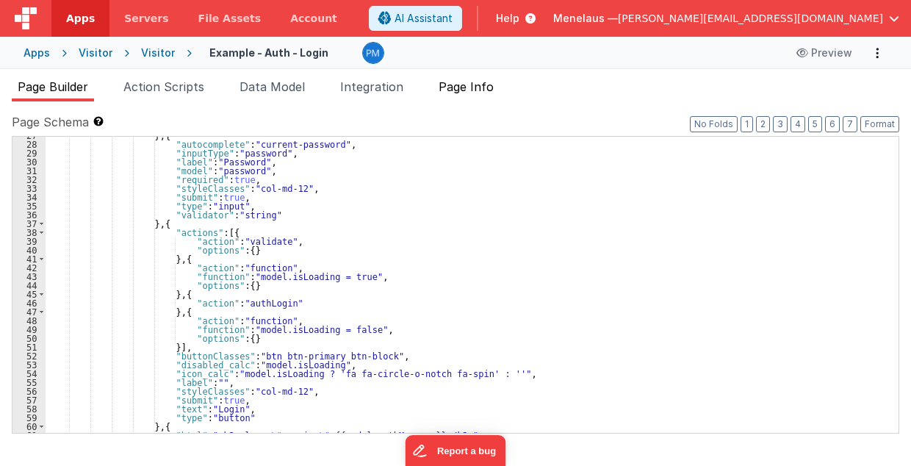
click at [471, 84] on span "Page Info" at bounding box center [466, 86] width 55 height 15
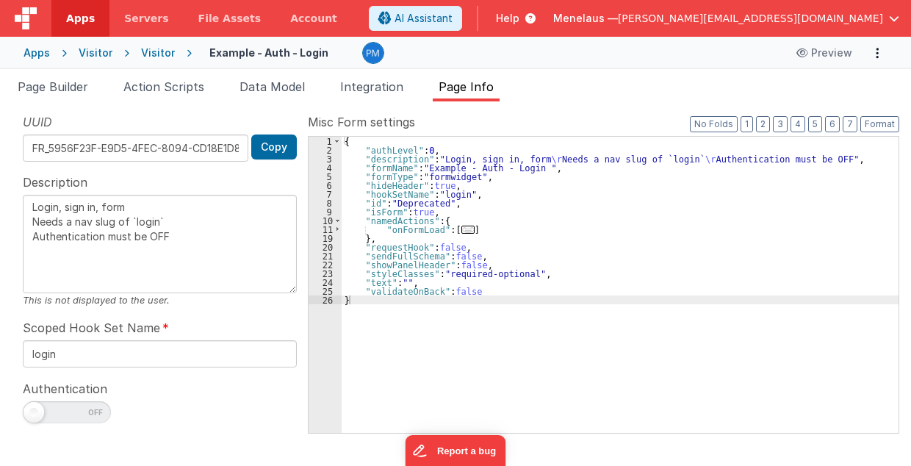
click at [461, 228] on span "..." at bounding box center [467, 230] width 13 height 8
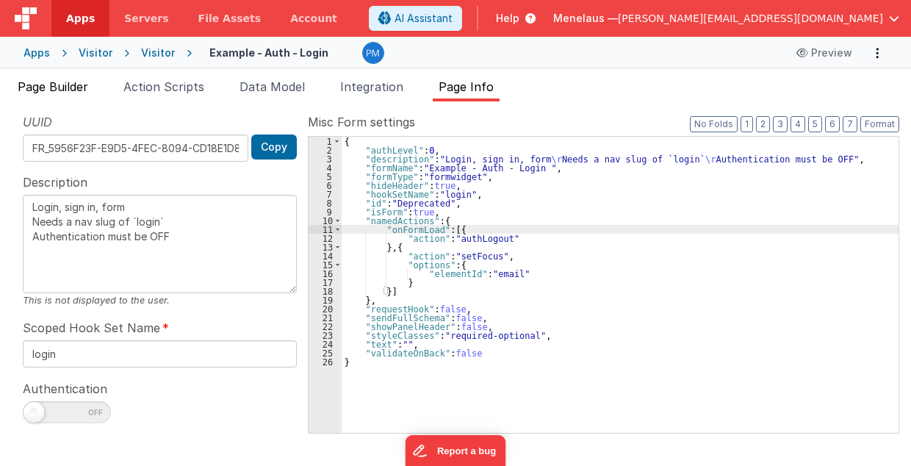
click at [76, 87] on span "Page Builder" at bounding box center [53, 86] width 71 height 15
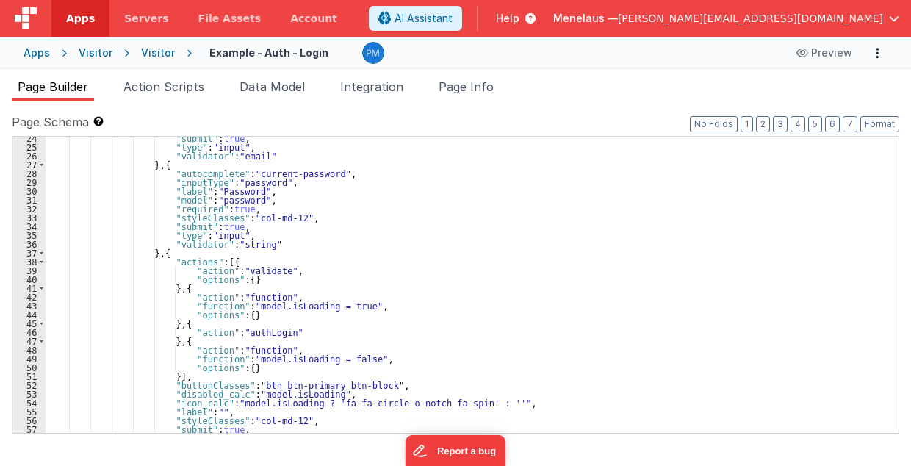
scroll to position [206, 0]
click at [879, 51] on button "Options" at bounding box center [877, 53] width 21 height 21
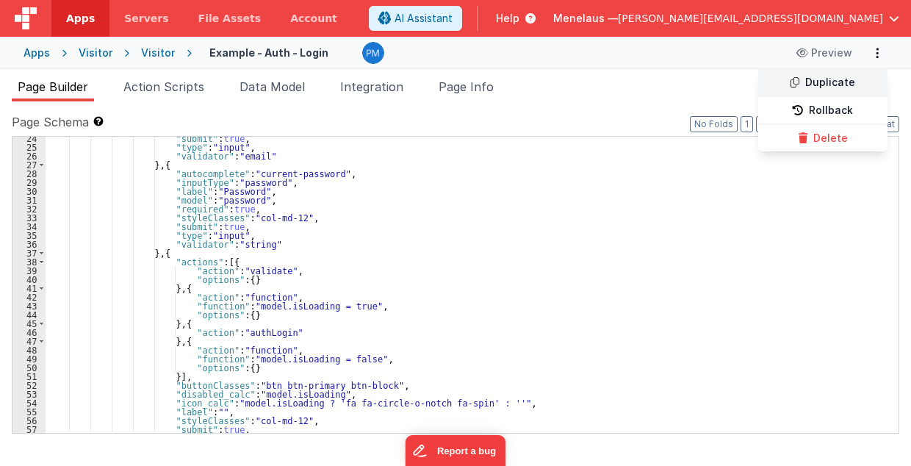
click at [829, 83] on link "Duplicate" at bounding box center [822, 83] width 129 height 28
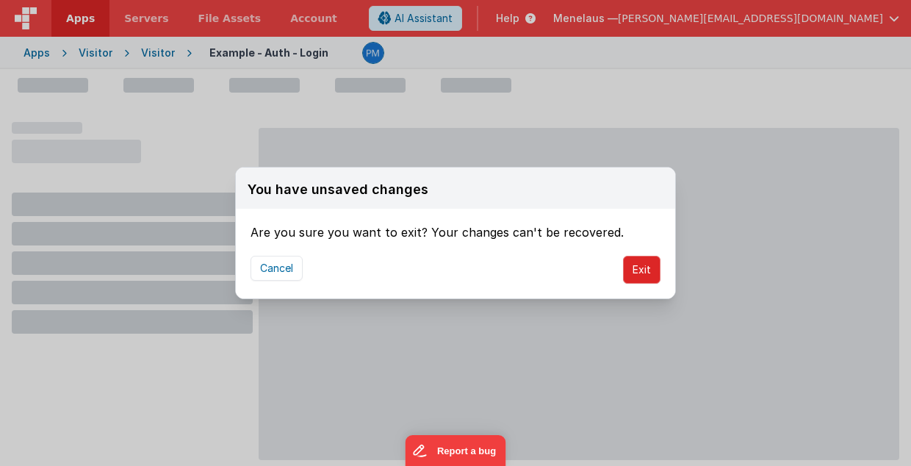
click at [642, 267] on button "Exit" at bounding box center [641, 270] width 37 height 28
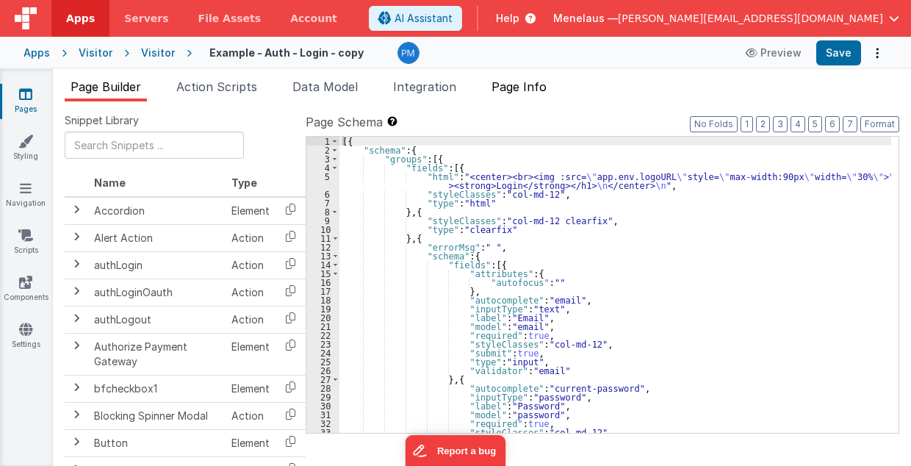
click at [535, 87] on span "Page Info" at bounding box center [518, 86] width 55 height 15
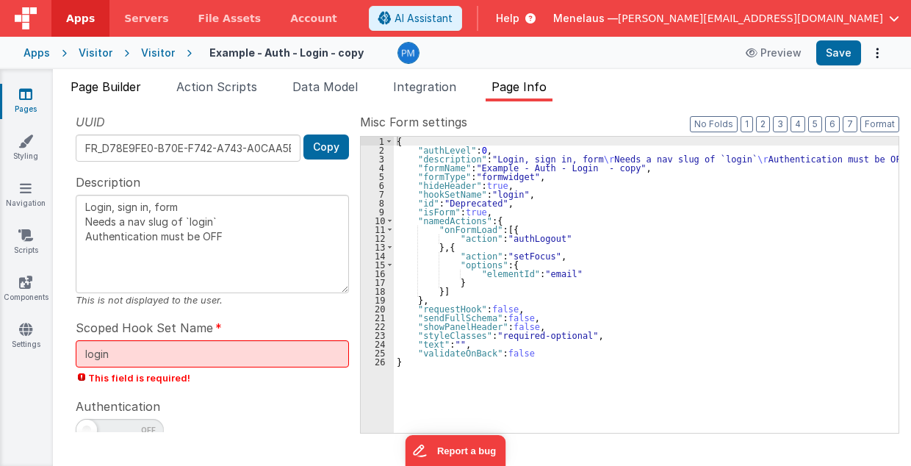
click at [140, 86] on span "Page Builder" at bounding box center [106, 86] width 71 height 15
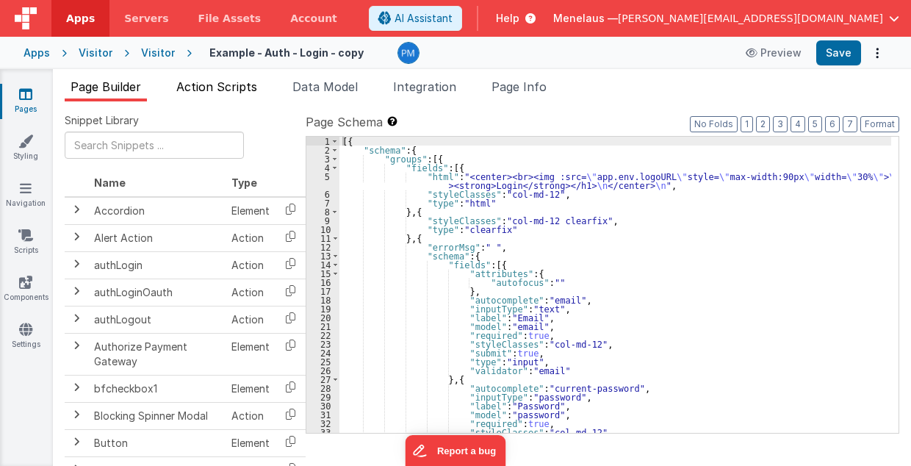
click at [198, 93] on span "Action Scripts" at bounding box center [216, 86] width 81 height 15
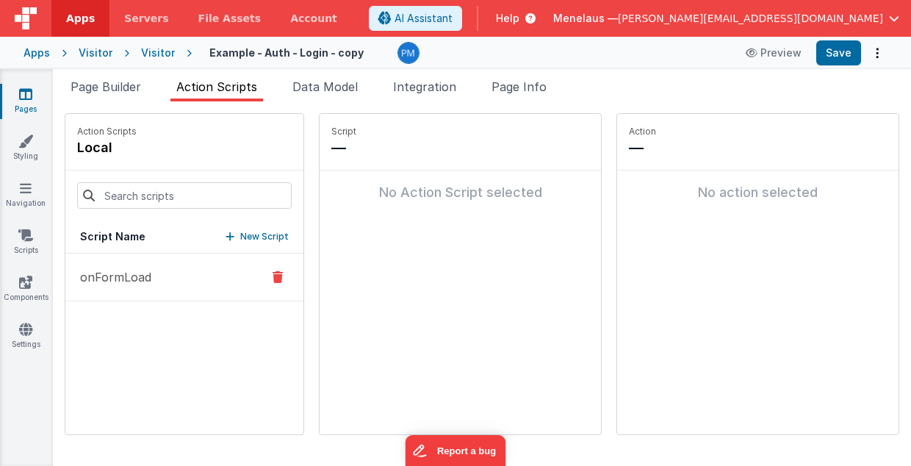
click at [130, 270] on p "onFormLoad" at bounding box center [111, 277] width 80 height 18
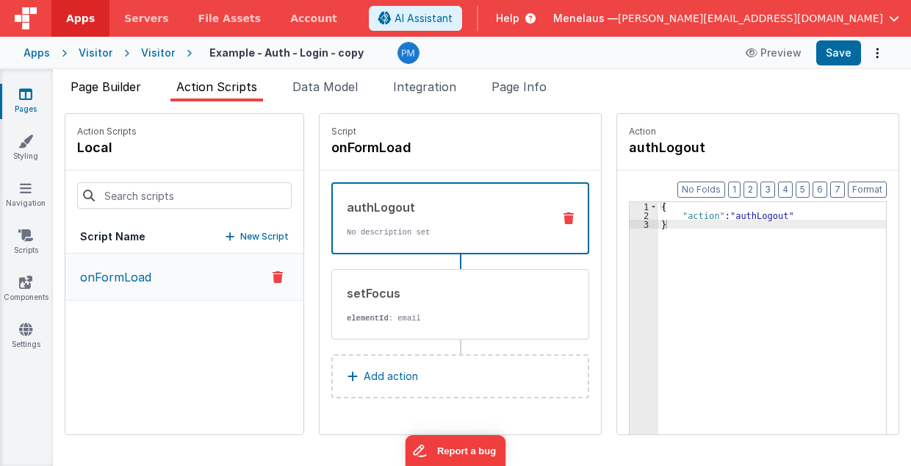
click at [111, 85] on span "Page Builder" at bounding box center [106, 86] width 71 height 15
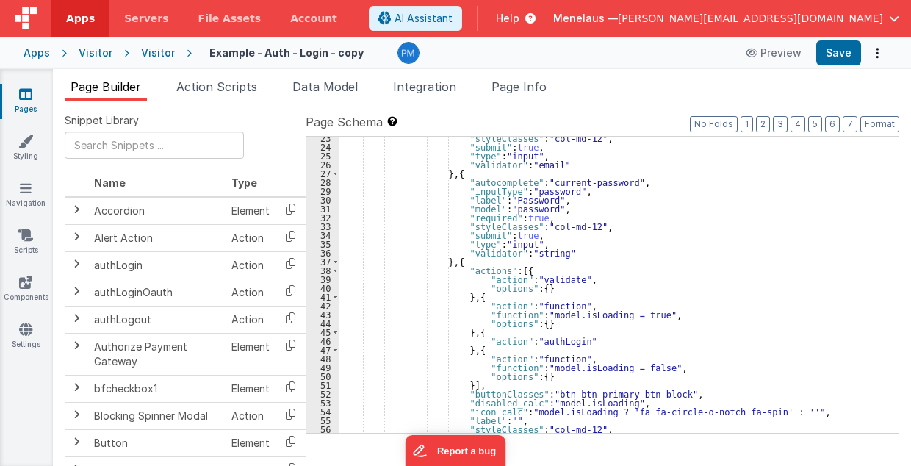
scroll to position [206, 0]
click at [521, 312] on div ""styleClasses" : "col-md-12" , "submit" : true , "type" : "input" , "validator"…" at bounding box center [615, 291] width 552 height 314
click at [541, 89] on span "Page Info" at bounding box center [518, 86] width 55 height 15
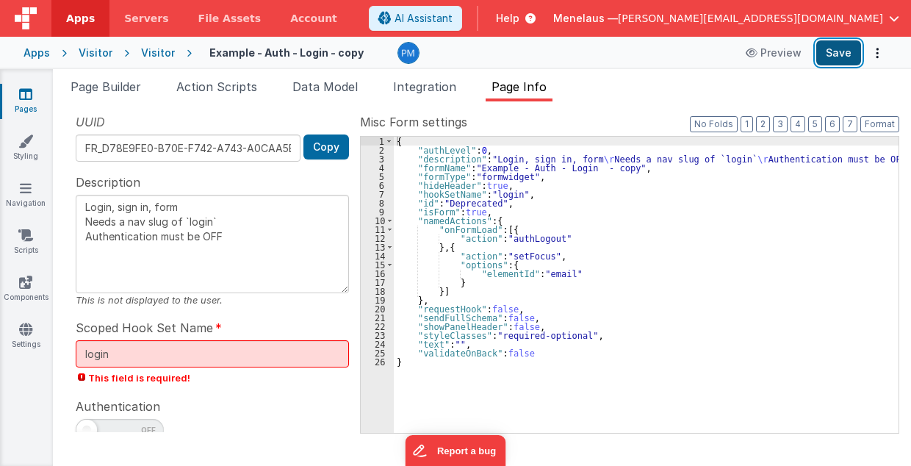
click at [846, 56] on button "Save" at bounding box center [838, 52] width 45 height 25
drag, startPoint x: 115, startPoint y: 82, endPoint x: 207, endPoint y: 109, distance: 96.5
click at [115, 82] on span "Page Builder" at bounding box center [106, 86] width 71 height 15
